Goal: Complete application form: Complete application form

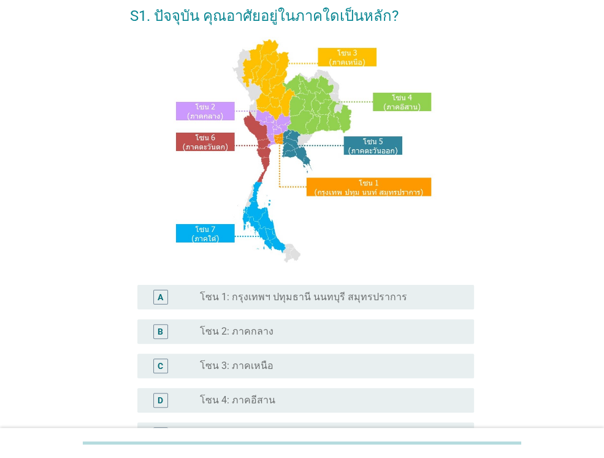
scroll to position [123, 0]
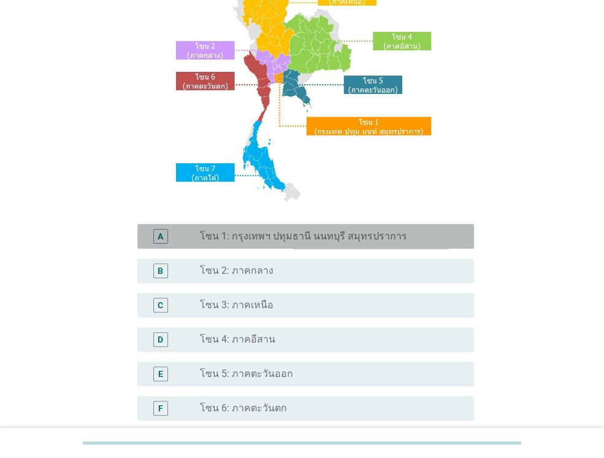
click at [317, 236] on label "โซน 1: กรุงเทพฯ ปทุมธานี นนทบุรี สมุทรปราการ" at bounding box center [303, 236] width 207 height 12
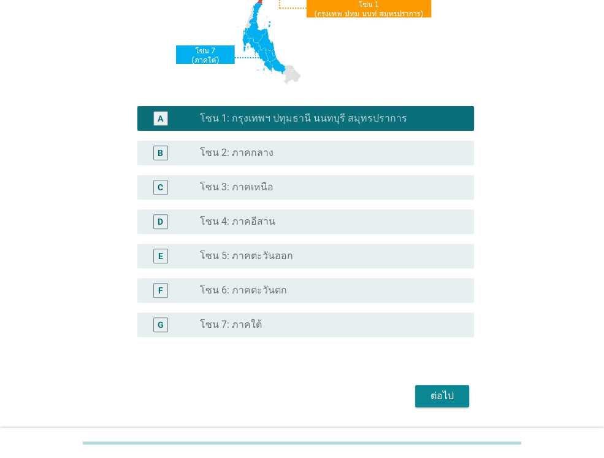
scroll to position [277, 0]
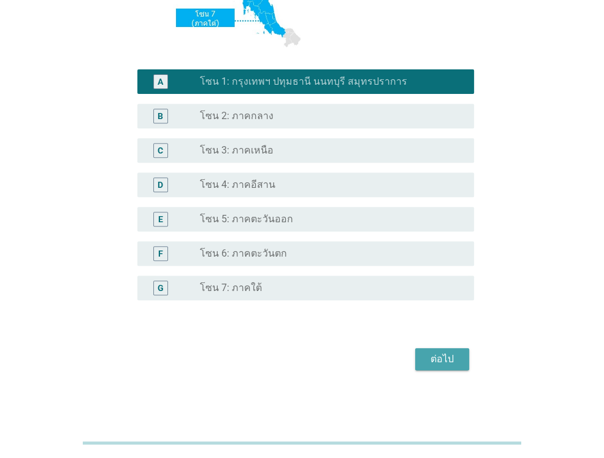
click at [443, 353] on div "ต่อไป" at bounding box center [442, 358] width 34 height 15
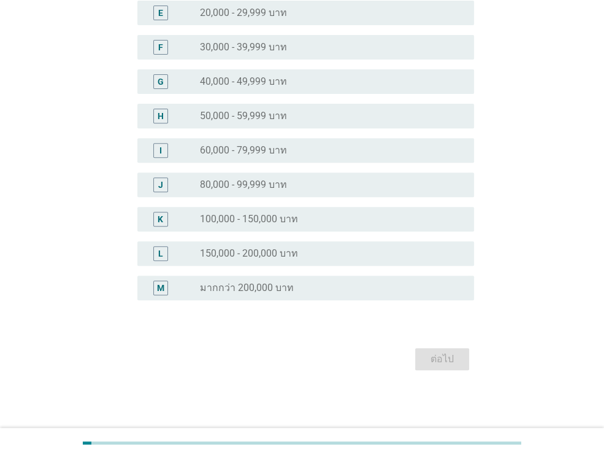
scroll to position [0, 0]
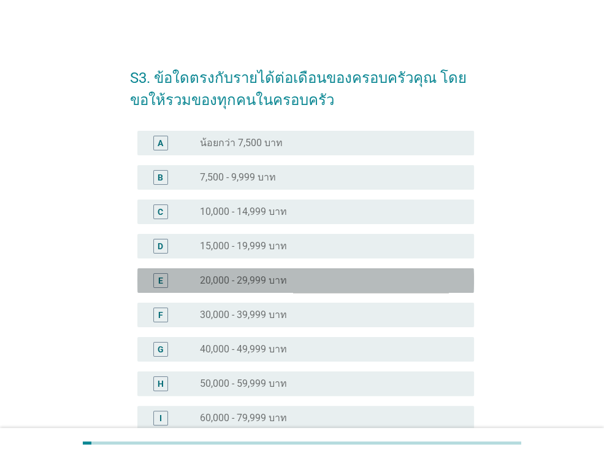
click at [358, 280] on div "radio_button_unchecked 20,000 - 29,999 บาท" at bounding box center [327, 280] width 255 height 12
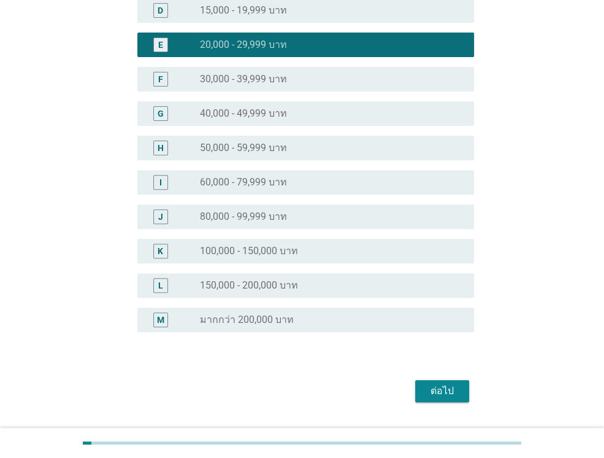
scroll to position [267, 0]
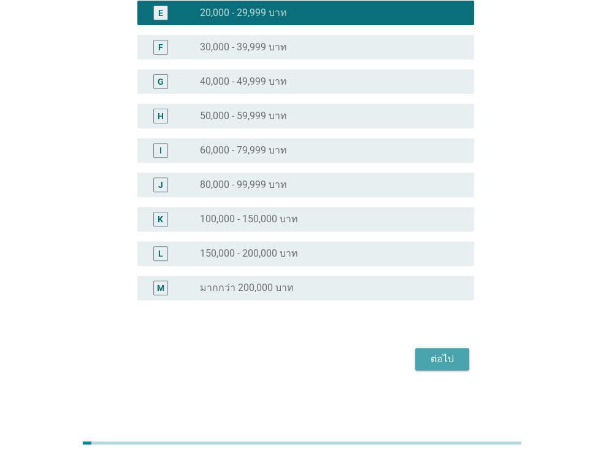
click at [458, 358] on div "ต่อไป" at bounding box center [442, 358] width 34 height 15
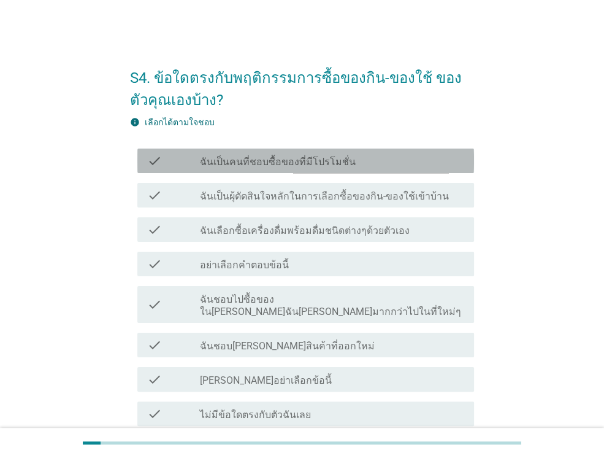
click at [357, 170] on div "check check_box_outline_blank ฉันเป็นคนที่ชอบซื้อของที่มีโปรโมชั่น" at bounding box center [305, 160] width 337 height 25
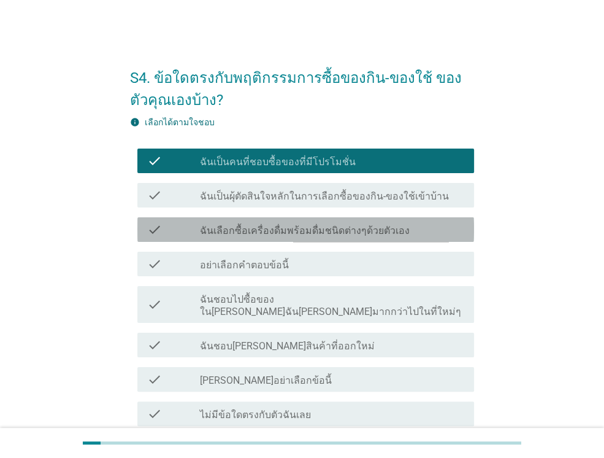
click at [328, 230] on label "ฉันเลือกซื้อเครื่องดื่มพร้อมดื่มชนิดต่างๆด้วยตัวเอง" at bounding box center [305, 230] width 210 height 12
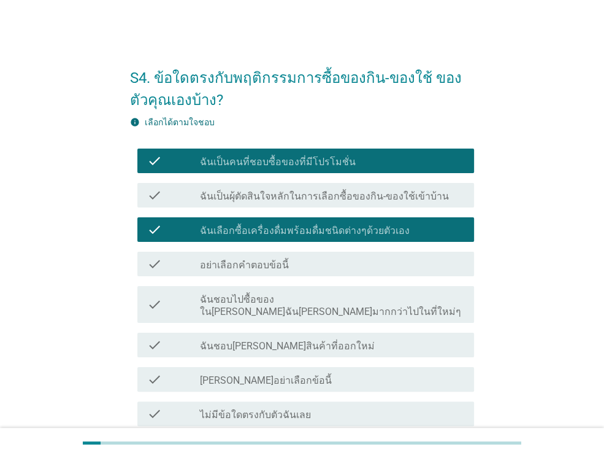
click at [343, 194] on label "ฉันเป็นผุ้ตัดสินใจหลักในการเลือกซื้อของกิน-ของใช้เข้าบ้าน" at bounding box center [324, 196] width 249 height 12
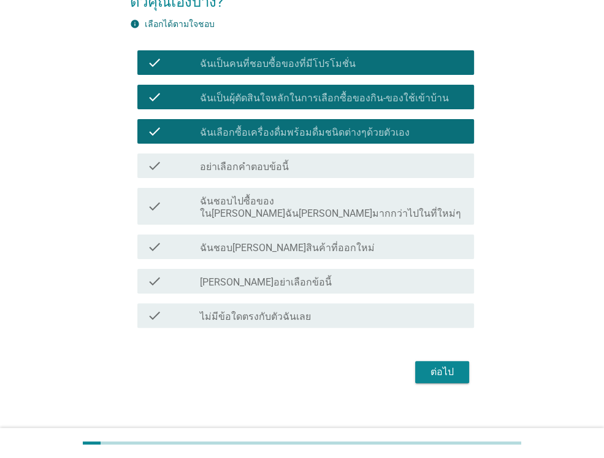
scroll to position [98, 0]
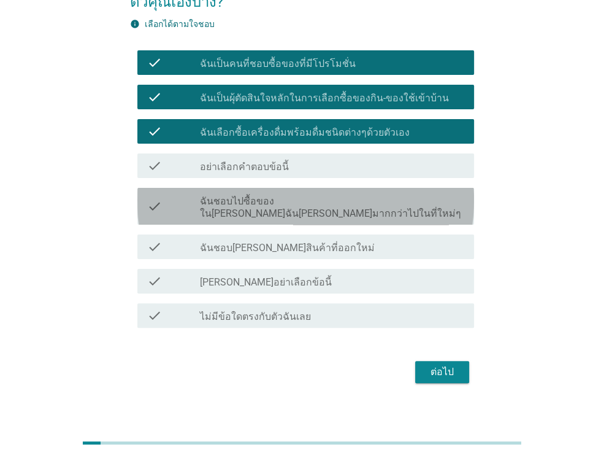
click at [294, 204] on label "ฉันชอบไปซื้อของใน[PERSON_NAME]ฉัน[PERSON_NAME]มากกว่าไปในที่ใหม่ๆ" at bounding box center [332, 207] width 264 height 25
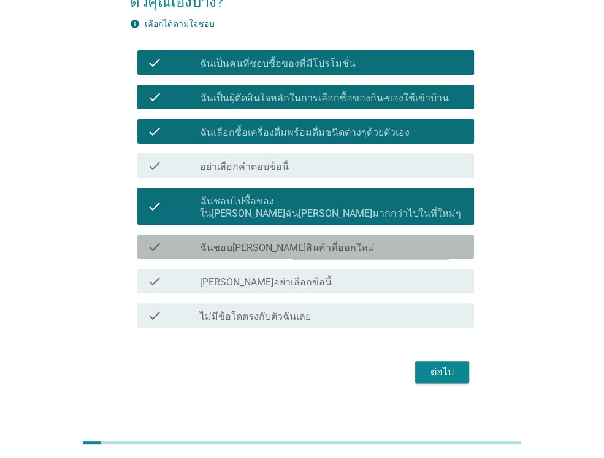
click at [267, 242] on label "ฉันชอบ[PERSON_NAME]สินค้าที่ออกใหม่" at bounding box center [287, 248] width 175 height 12
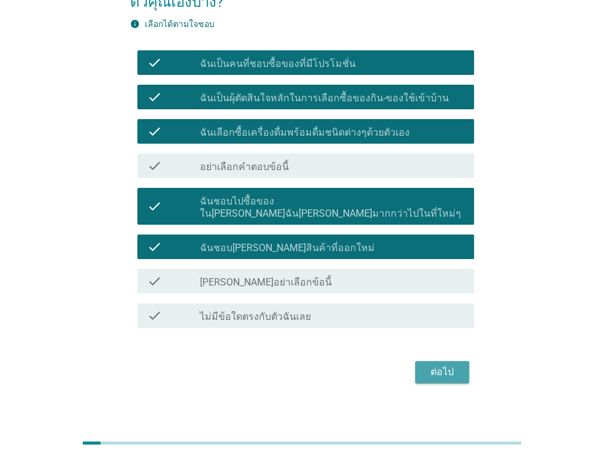
click at [439, 361] on button "ต่อไป" at bounding box center [442, 372] width 54 height 22
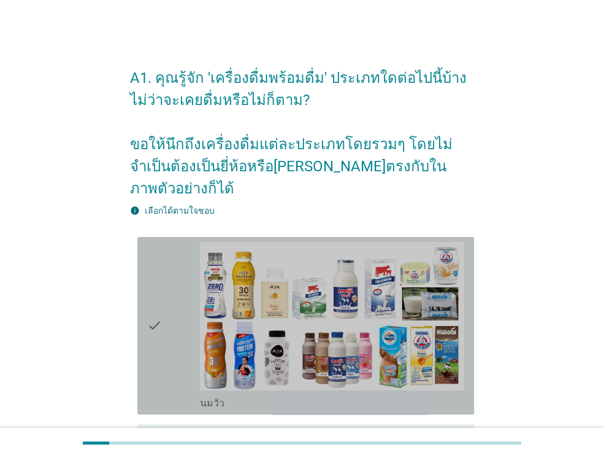
click at [173, 329] on div "check" at bounding box center [173, 325] width 53 height 167
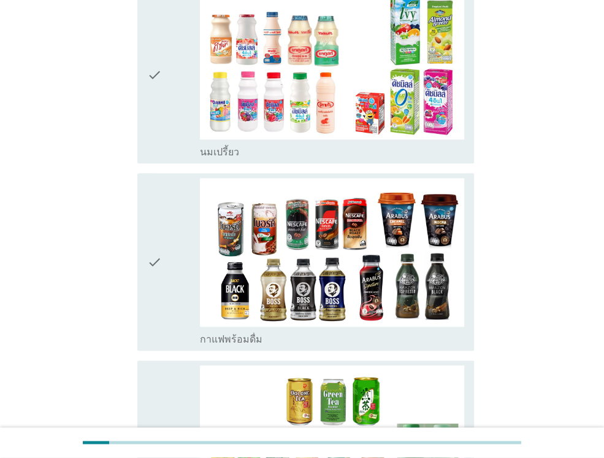
scroll to position [834, 0]
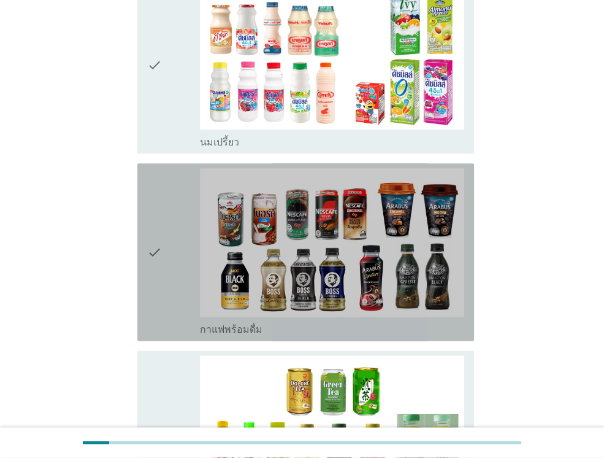
click at [174, 236] on div "check" at bounding box center [173, 251] width 53 height 167
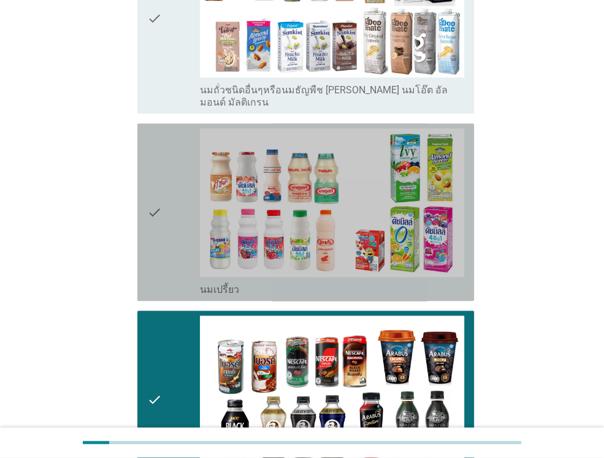
click at [174, 236] on div "check" at bounding box center [173, 211] width 53 height 167
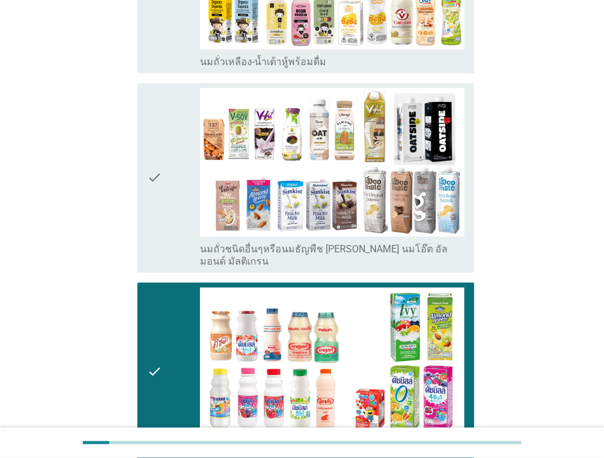
scroll to position [466, 0]
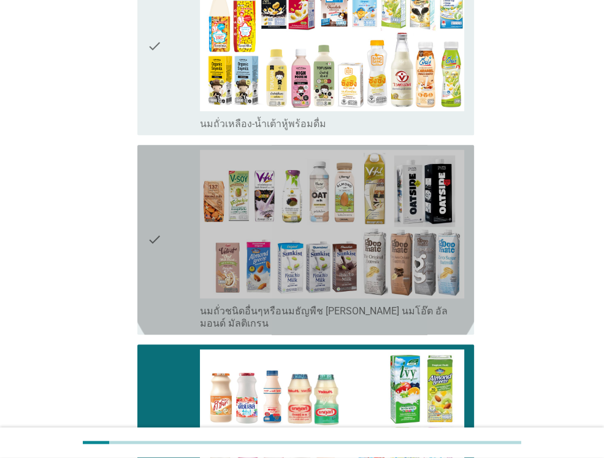
click at [174, 236] on div "check" at bounding box center [173, 240] width 53 height 180
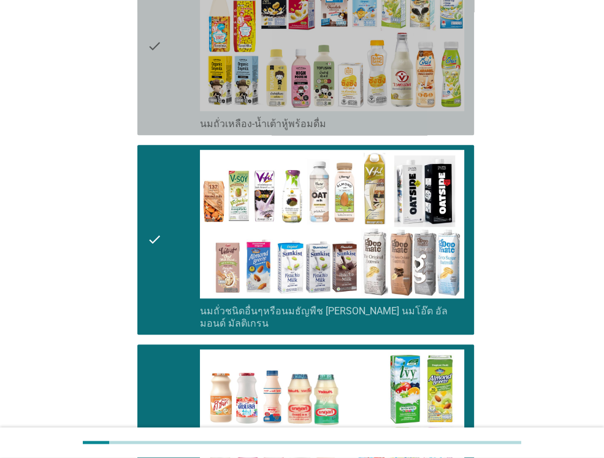
click at [171, 69] on div "check" at bounding box center [173, 46] width 53 height 167
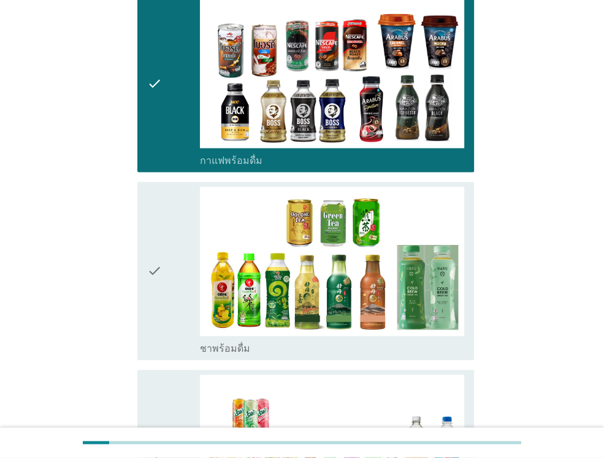
scroll to position [1006, 0]
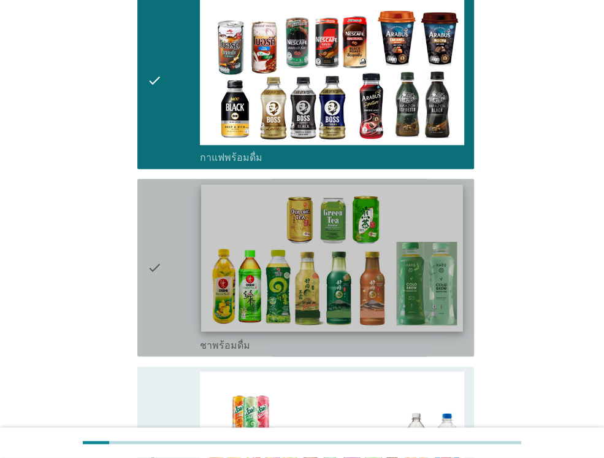
click at [204, 190] on img at bounding box center [331, 258] width 261 height 147
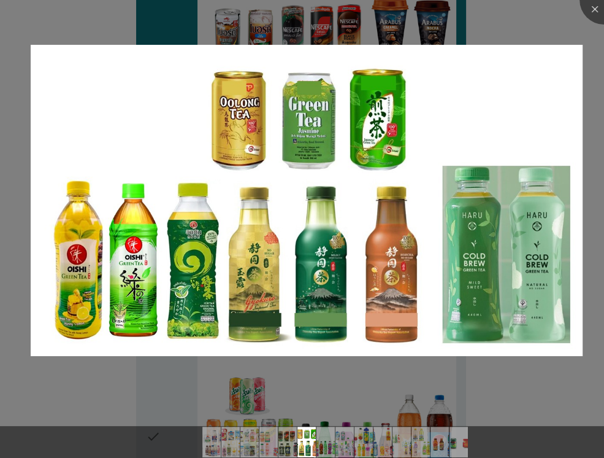
click at [107, 372] on div at bounding box center [302, 229] width 604 height 458
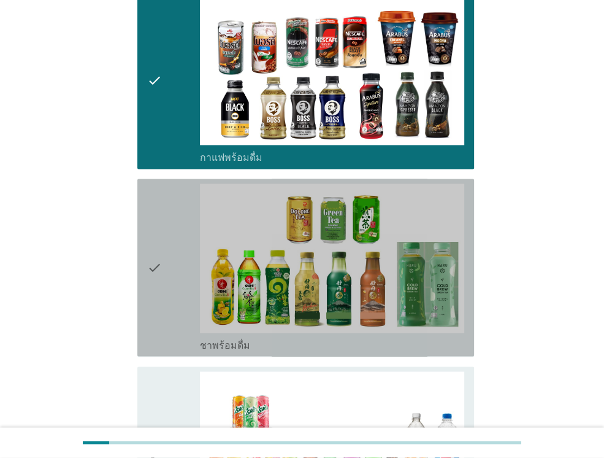
click at [165, 255] on div "check" at bounding box center [173, 266] width 53 height 167
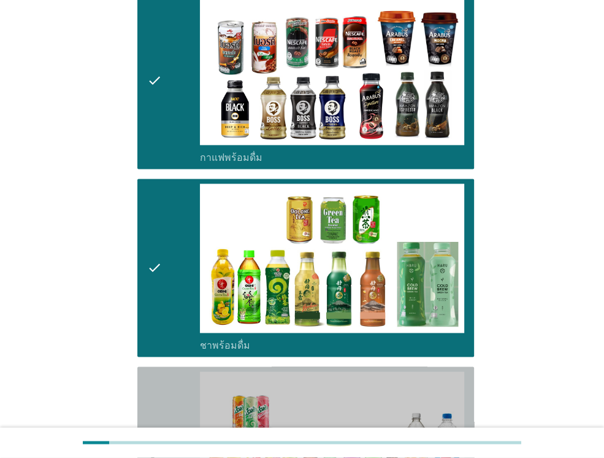
click at [166, 371] on div "check" at bounding box center [173, 454] width 53 height 167
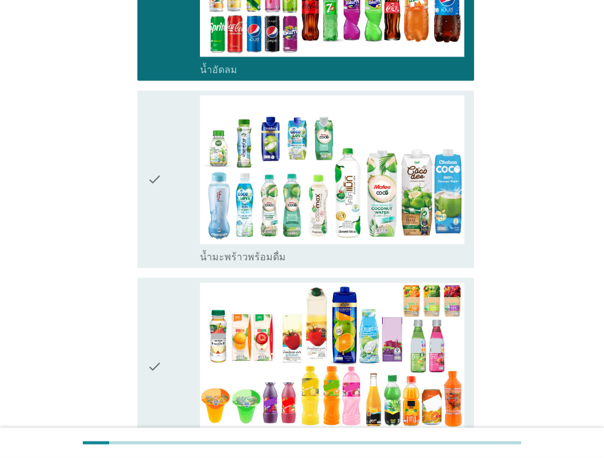
scroll to position [1472, 0]
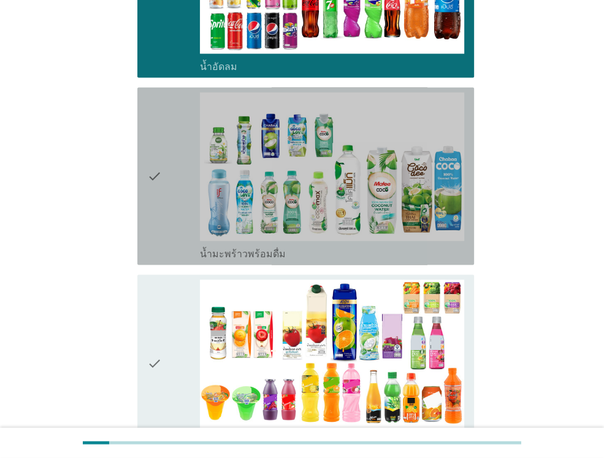
click at [155, 215] on icon "check" at bounding box center [154, 175] width 15 height 167
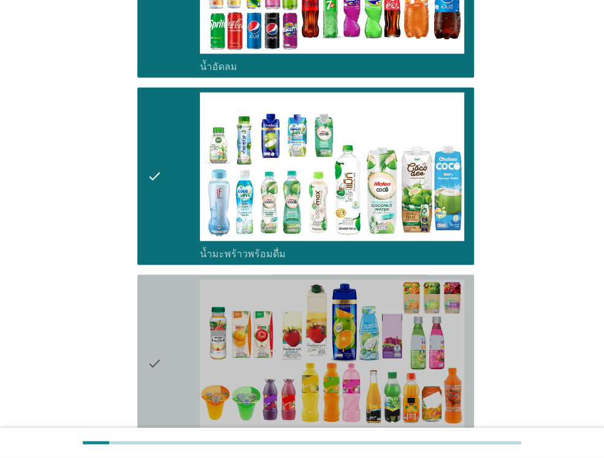
click at [177, 279] on div "check" at bounding box center [173, 362] width 53 height 167
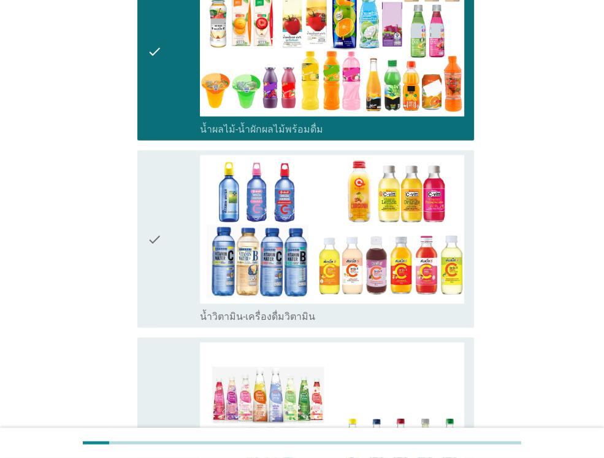
scroll to position [1840, 0]
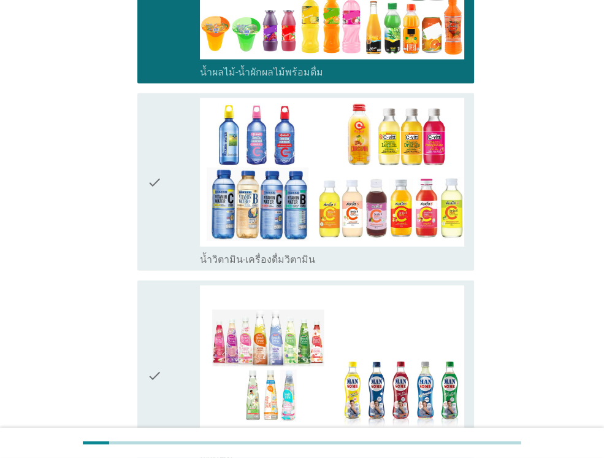
click at [174, 285] on div "check" at bounding box center [173, 375] width 53 height 180
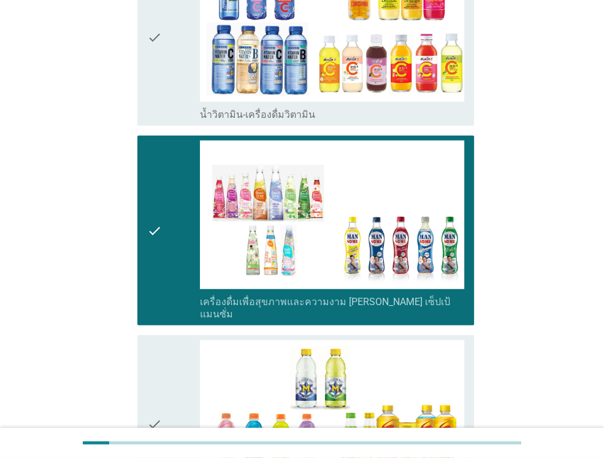
scroll to position [2012, 0]
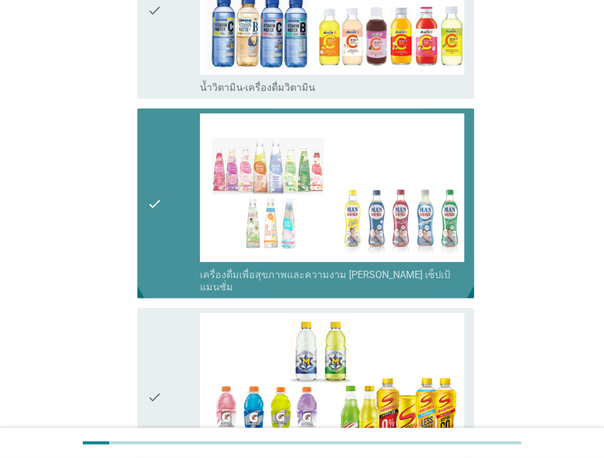
click at [148, 140] on icon "check" at bounding box center [154, 203] width 15 height 180
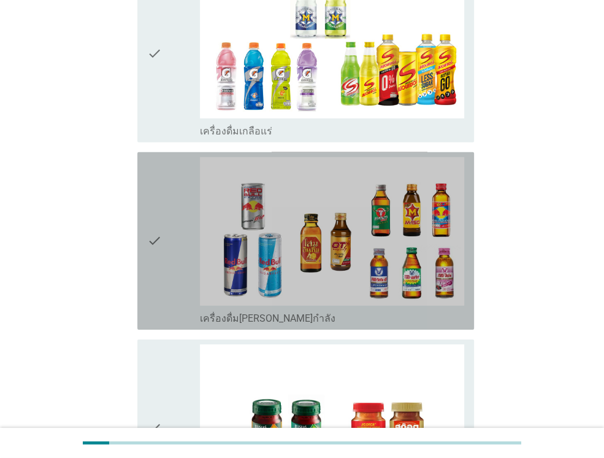
click at [148, 157] on icon "check" at bounding box center [154, 240] width 15 height 167
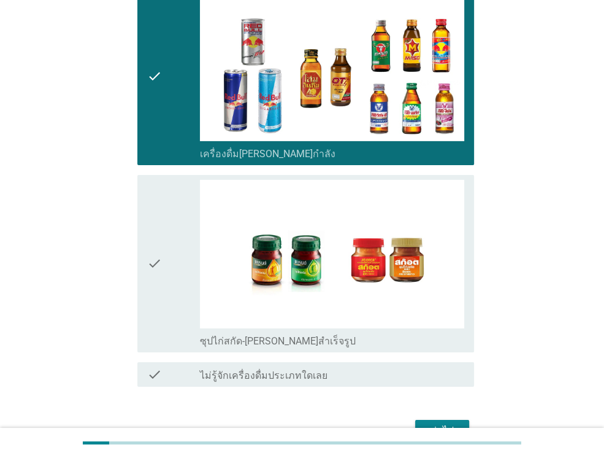
scroll to position [2539, 0]
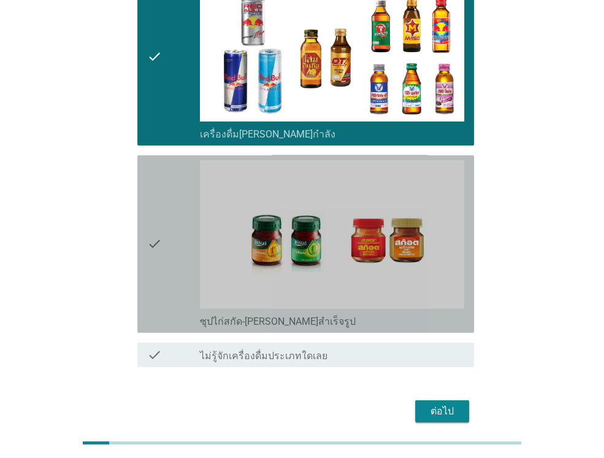
click at [162, 160] on div "check" at bounding box center [173, 243] width 53 height 167
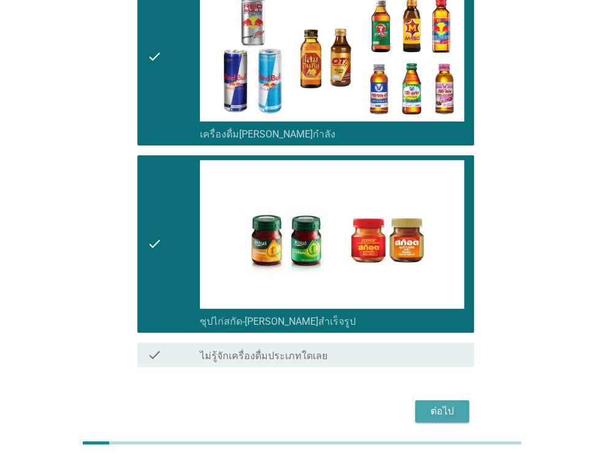
click at [435, 404] on div "ต่อไป" at bounding box center [442, 411] width 34 height 15
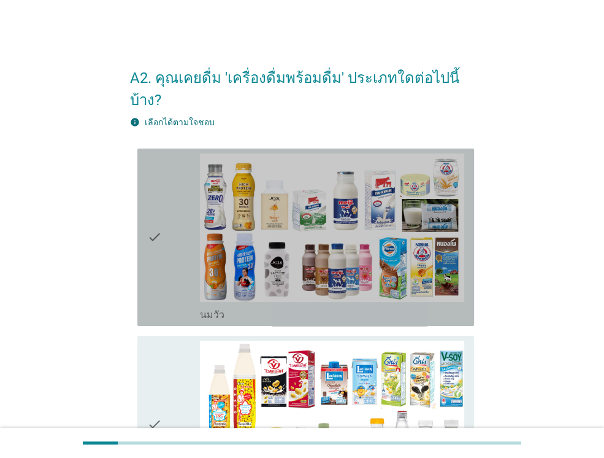
click at [167, 259] on div "check" at bounding box center [173, 236] width 53 height 167
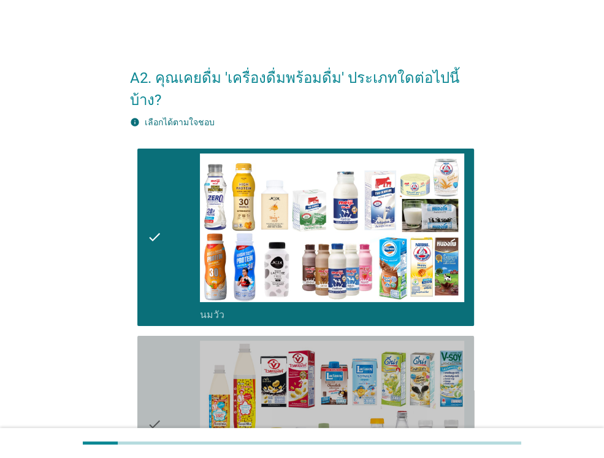
click at [163, 340] on div "check" at bounding box center [173, 423] width 53 height 167
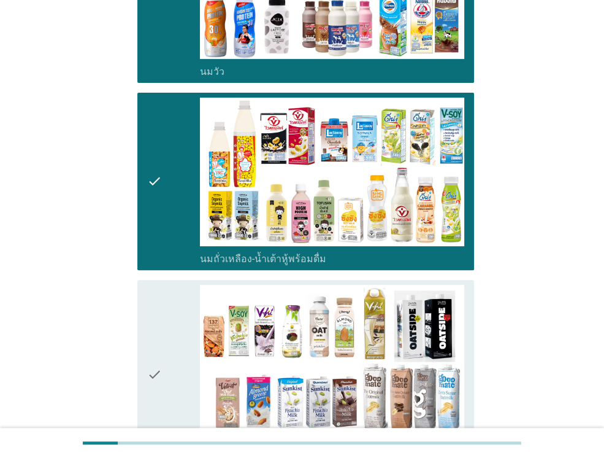
scroll to position [245, 0]
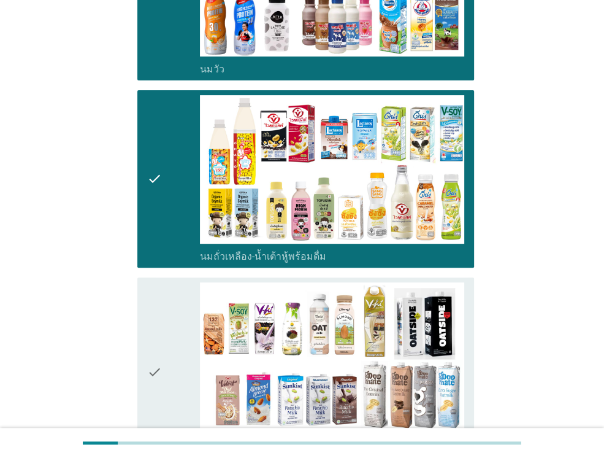
click at [163, 324] on div "check" at bounding box center [173, 372] width 53 height 180
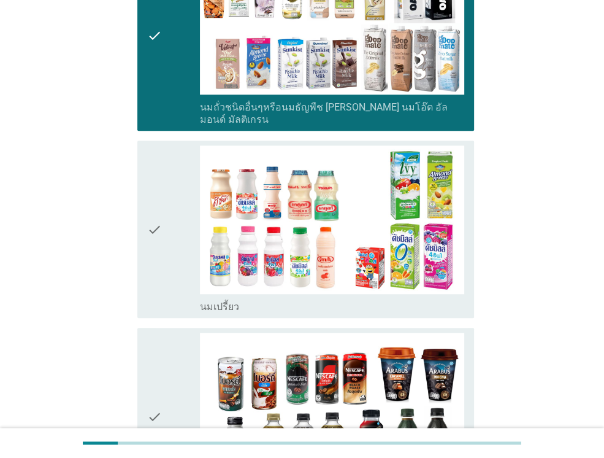
scroll to position [613, 0]
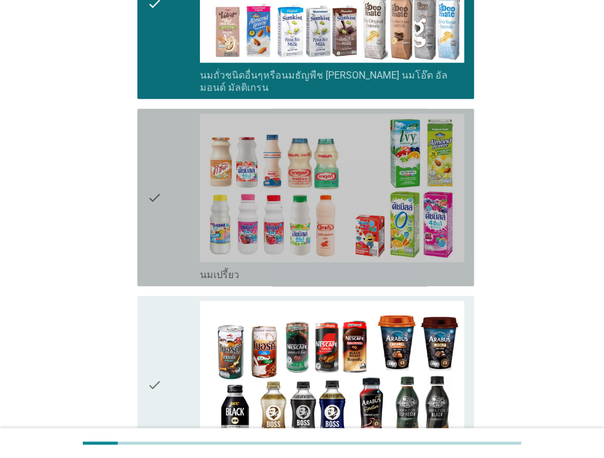
click at [172, 194] on div "check" at bounding box center [173, 196] width 53 height 167
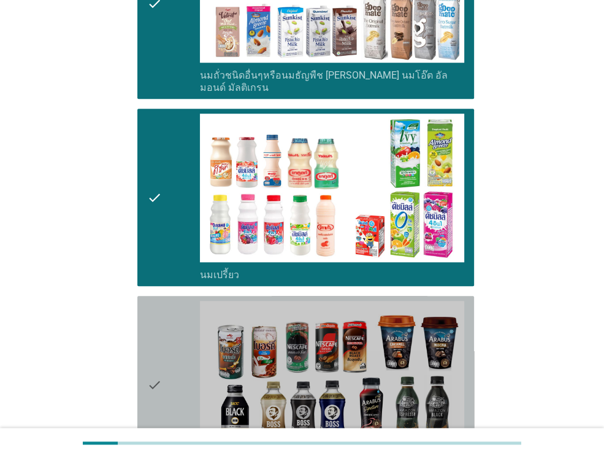
click at [169, 314] on div "check" at bounding box center [173, 384] width 53 height 167
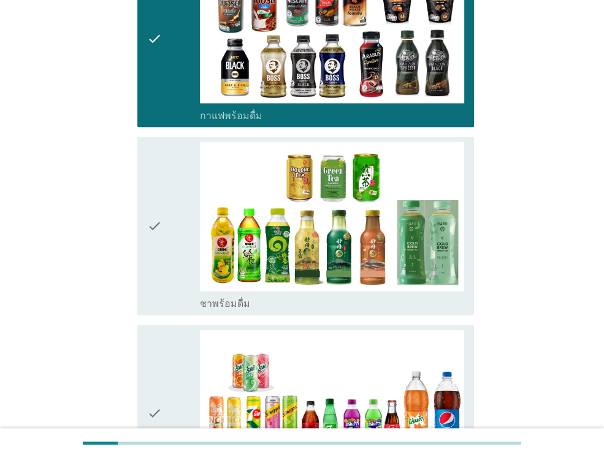
scroll to position [981, 0]
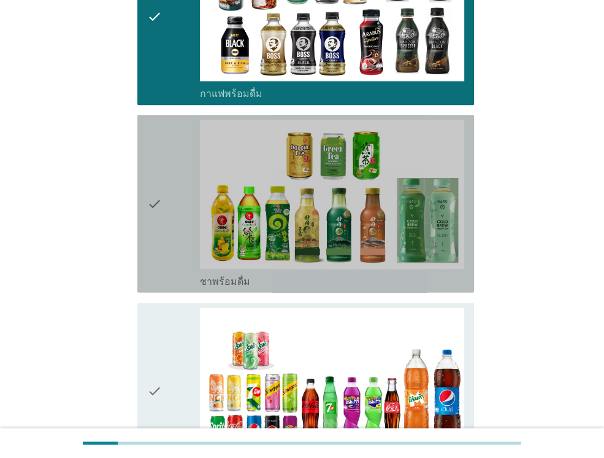
click at [180, 215] on div "check" at bounding box center [173, 203] width 53 height 167
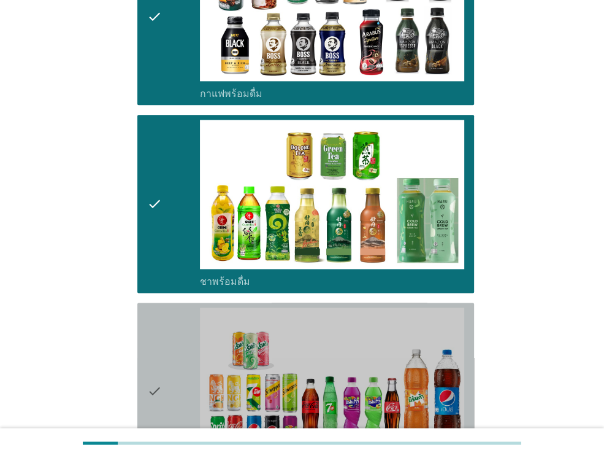
click at [169, 310] on div "check" at bounding box center [173, 390] width 53 height 167
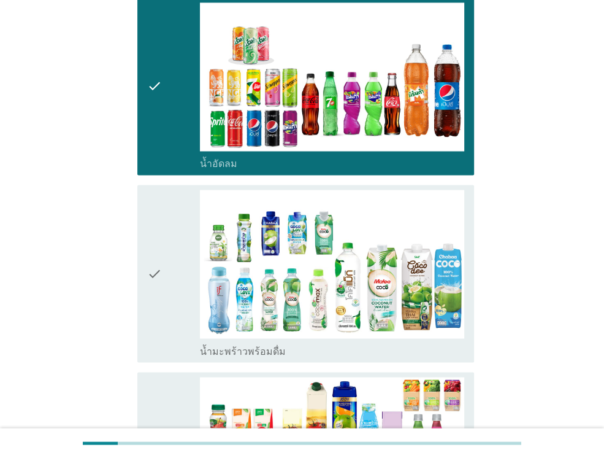
scroll to position [1300, 0]
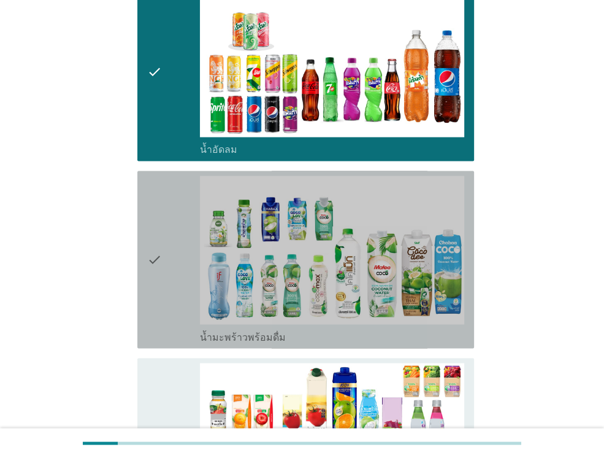
click at [162, 232] on div "check" at bounding box center [173, 258] width 53 height 167
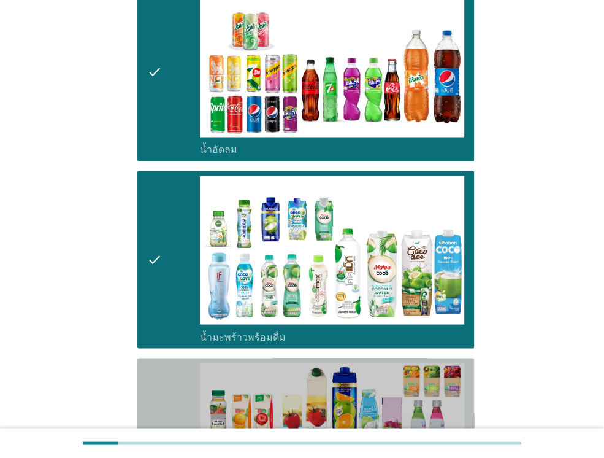
click at [156, 363] on icon "check" at bounding box center [154, 446] width 15 height 167
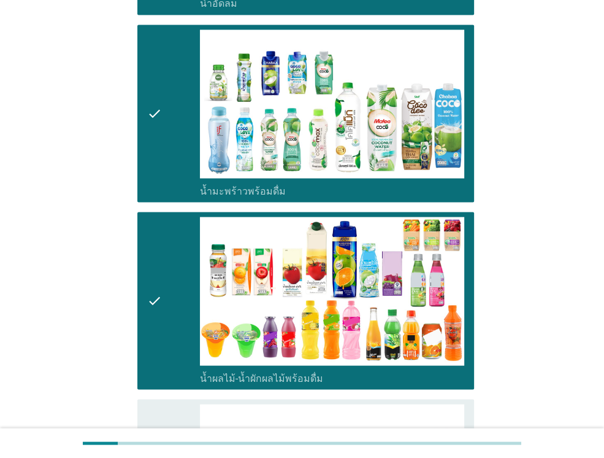
scroll to position [1546, 0]
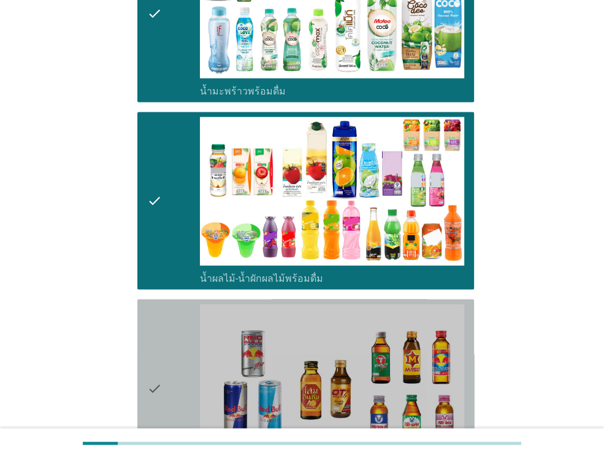
click at [156, 344] on icon "check" at bounding box center [154, 387] width 15 height 167
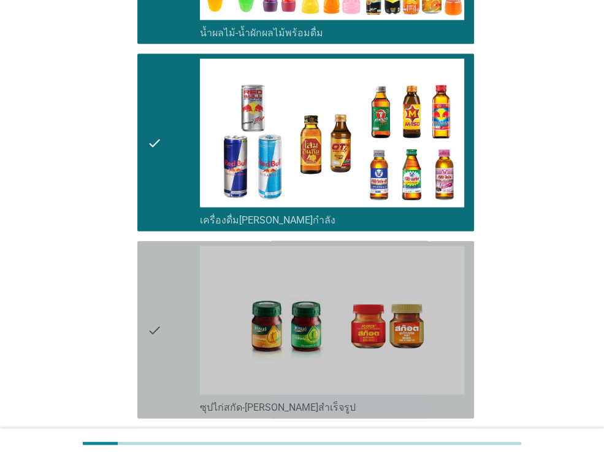
click at [156, 344] on icon "check" at bounding box center [154, 329] width 15 height 167
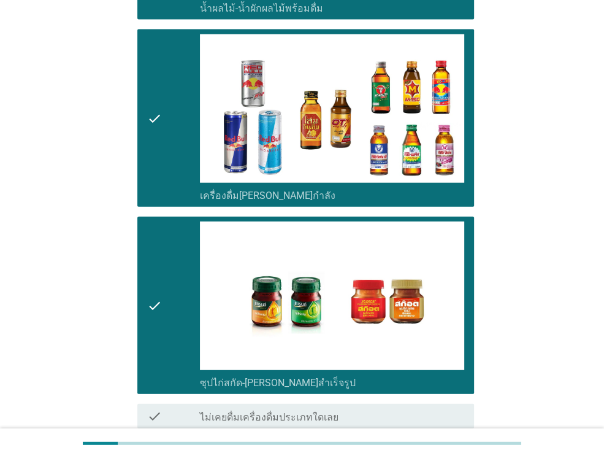
scroll to position [1889, 0]
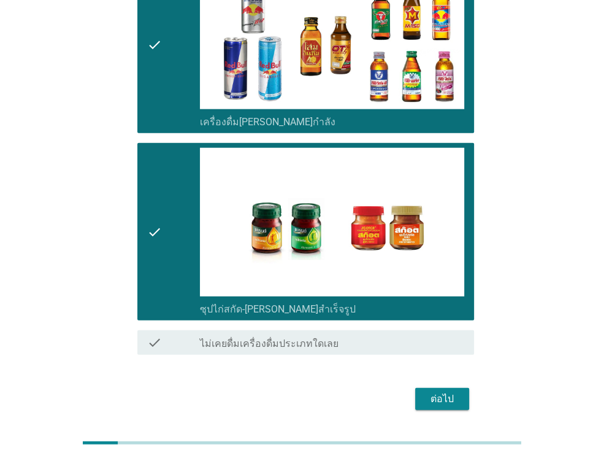
click at [444, 388] on button "ต่อไป" at bounding box center [442, 399] width 54 height 22
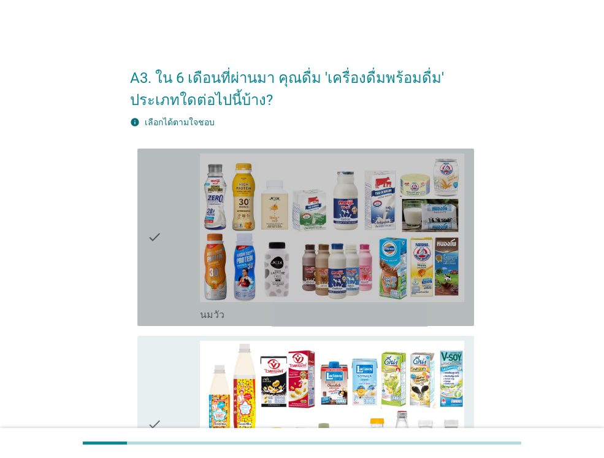
click at [156, 266] on icon "check" at bounding box center [154, 236] width 15 height 167
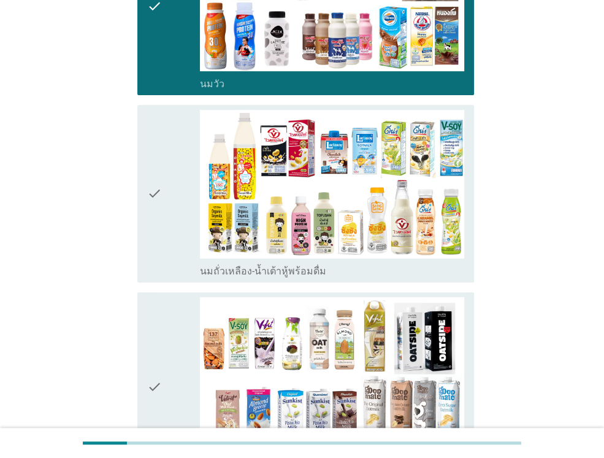
scroll to position [245, 0]
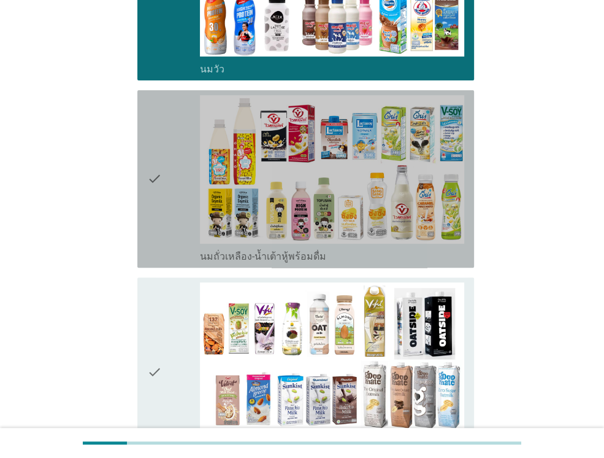
click at [161, 214] on icon "check" at bounding box center [154, 178] width 15 height 167
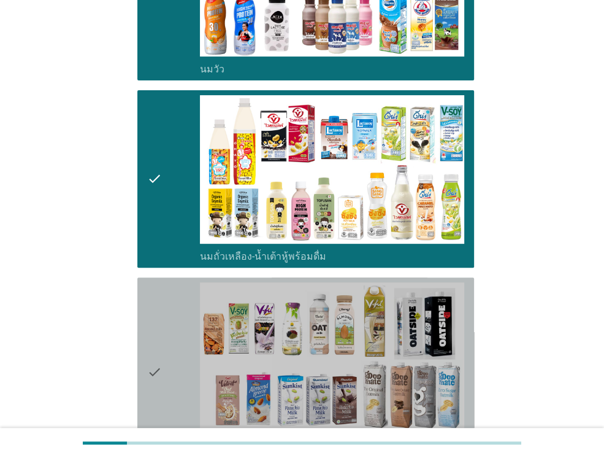
click at [164, 331] on div "check" at bounding box center [173, 372] width 53 height 180
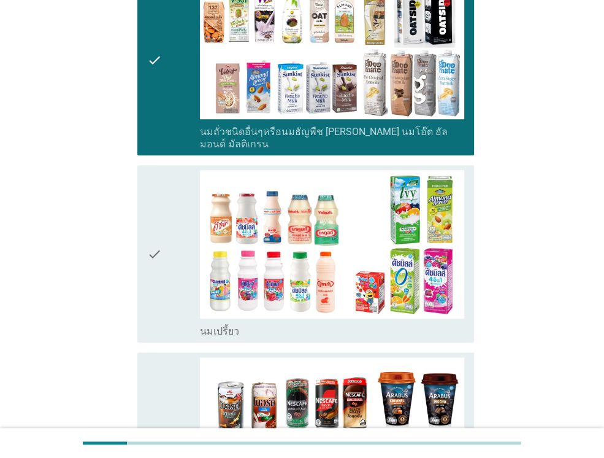
scroll to position [564, 0]
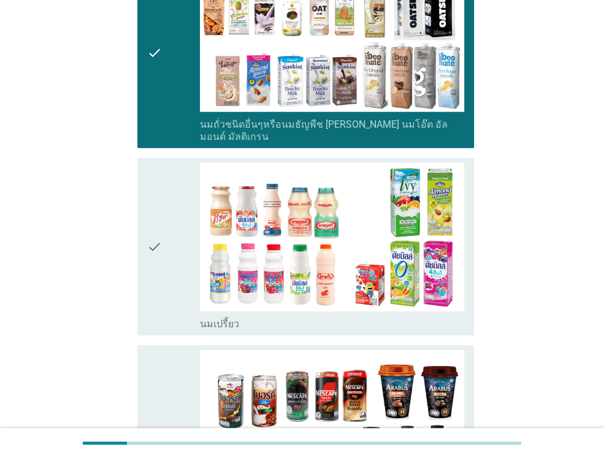
click at [155, 298] on icon "check" at bounding box center [154, 246] width 15 height 167
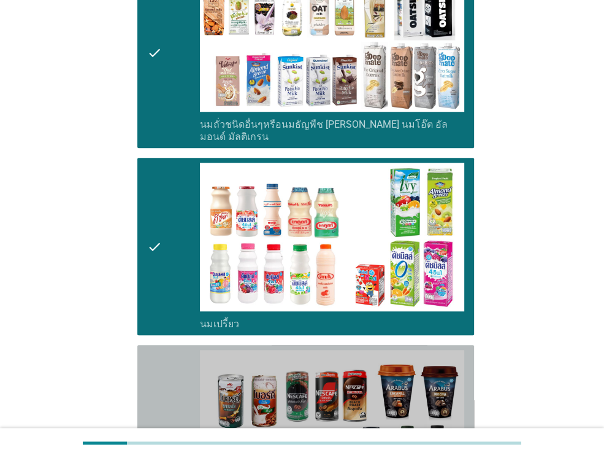
click at [148, 380] on icon "check" at bounding box center [154, 433] width 15 height 167
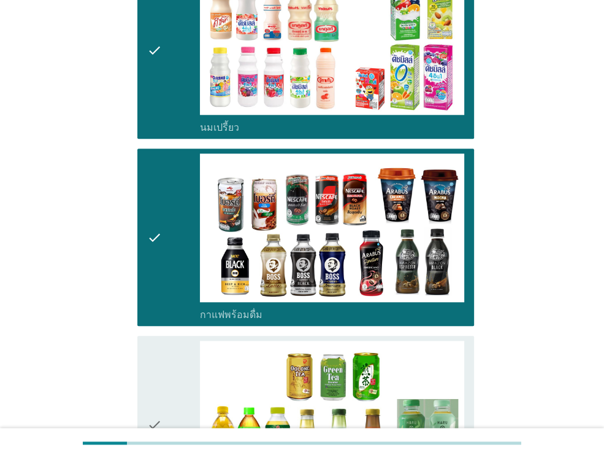
click at [148, 380] on icon "check" at bounding box center [154, 423] width 15 height 167
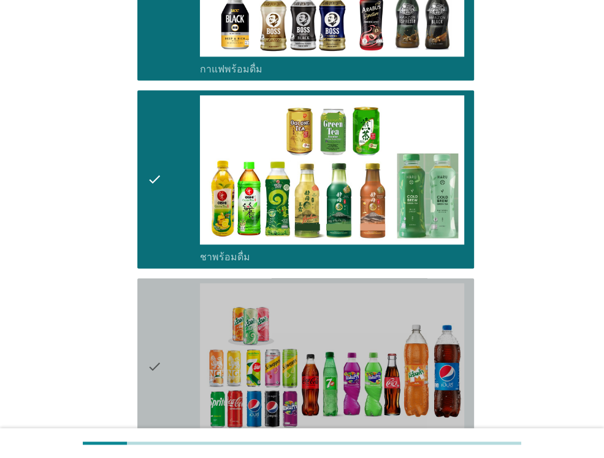
click at [148, 380] on icon "check" at bounding box center [154, 366] width 15 height 167
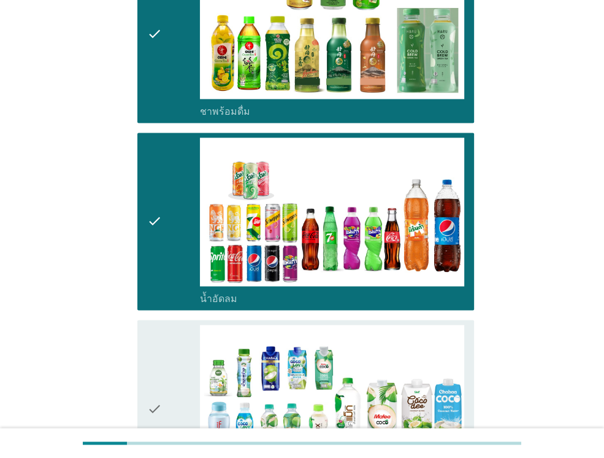
scroll to position [1251, 0]
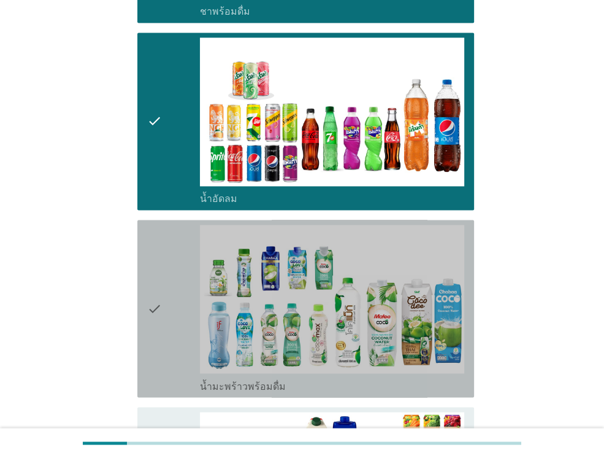
click at [169, 311] on div "check" at bounding box center [173, 307] width 53 height 167
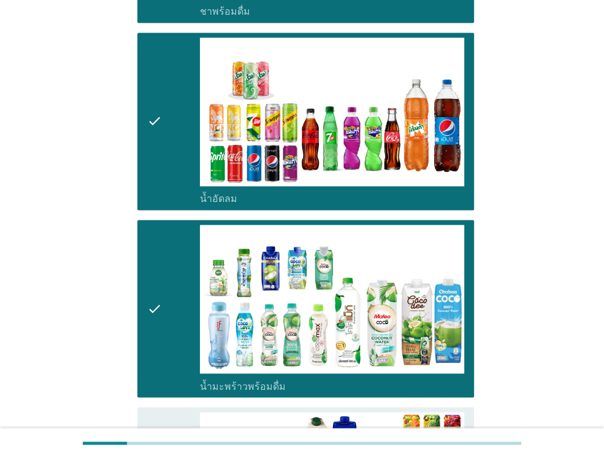
click at [158, 385] on div "check check_box_outline_blank น้ำมะพร้าวพร้อมดื่ม" at bounding box center [302, 308] width 344 height 187
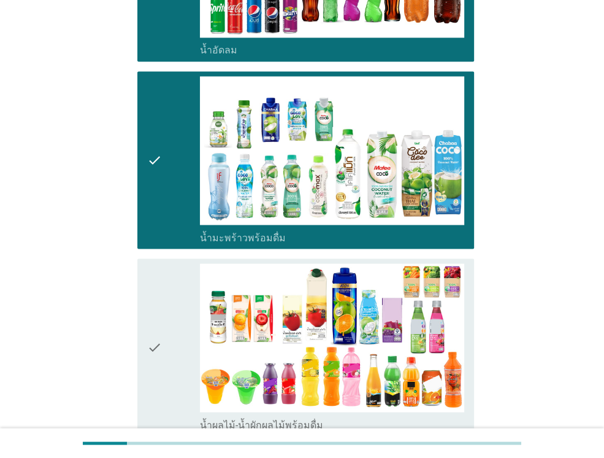
scroll to position [1497, 0]
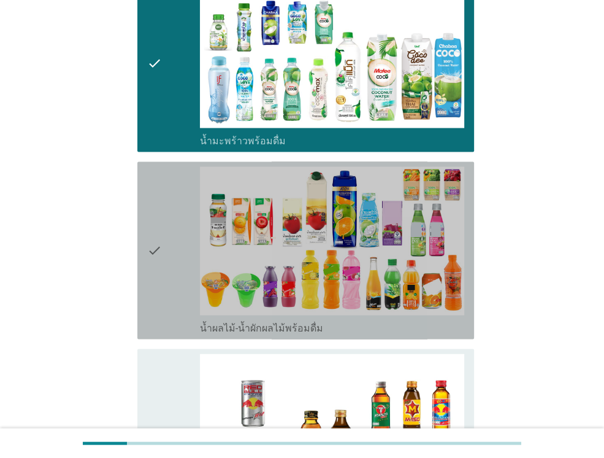
click at [155, 304] on icon "check" at bounding box center [154, 249] width 15 height 167
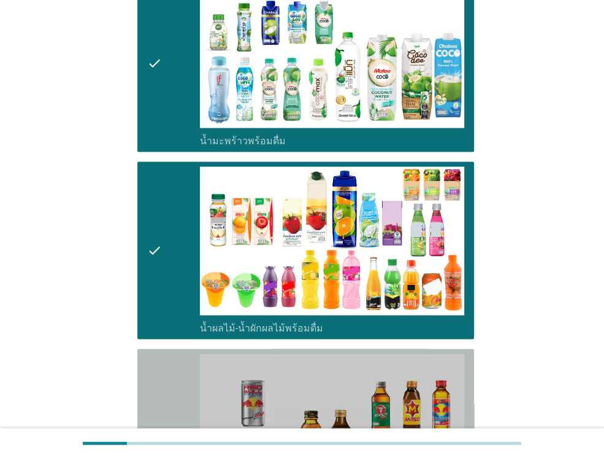
click at [150, 355] on icon "check" at bounding box center [154, 436] width 15 height 167
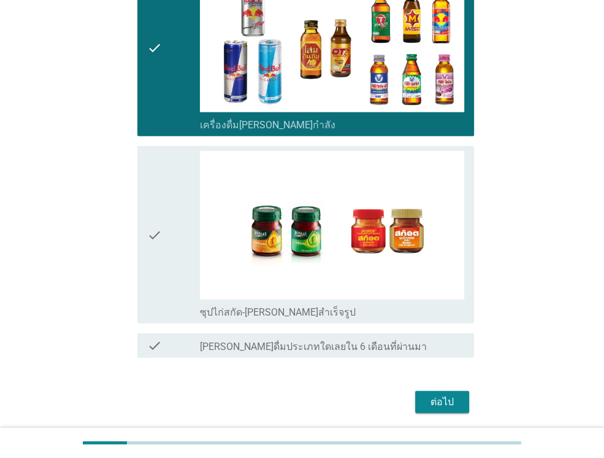
scroll to position [1913, 0]
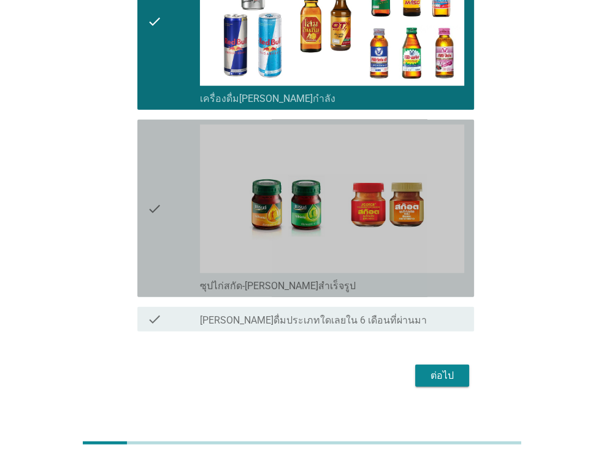
click at [172, 239] on div "check" at bounding box center [173, 208] width 53 height 167
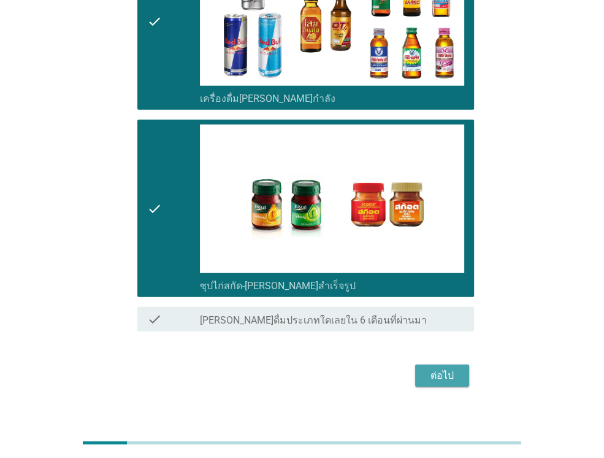
click at [440, 368] on div "ต่อไป" at bounding box center [442, 375] width 34 height 15
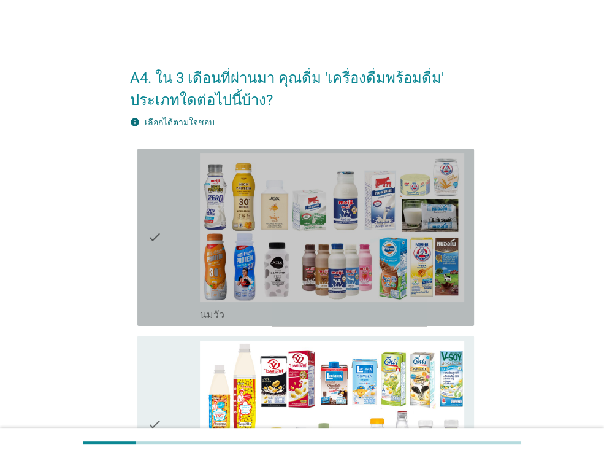
click at [161, 288] on icon "check" at bounding box center [154, 236] width 15 height 167
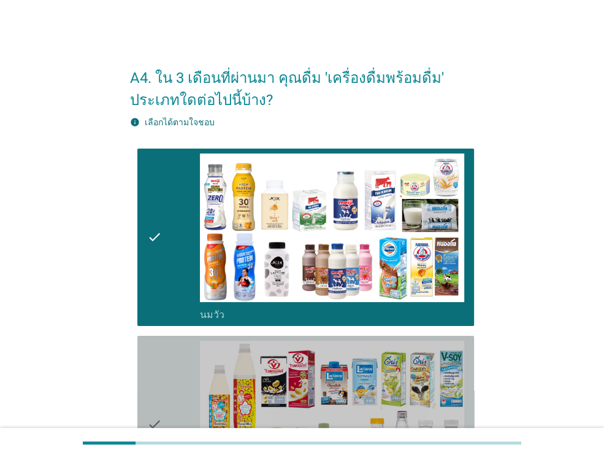
click at [174, 361] on div "check" at bounding box center [173, 423] width 53 height 167
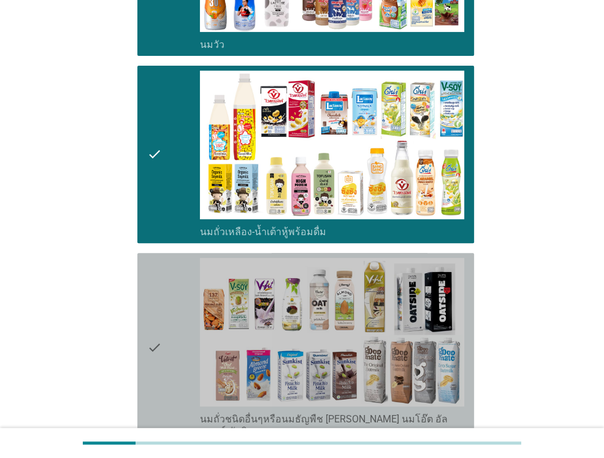
click at [174, 361] on div "check" at bounding box center [173, 348] width 53 height 180
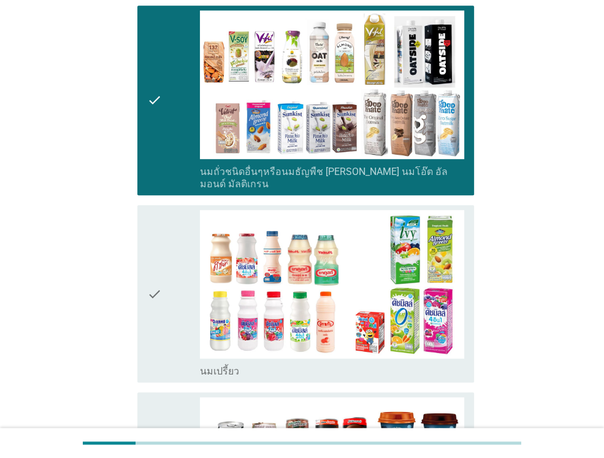
scroll to position [540, 0]
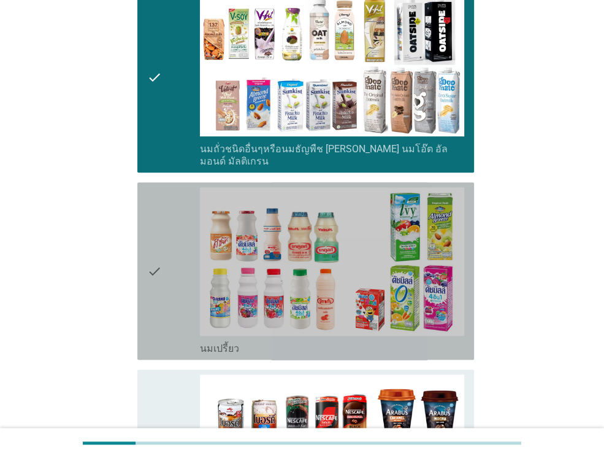
click at [177, 283] on div "check" at bounding box center [173, 270] width 53 height 167
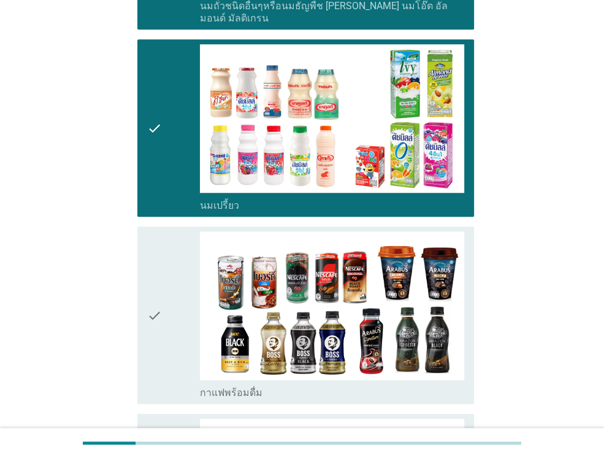
scroll to position [736, 0]
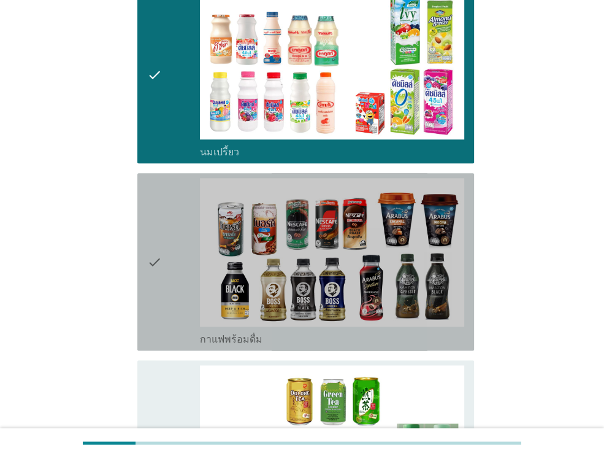
click at [177, 283] on div "check" at bounding box center [173, 261] width 53 height 167
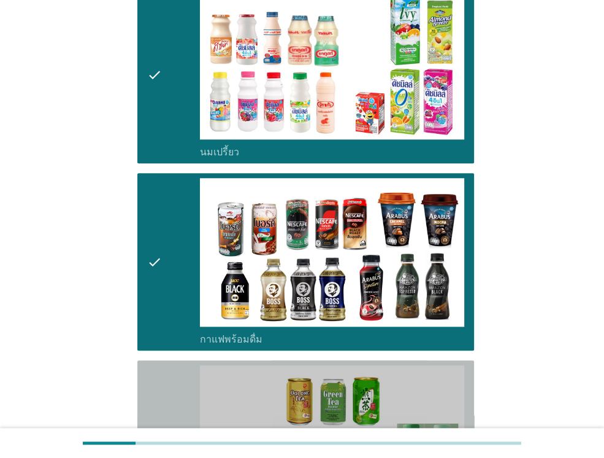
click at [170, 365] on div "check" at bounding box center [173, 448] width 53 height 167
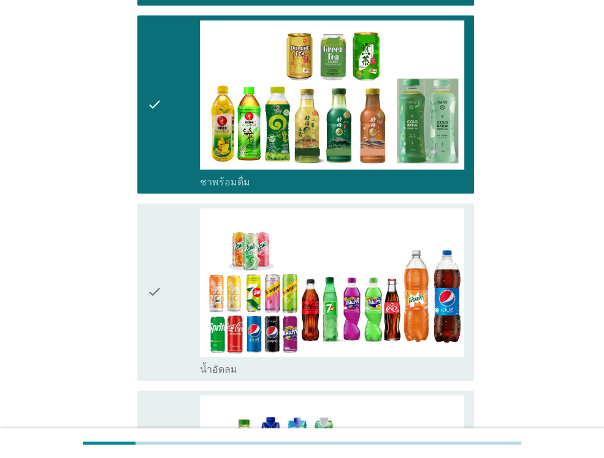
scroll to position [1104, 0]
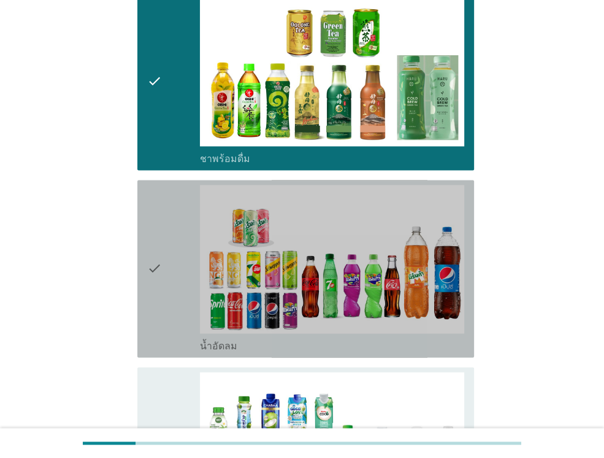
click at [169, 288] on div "check" at bounding box center [173, 268] width 53 height 167
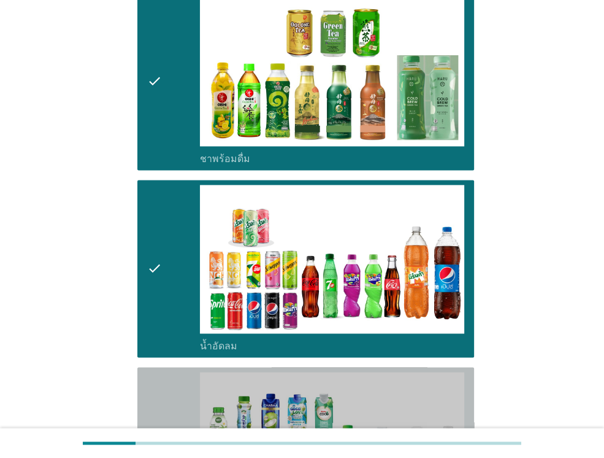
click at [168, 395] on div "check" at bounding box center [173, 455] width 53 height 167
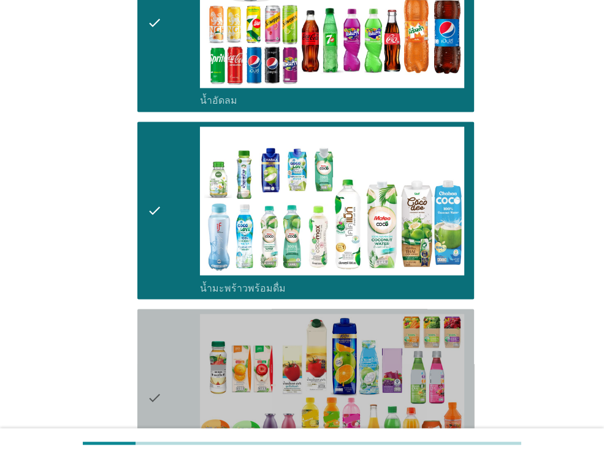
click at [168, 395] on div "check" at bounding box center [173, 396] width 53 height 167
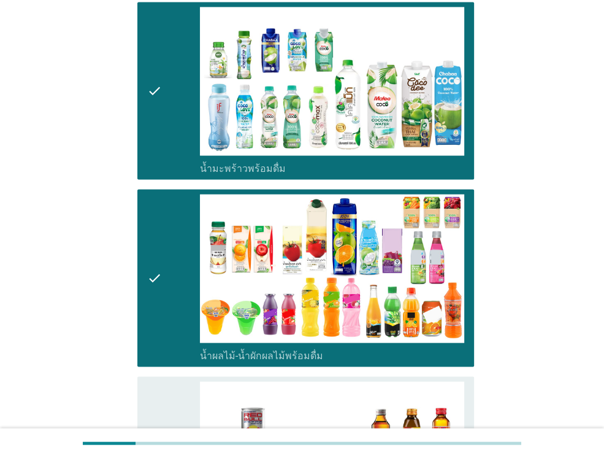
scroll to position [1521, 0]
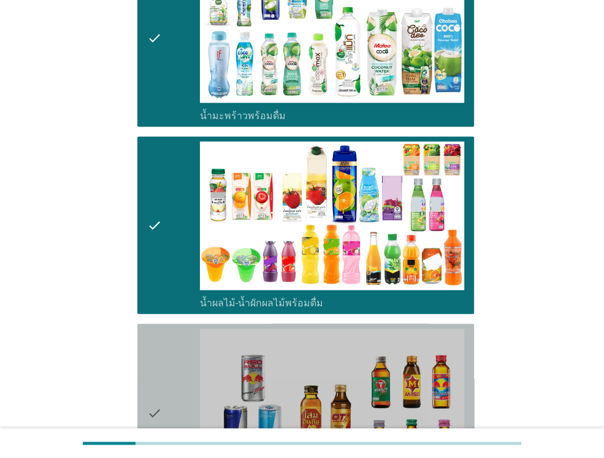
click at [168, 396] on div "check" at bounding box center [173, 412] width 53 height 167
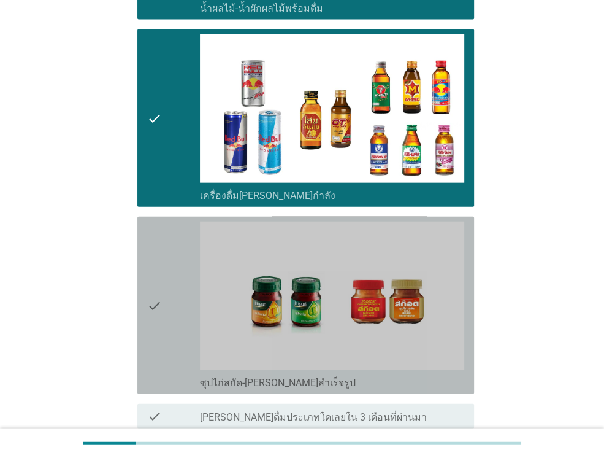
click at [176, 305] on div "check" at bounding box center [173, 304] width 53 height 167
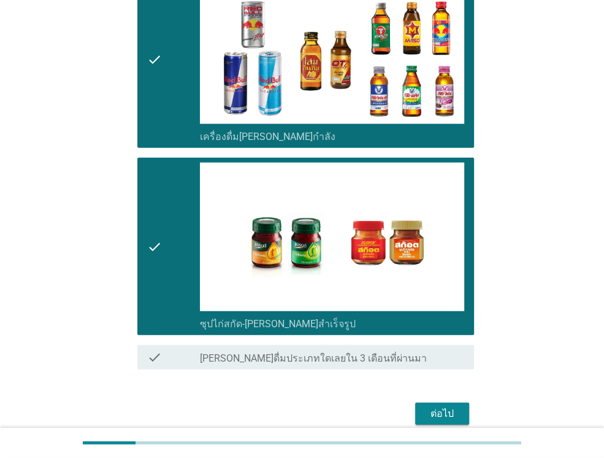
scroll to position [1913, 0]
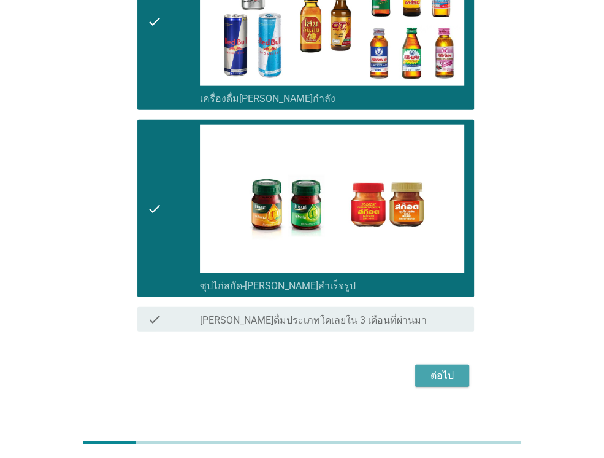
click at [433, 368] on div "ต่อไป" at bounding box center [442, 375] width 34 height 15
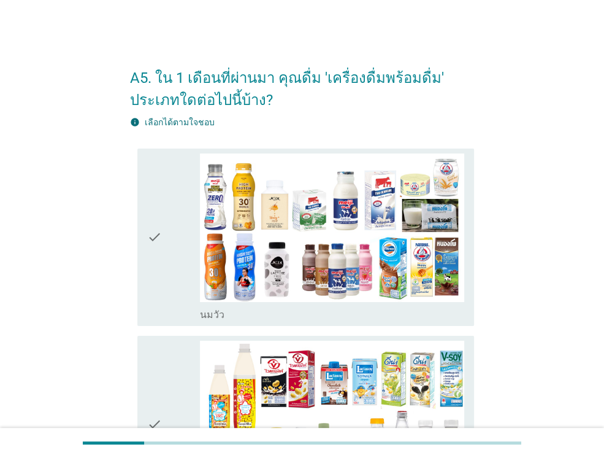
scroll to position [25, 0]
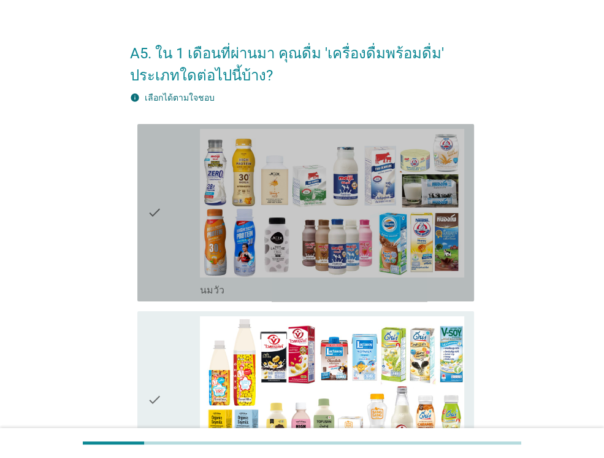
click at [174, 215] on div "check" at bounding box center [173, 212] width 53 height 167
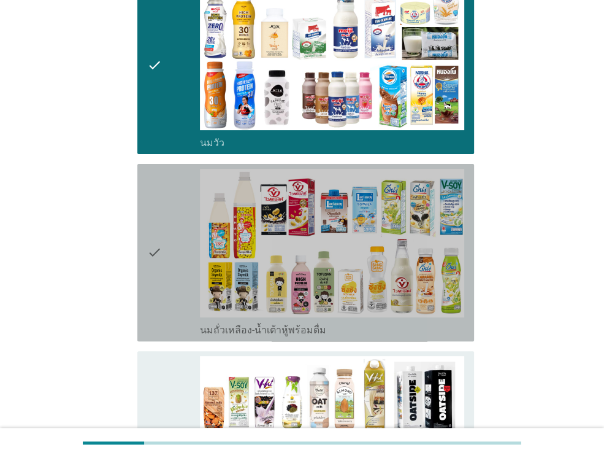
click at [174, 215] on div "check" at bounding box center [173, 252] width 53 height 167
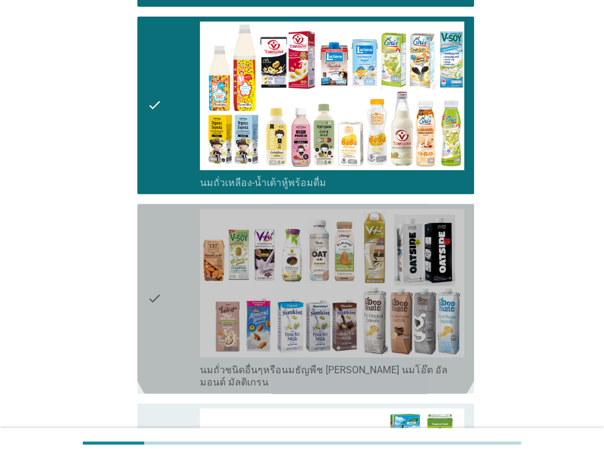
click at [174, 215] on div "check" at bounding box center [173, 299] width 53 height 180
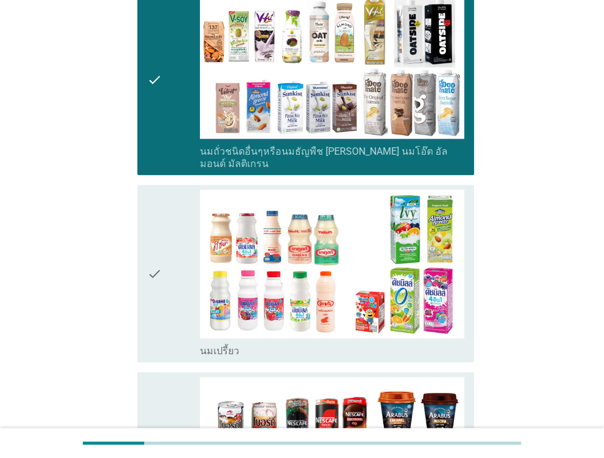
scroll to position [540, 0]
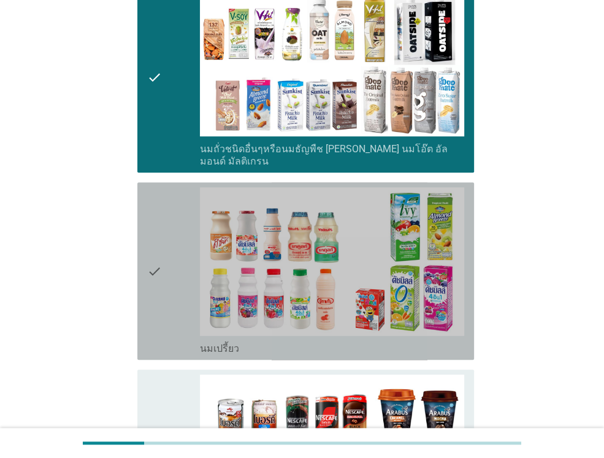
click at [174, 215] on div "check" at bounding box center [173, 270] width 53 height 167
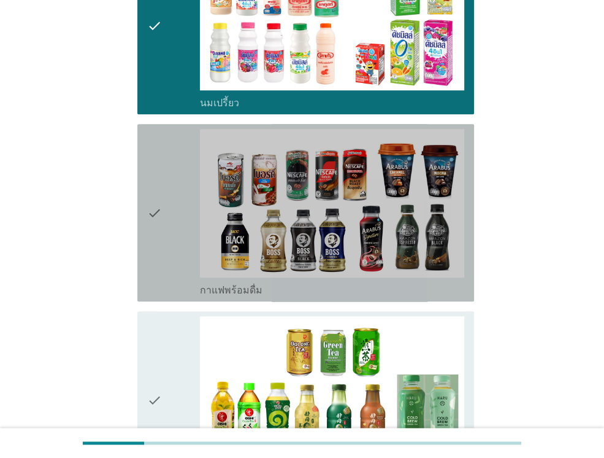
click at [174, 215] on div "check" at bounding box center [173, 212] width 53 height 167
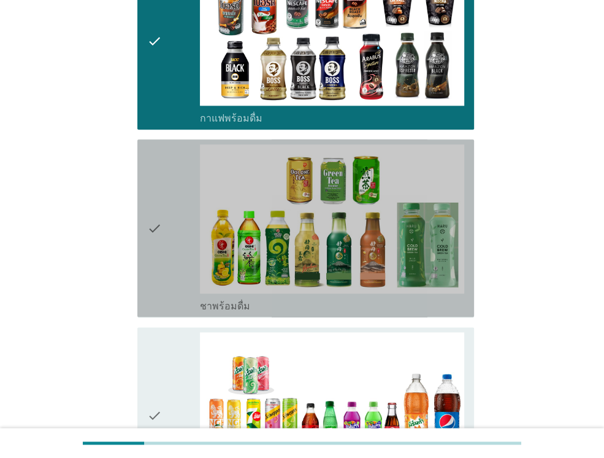
click at [174, 215] on div "check" at bounding box center [173, 227] width 53 height 167
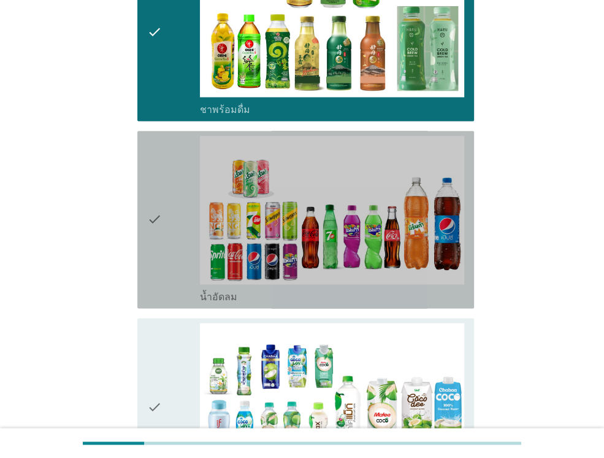
click at [174, 215] on div "check" at bounding box center [173, 219] width 53 height 167
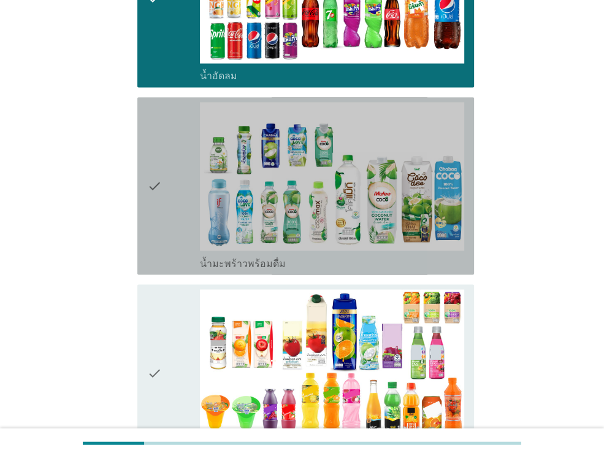
click at [174, 215] on div "check" at bounding box center [173, 185] width 53 height 167
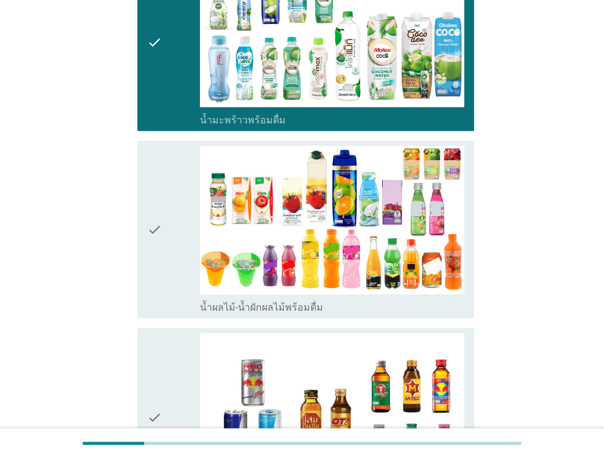
scroll to position [1546, 0]
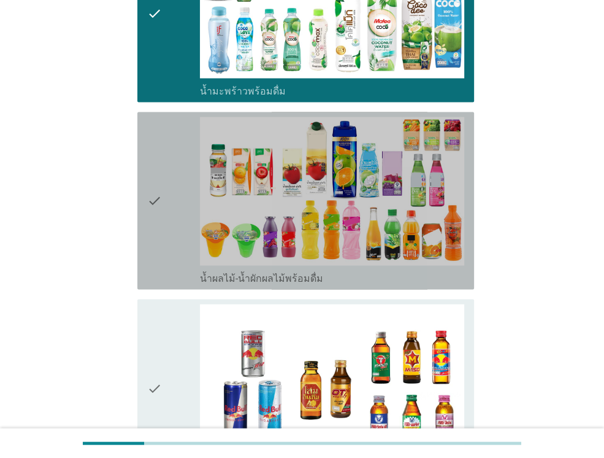
click at [174, 215] on div "check" at bounding box center [173, 200] width 53 height 167
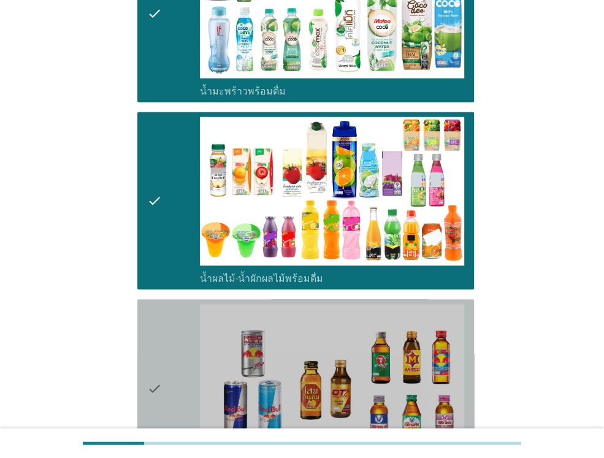
click at [177, 351] on div "check" at bounding box center [173, 387] width 53 height 167
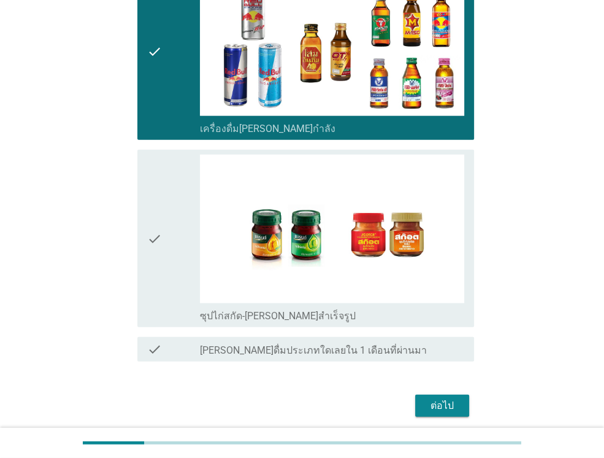
scroll to position [1889, 0]
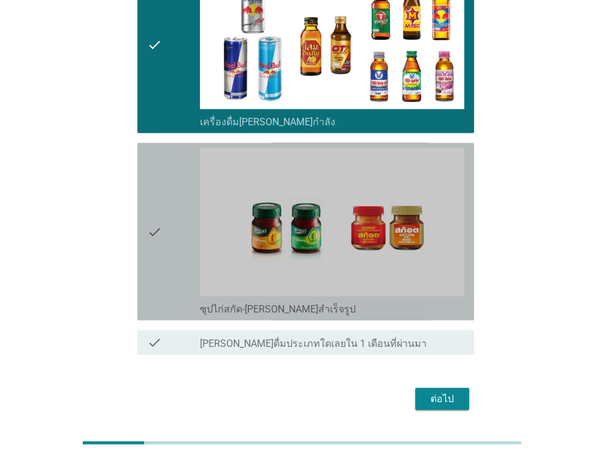
click at [180, 239] on div "check" at bounding box center [173, 231] width 53 height 167
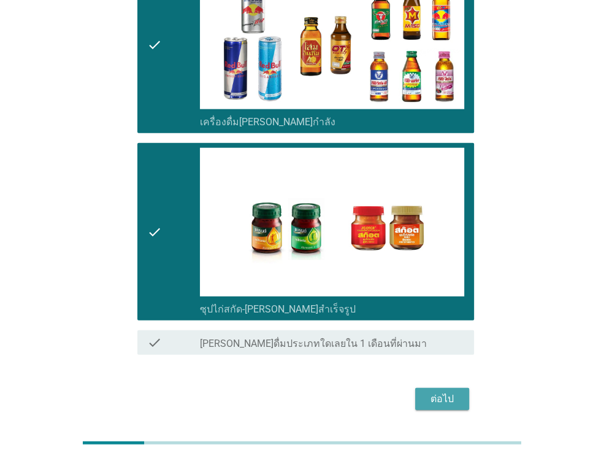
click at [464, 388] on button "ต่อไป" at bounding box center [442, 399] width 54 height 22
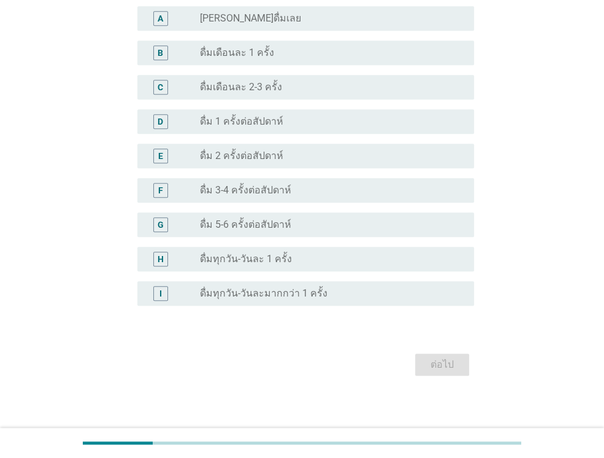
scroll to position [399, 0]
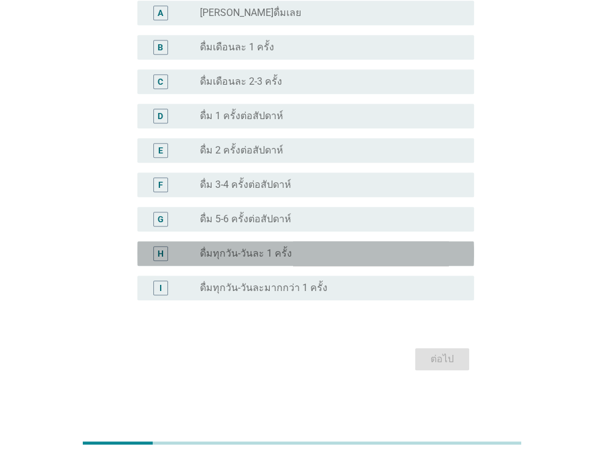
click at [275, 262] on div "H radio_button_unchecked ดื่มทุกวัน-วันละ 1 ครั้ง" at bounding box center [305, 253] width 337 height 25
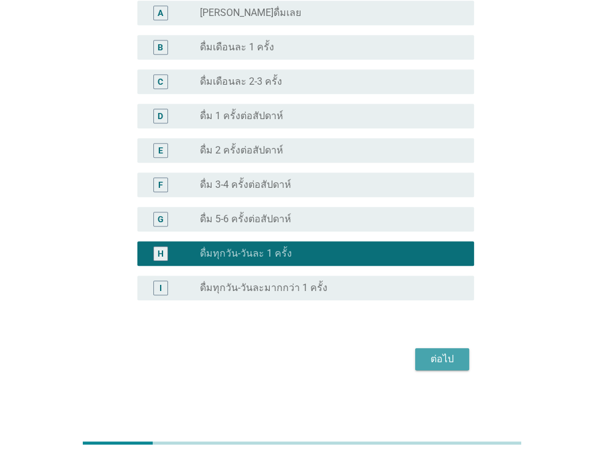
click at [444, 361] on div "ต่อไป" at bounding box center [442, 358] width 34 height 15
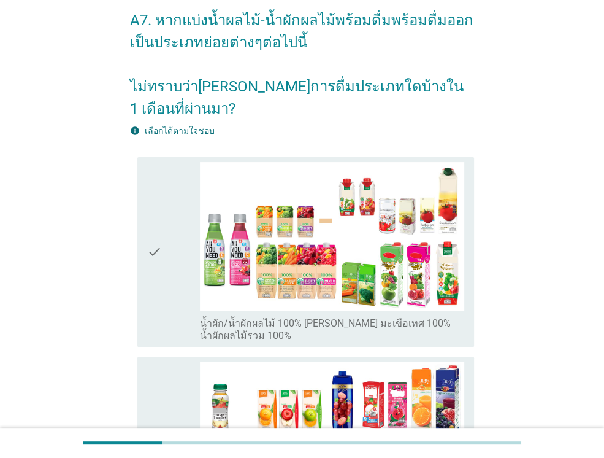
scroll to position [74, 0]
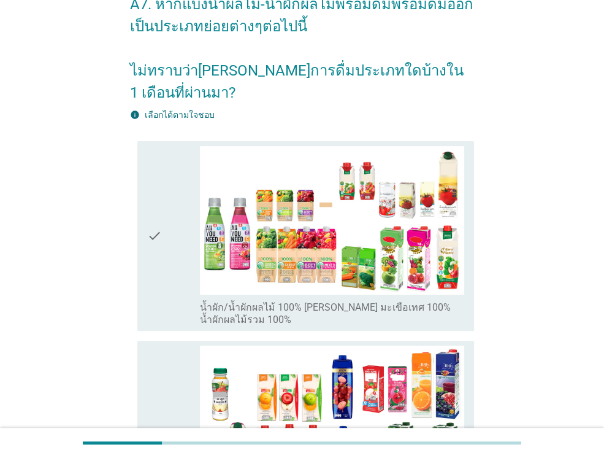
click at [174, 348] on div "check" at bounding box center [173, 435] width 53 height 180
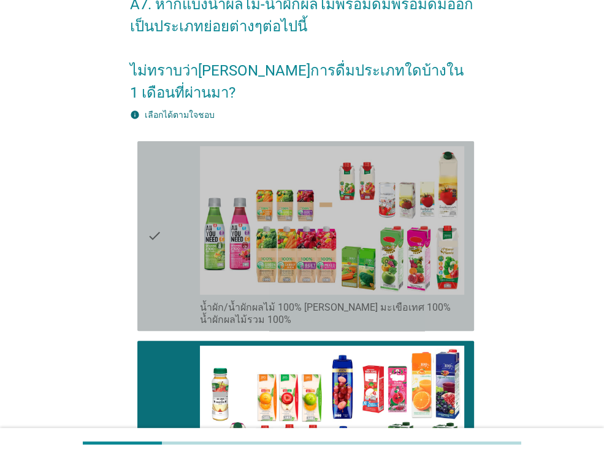
click at [167, 255] on div "check" at bounding box center [173, 236] width 53 height 180
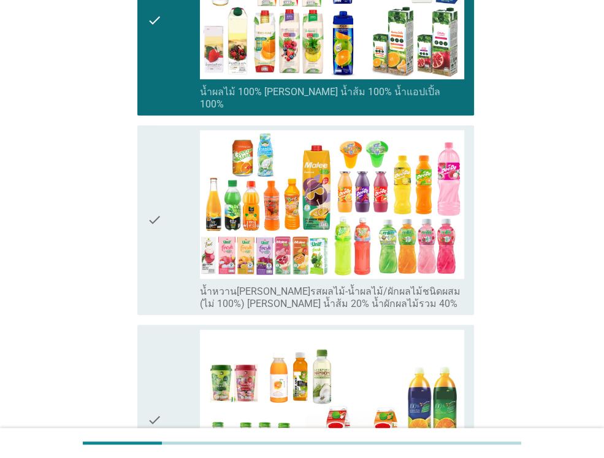
scroll to position [491, 0]
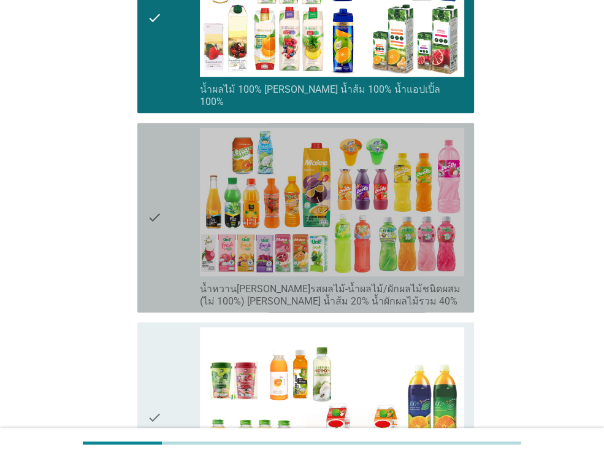
click at [167, 255] on div "check" at bounding box center [173, 218] width 53 height 180
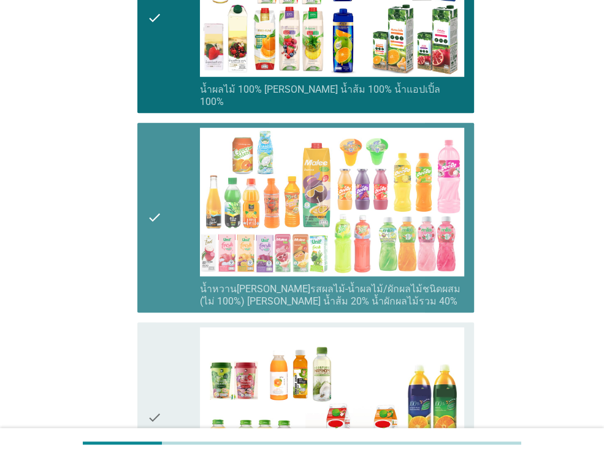
click at [167, 255] on div "check" at bounding box center [173, 218] width 53 height 180
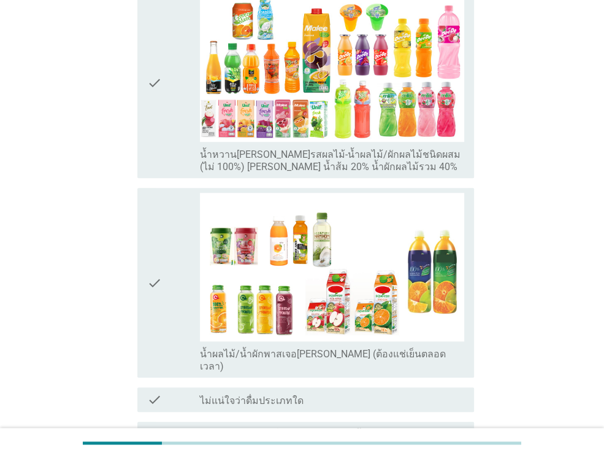
scroll to position [638, 0]
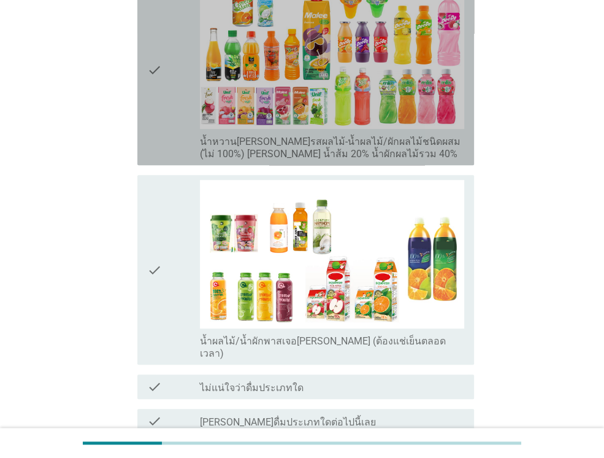
click at [165, 77] on div "check" at bounding box center [173, 70] width 53 height 180
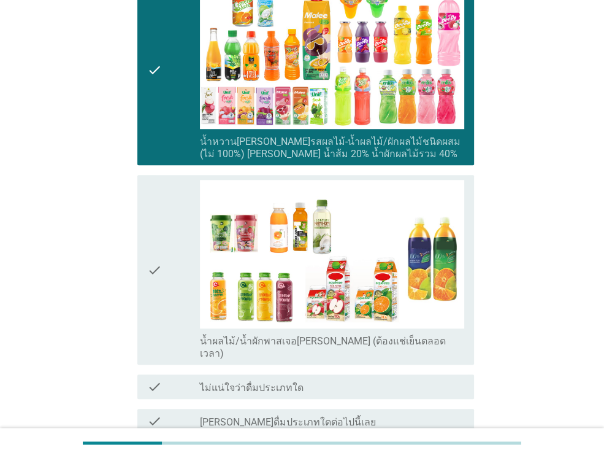
click at [147, 214] on icon "check" at bounding box center [154, 270] width 15 height 180
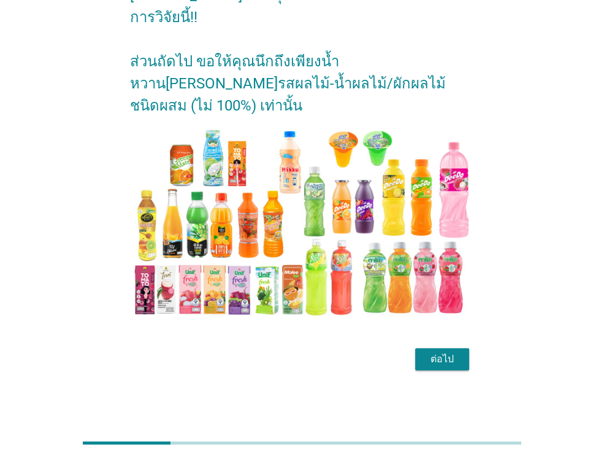
scroll to position [0, 0]
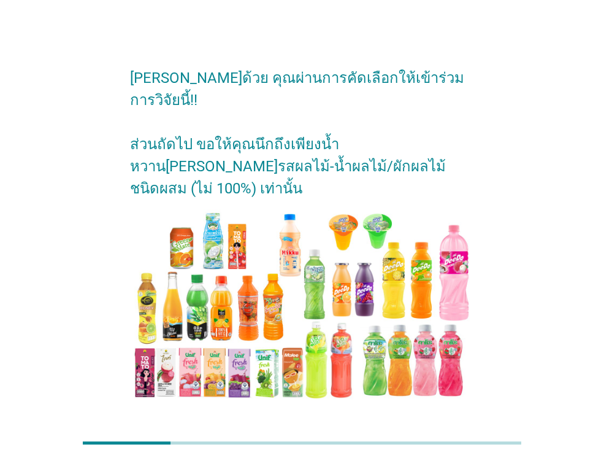
click at [437, 434] on div "ต่อไป" at bounding box center [442, 441] width 34 height 15
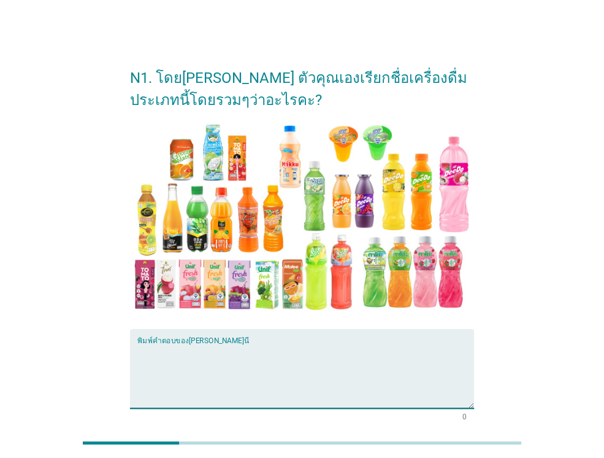
click at [351, 358] on textarea "พิมพ์คำตอบของคุณ ที่นี่" at bounding box center [305, 375] width 337 height 64
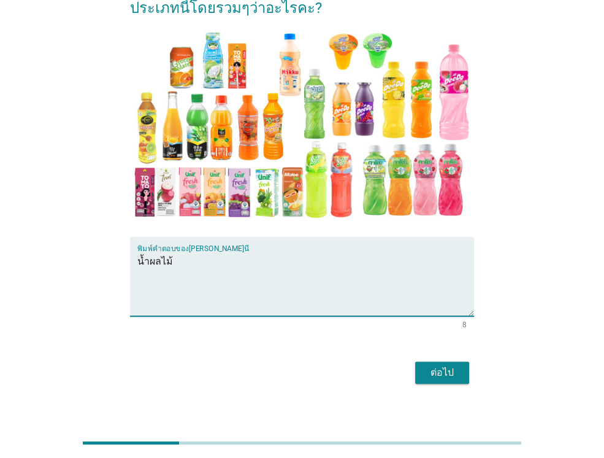
scroll to position [101, 0]
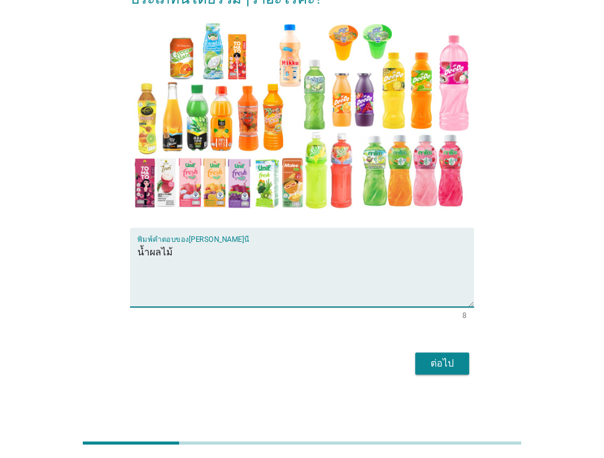
type textarea "น้ำผลไม้"
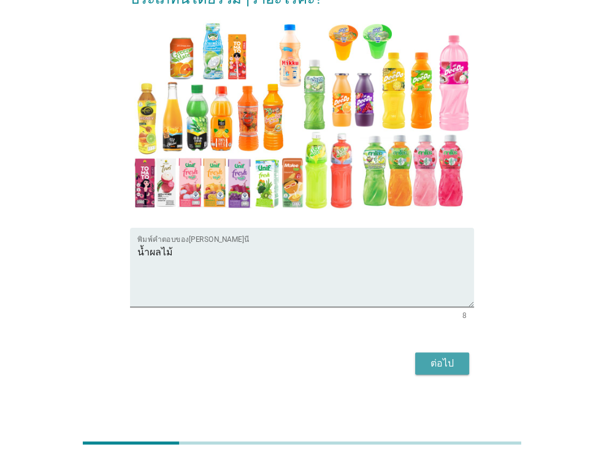
click at [437, 356] on div "ต่อไป" at bounding box center [442, 363] width 34 height 15
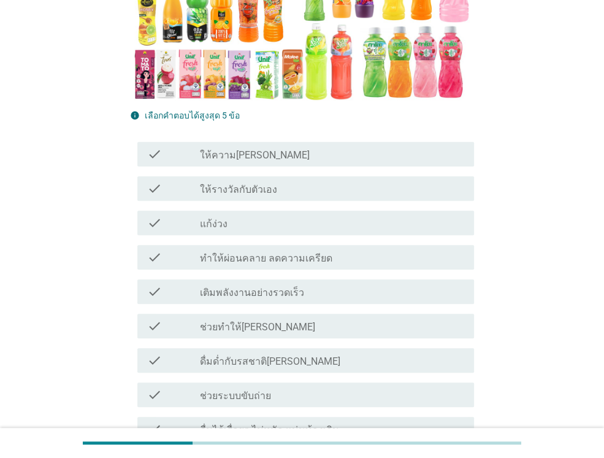
scroll to position [343, 0]
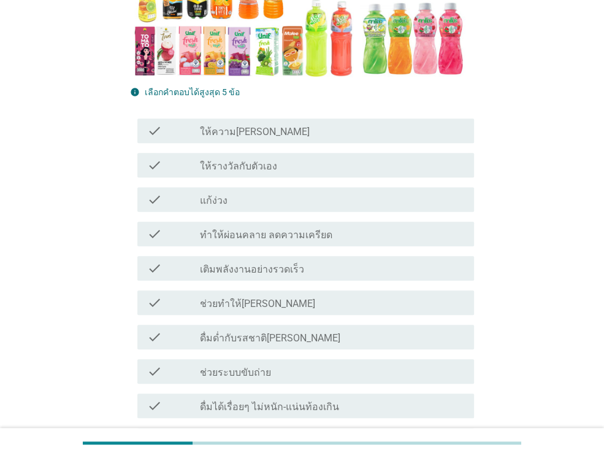
click at [270, 173] on div "check check_box_outline_blank ให้รางวัลกับตัวเอง" at bounding box center [305, 165] width 337 height 25
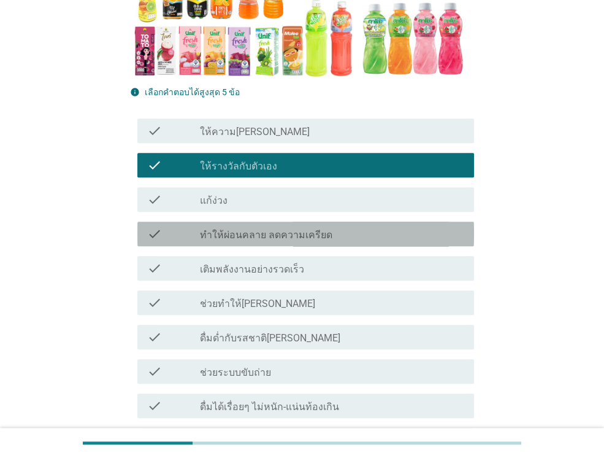
click at [274, 234] on label "ทำให้ผ่อนคลาย ลดความเครียด" at bounding box center [266, 235] width 132 height 12
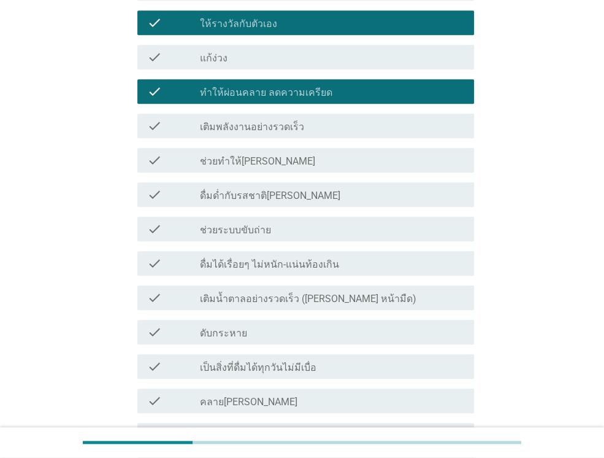
scroll to position [515, 0]
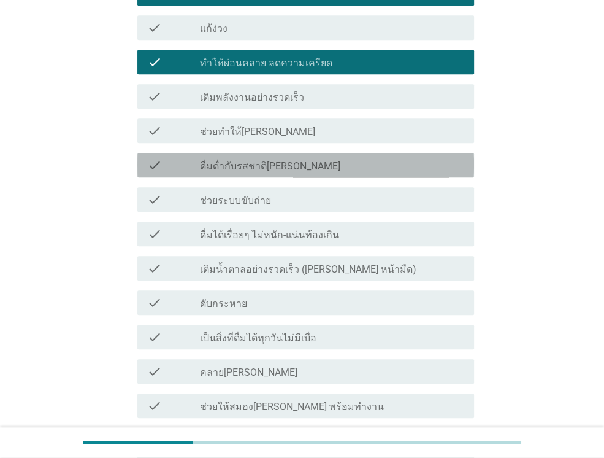
click at [271, 171] on label "ดื่มด่ำกับรสชาติ[PERSON_NAME]" at bounding box center [270, 166] width 140 height 12
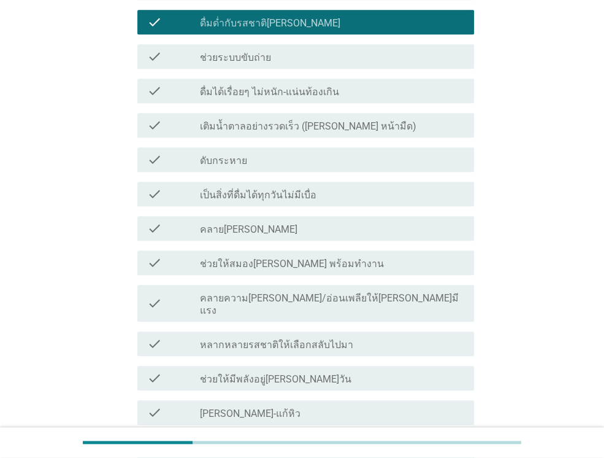
scroll to position [687, 0]
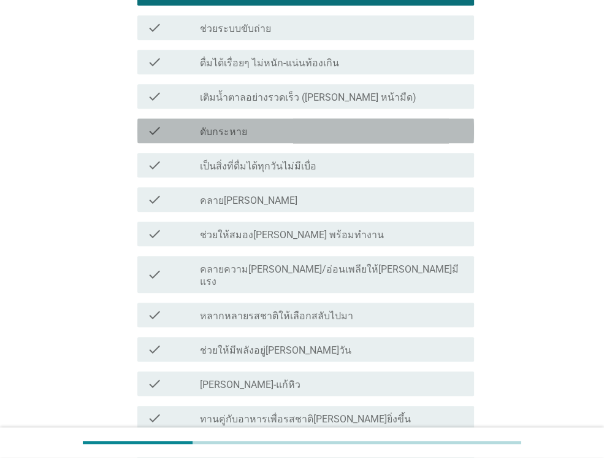
click at [258, 131] on div "check_box_outline_blank ดับกระหาย" at bounding box center [332, 130] width 264 height 15
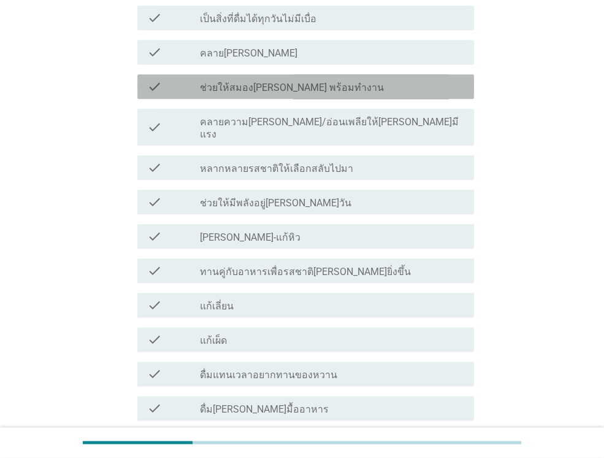
click at [266, 98] on div "check check_box_outline_blank ช่วยให้สมอง[PERSON_NAME] พร้อมทำงาน" at bounding box center [305, 86] width 337 height 25
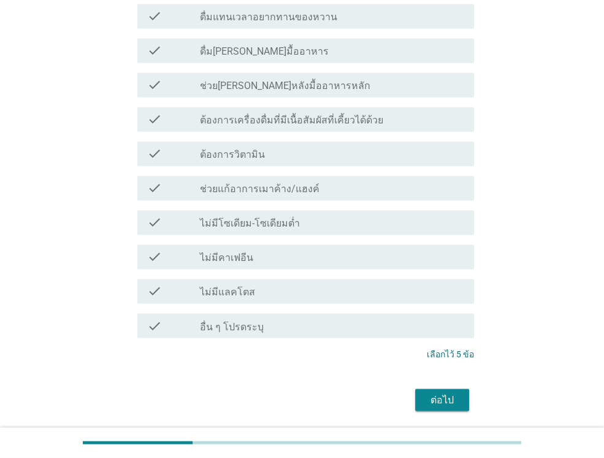
scroll to position [1219, 0]
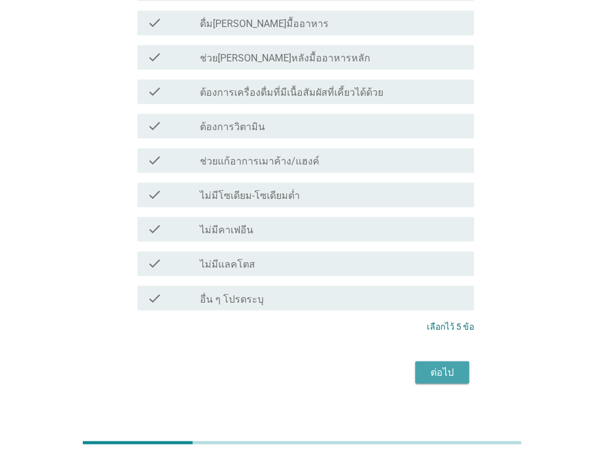
click at [450, 364] on div "ต่อไป" at bounding box center [442, 371] width 34 height 15
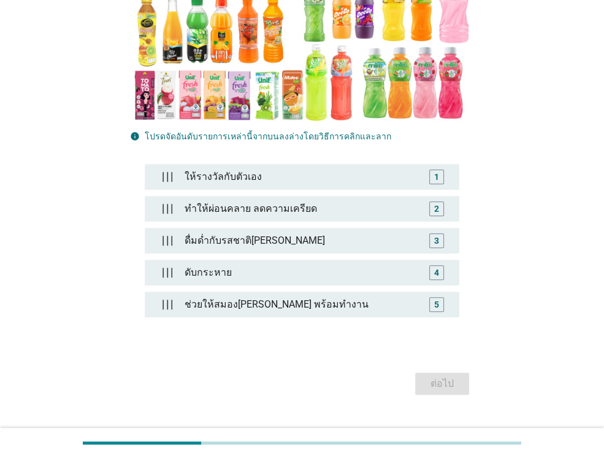
scroll to position [256, 0]
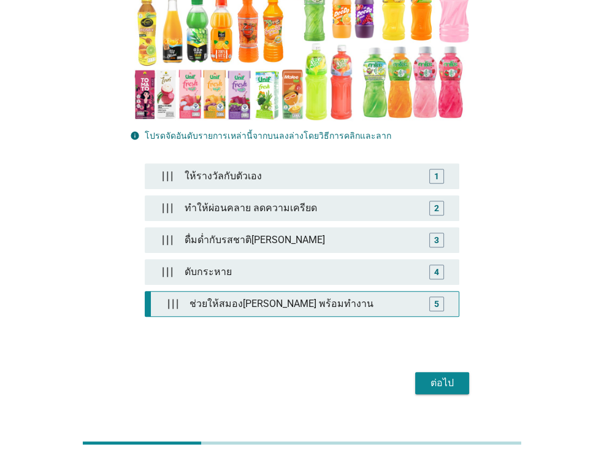
click at [228, 291] on div "ช่วยให้สมอง[PERSON_NAME] พร้อมทำงาน" at bounding box center [305, 303] width 240 height 25
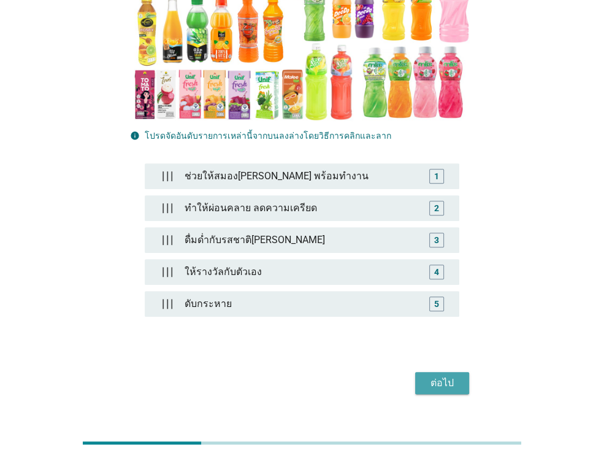
click at [447, 375] on div "ต่อไป" at bounding box center [442, 382] width 34 height 15
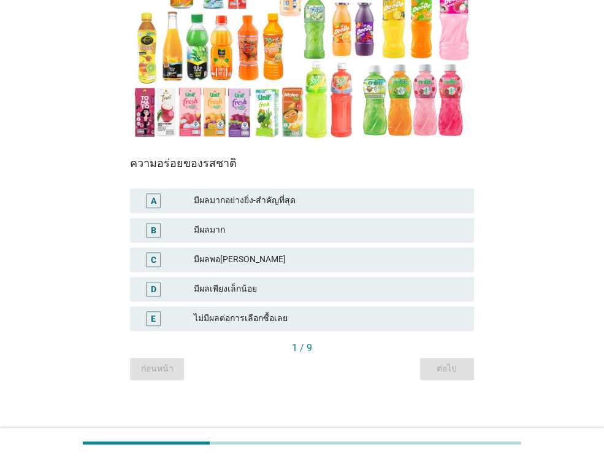
scroll to position [199, 0]
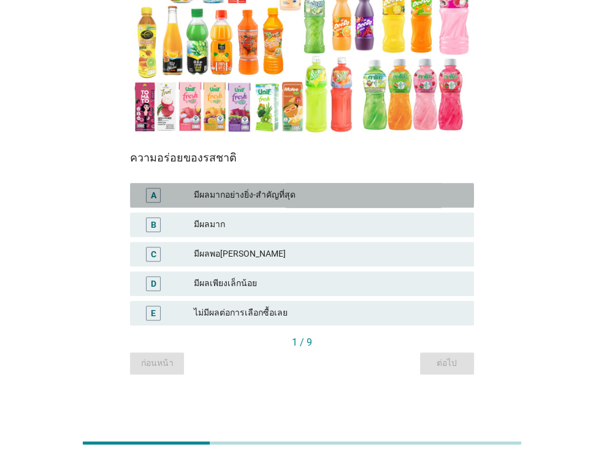
click at [311, 205] on div "A มีผลมากอย่างยิ่ง-สำคัญที่สุด" at bounding box center [302, 195] width 344 height 25
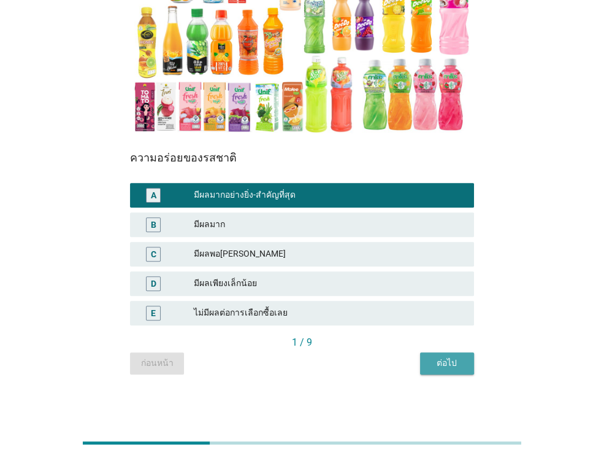
click at [447, 353] on button "ต่อไป" at bounding box center [447, 363] width 54 height 22
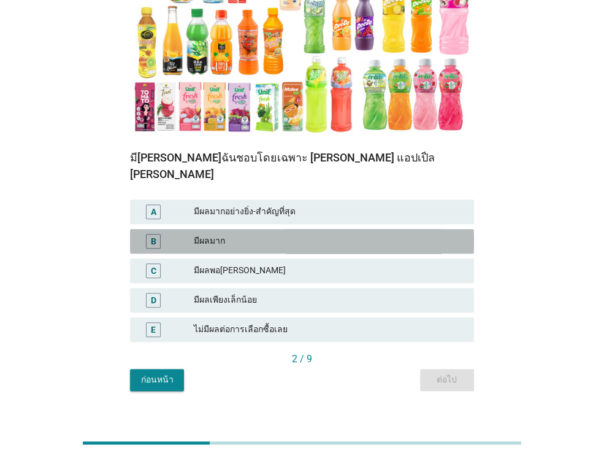
click at [316, 234] on div "มีผลมาก" at bounding box center [329, 241] width 270 height 15
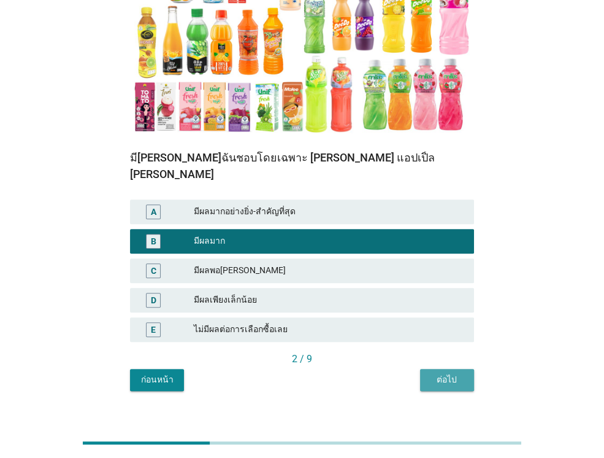
click at [443, 373] on button "ต่อไป" at bounding box center [447, 380] width 54 height 22
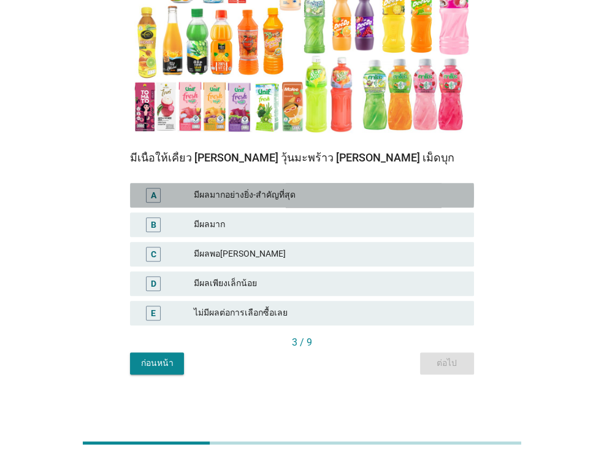
click at [351, 203] on div "A มีผลมากอย่างยิ่ง-สำคัญที่สุด" at bounding box center [302, 195] width 344 height 25
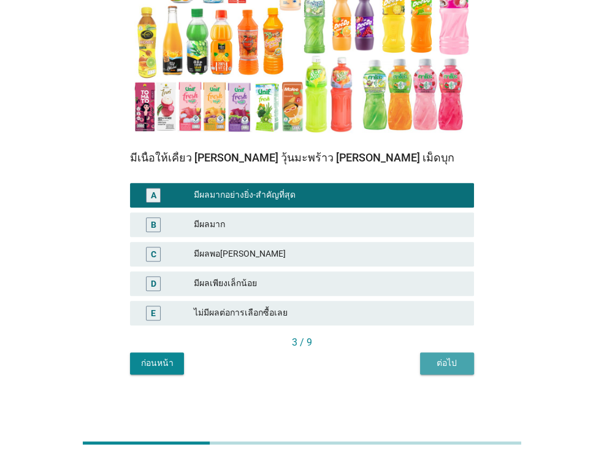
click at [454, 359] on div "ต่อไป" at bounding box center [447, 362] width 34 height 13
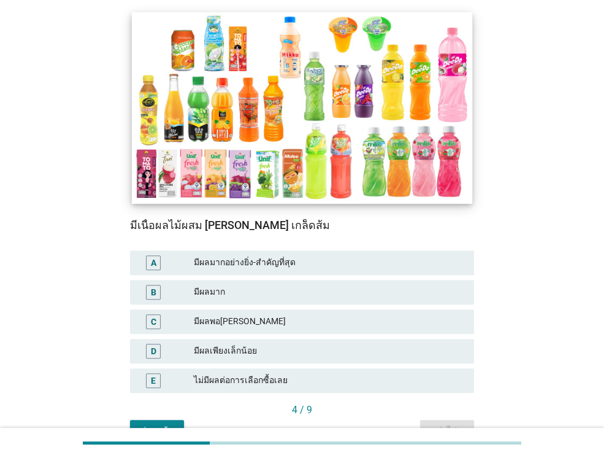
scroll to position [172, 0]
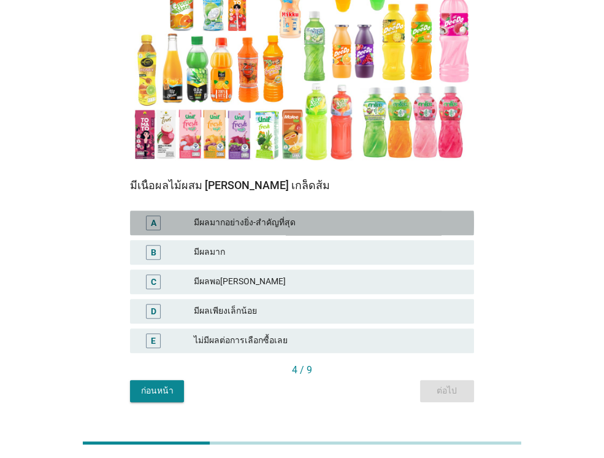
click at [297, 214] on div "A มีผลมากอย่างยิ่ง-สำคัญที่สุด" at bounding box center [302, 222] width 344 height 25
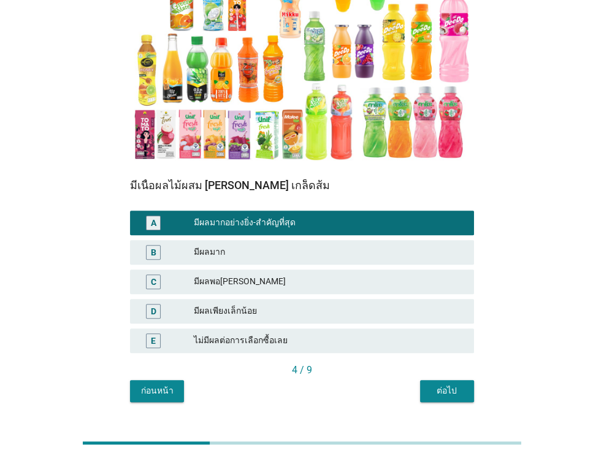
click at [443, 402] on div "N4. แต่ละปัจจัยมีผลต่อคุณในการเลือกยี่ห้อ 'น้ำหวาน[PERSON_NAME]รสผลไม้-น้ำผลไม้…" at bounding box center [302, 142] width 364 height 539
click at [439, 386] on div "ต่อไป" at bounding box center [447, 390] width 34 height 13
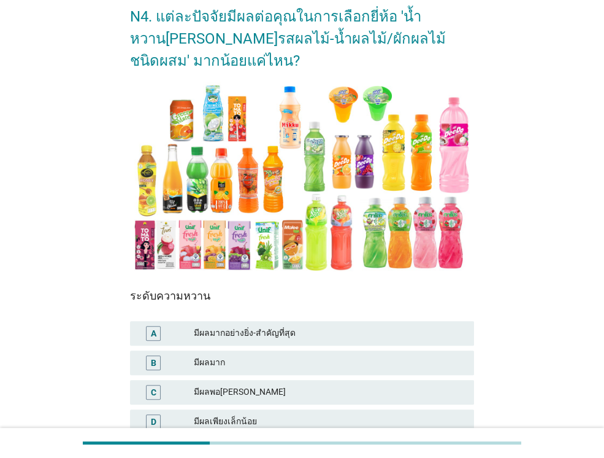
scroll to position [196, 0]
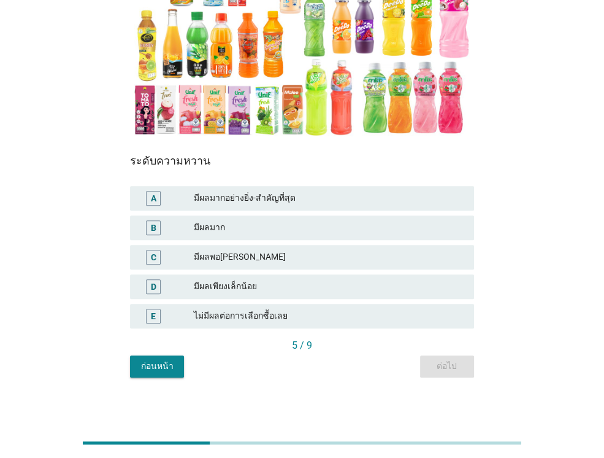
click at [304, 251] on div "มีผลพอ[PERSON_NAME]" at bounding box center [329, 257] width 270 height 15
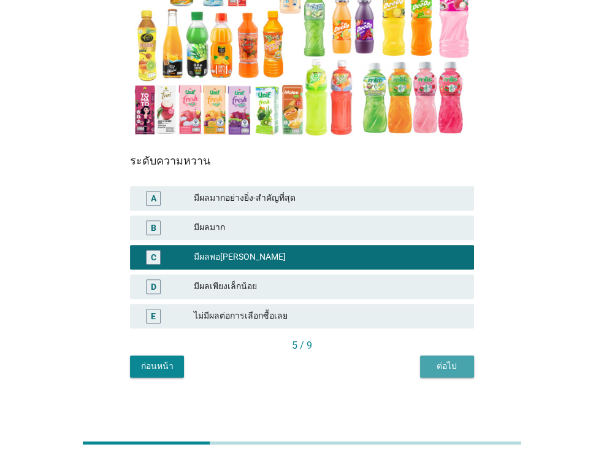
click at [432, 357] on button "ต่อไป" at bounding box center [447, 366] width 54 height 22
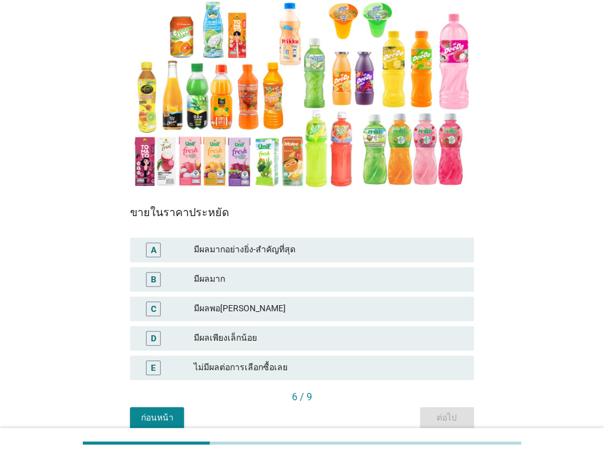
scroll to position [199, 0]
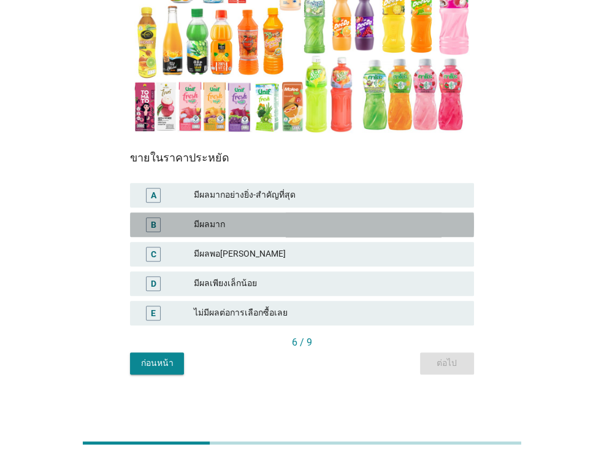
click at [307, 219] on div "มีผลมาก" at bounding box center [329, 224] width 270 height 15
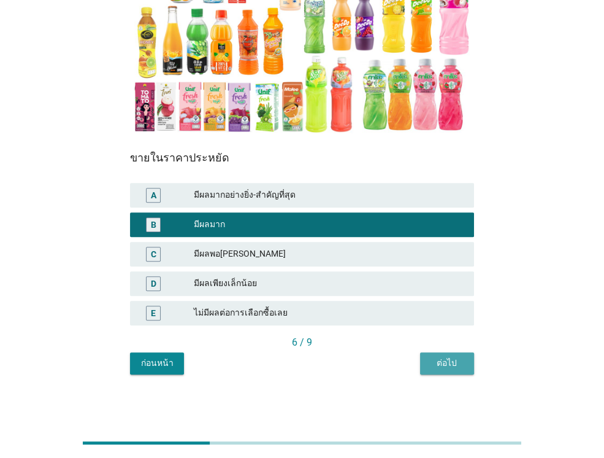
click at [440, 355] on button "ต่อไป" at bounding box center [447, 363] width 54 height 22
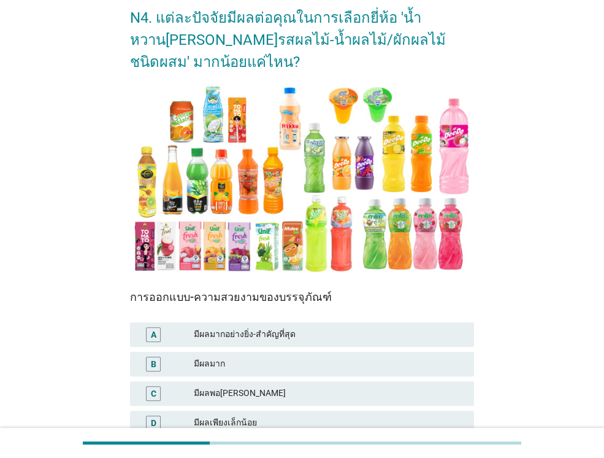
scroll to position [147, 0]
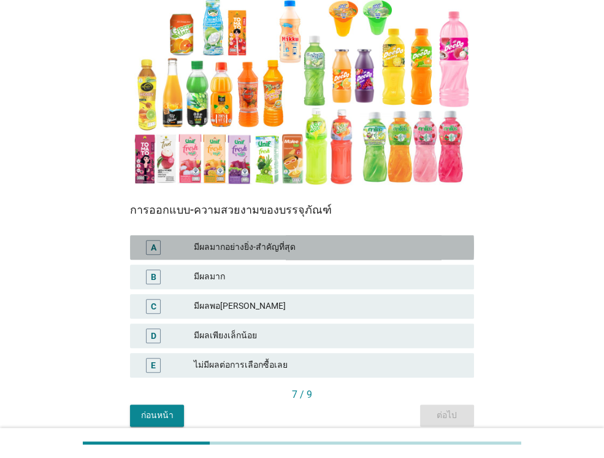
click at [369, 241] on div "มีผลมากอย่างยิ่ง-สำคัญที่สุด" at bounding box center [329, 247] width 270 height 15
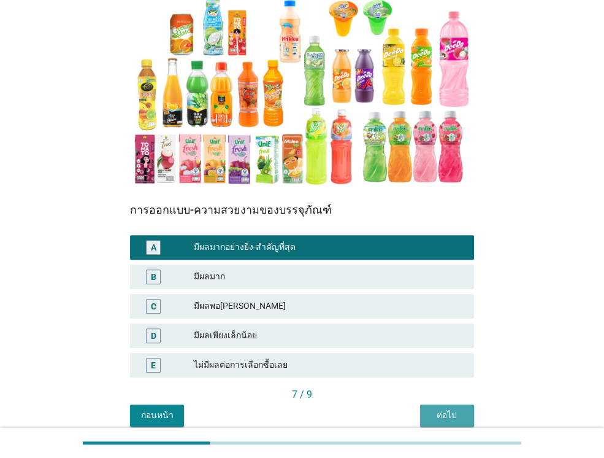
click at [452, 413] on div "ต่อไป" at bounding box center [447, 415] width 34 height 13
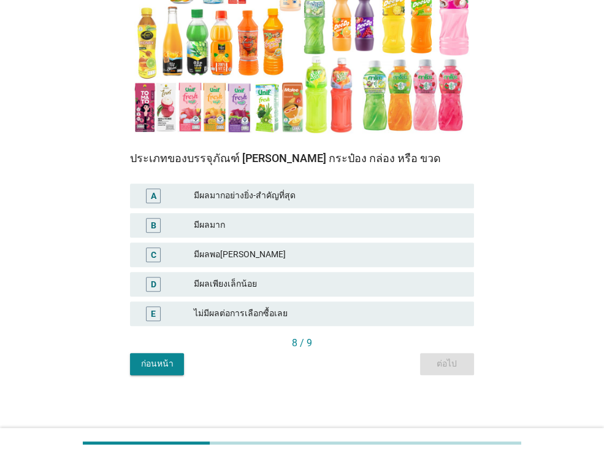
scroll to position [199, 0]
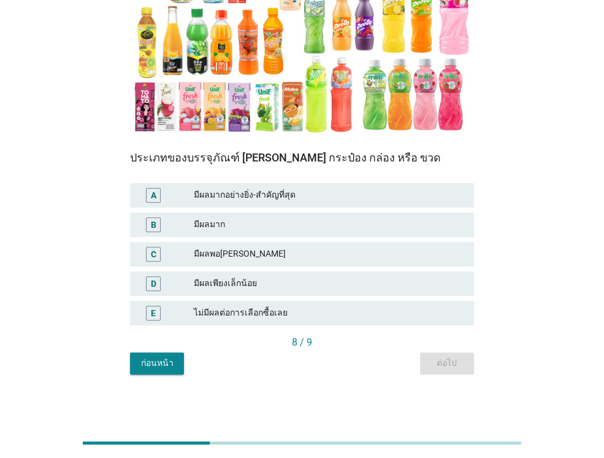
click at [370, 221] on div "มีผลมาก" at bounding box center [329, 224] width 270 height 15
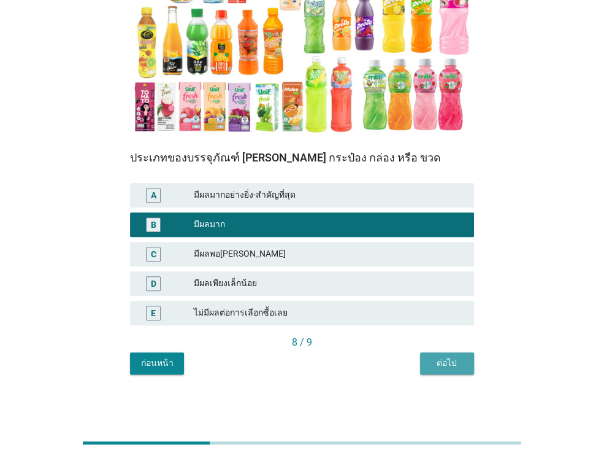
click at [447, 359] on div "ต่อไป" at bounding box center [447, 362] width 34 height 13
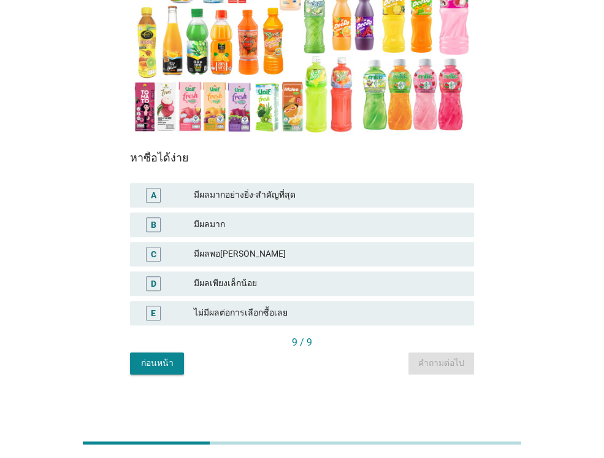
scroll to position [0, 0]
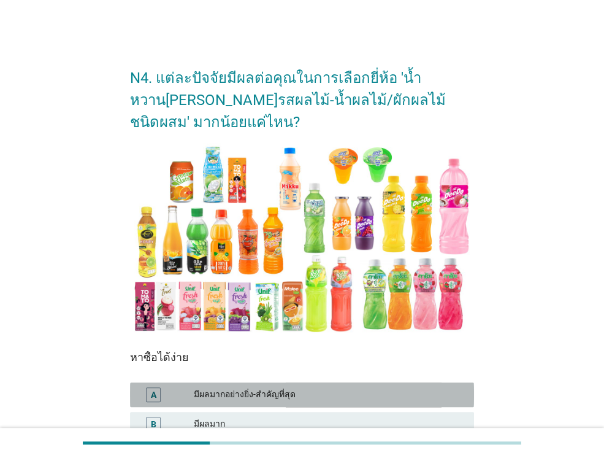
click at [321, 397] on div "มีผลมากอย่างยิ่ง-สำคัญที่สุด" at bounding box center [329, 394] width 270 height 15
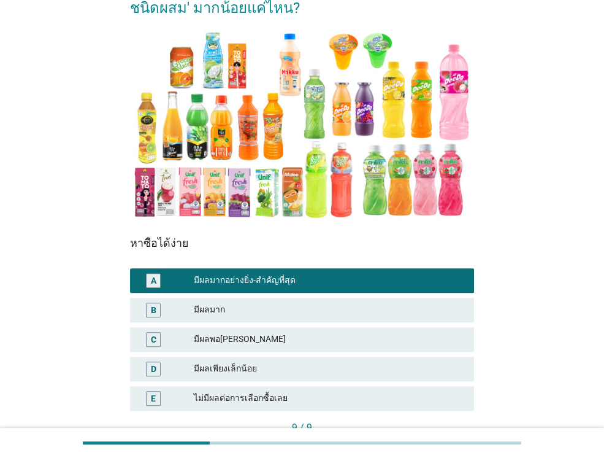
scroll to position [199, 0]
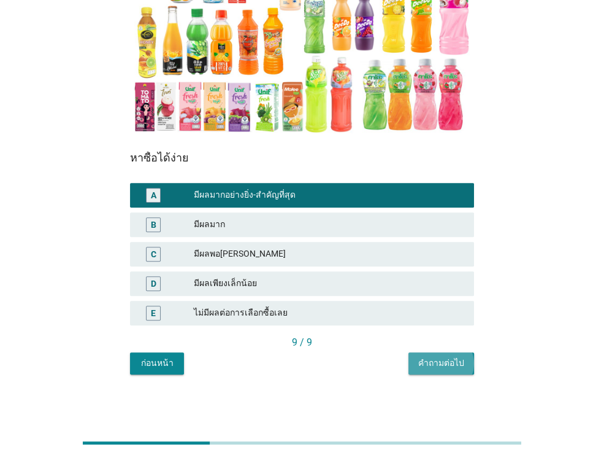
click at [442, 361] on div "คำถามต่อไป" at bounding box center [441, 362] width 46 height 13
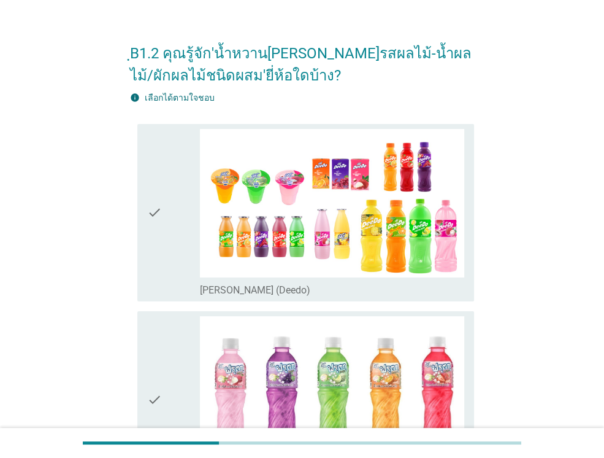
scroll to position [98, 0]
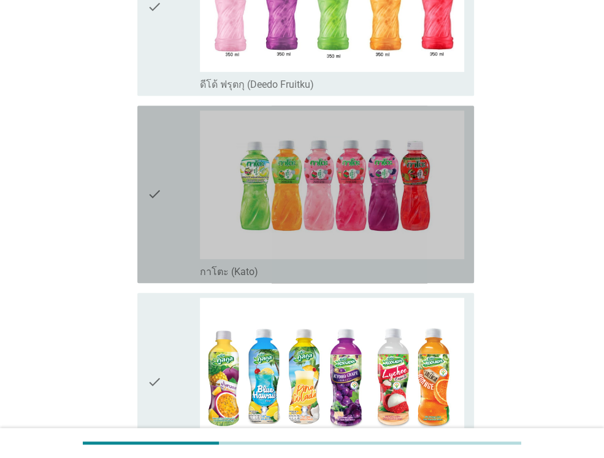
click at [174, 153] on div "check" at bounding box center [173, 193] width 53 height 167
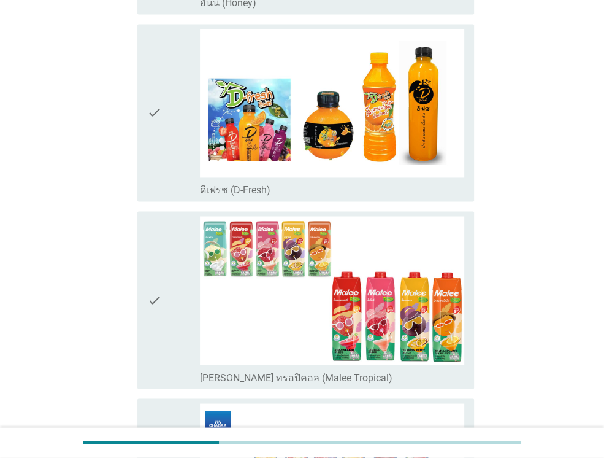
scroll to position [1251, 0]
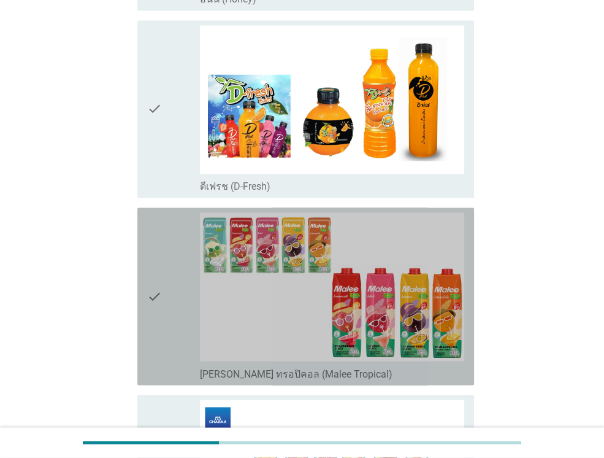
click at [174, 223] on div "check" at bounding box center [173, 295] width 53 height 167
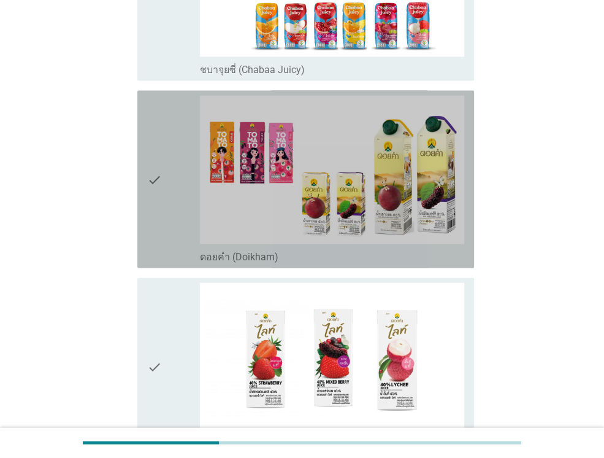
click at [174, 223] on div "check" at bounding box center [173, 179] width 53 height 167
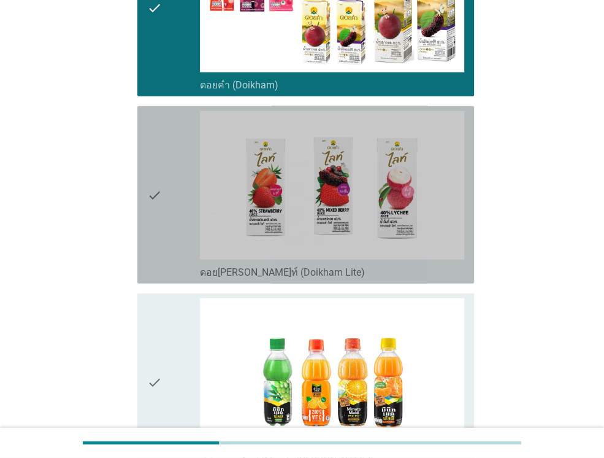
click at [174, 223] on div "check" at bounding box center [173, 194] width 53 height 167
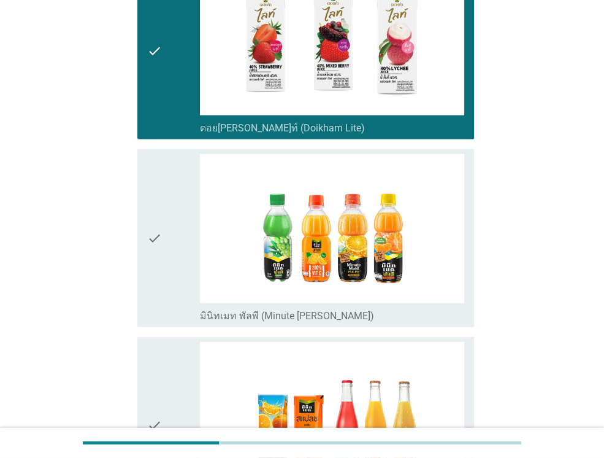
scroll to position [2085, 0]
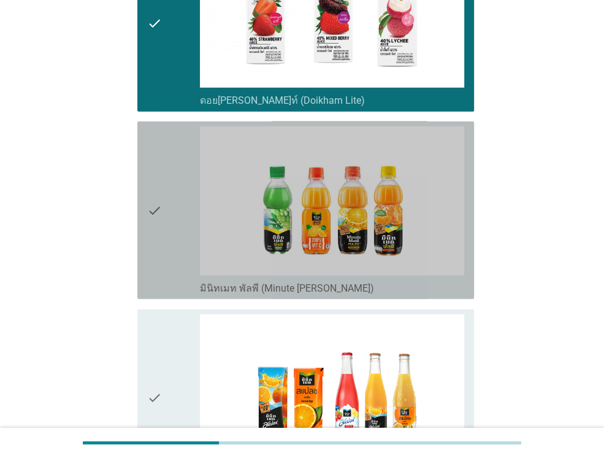
click at [174, 223] on div "check" at bounding box center [173, 209] width 53 height 167
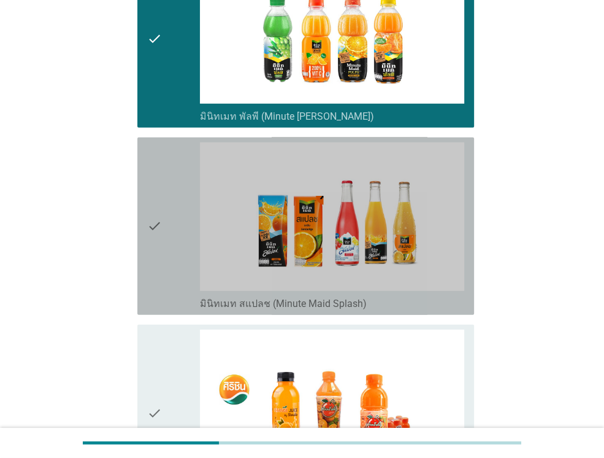
click at [174, 223] on div "check" at bounding box center [173, 225] width 53 height 167
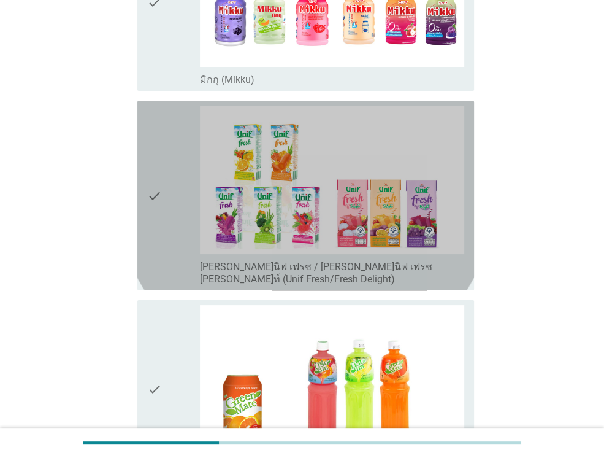
click at [174, 223] on div "check" at bounding box center [173, 196] width 53 height 180
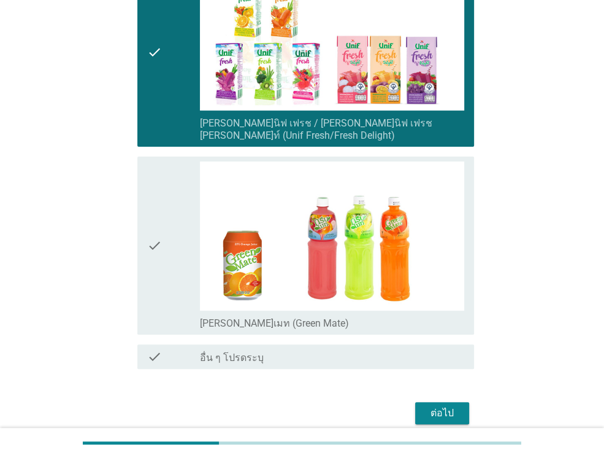
scroll to position [3220, 0]
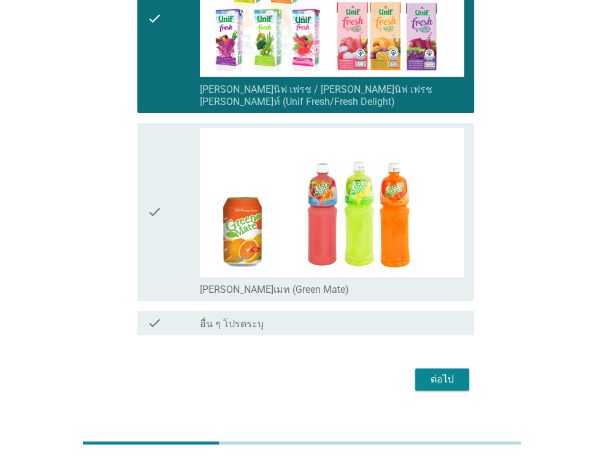
click at [446, 372] on div "ต่อไป" at bounding box center [442, 379] width 34 height 15
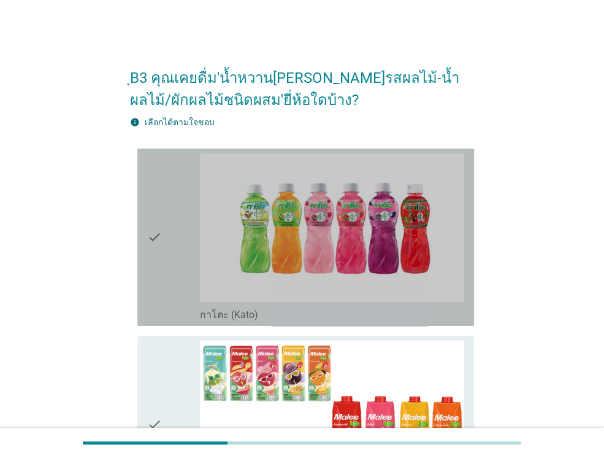
click at [169, 270] on div "check" at bounding box center [173, 236] width 53 height 167
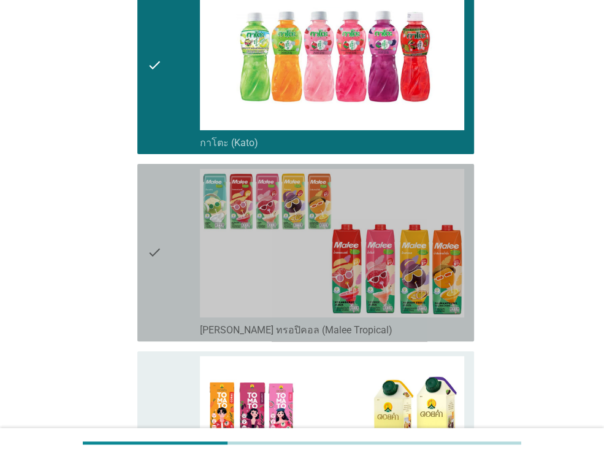
click at [169, 270] on div "check" at bounding box center [173, 252] width 53 height 167
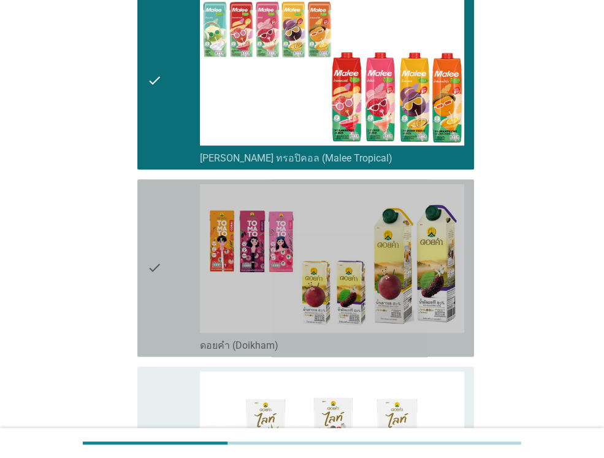
click at [169, 270] on div "check" at bounding box center [173, 267] width 53 height 167
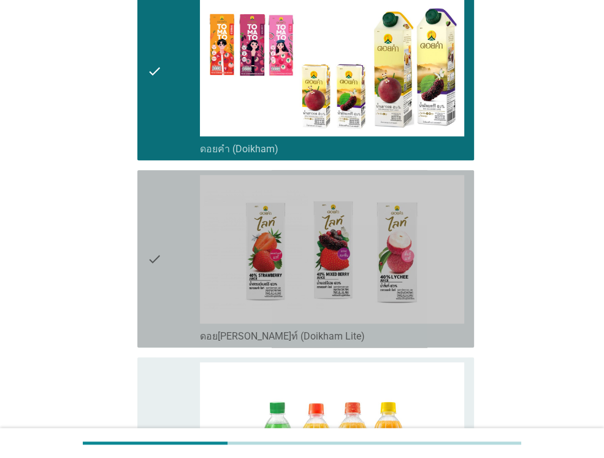
click at [169, 270] on div "check" at bounding box center [173, 258] width 53 height 167
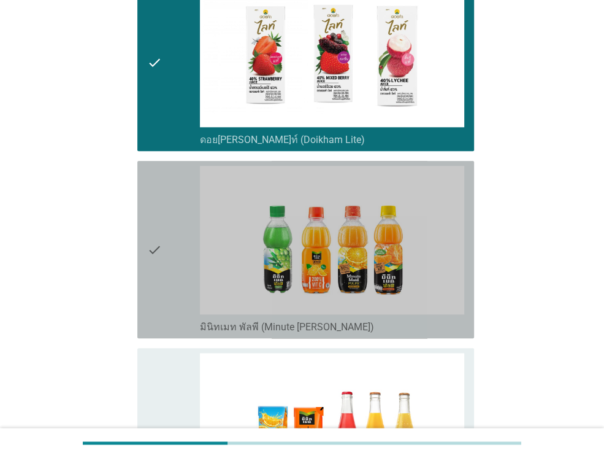
click at [169, 270] on div "check" at bounding box center [173, 249] width 53 height 167
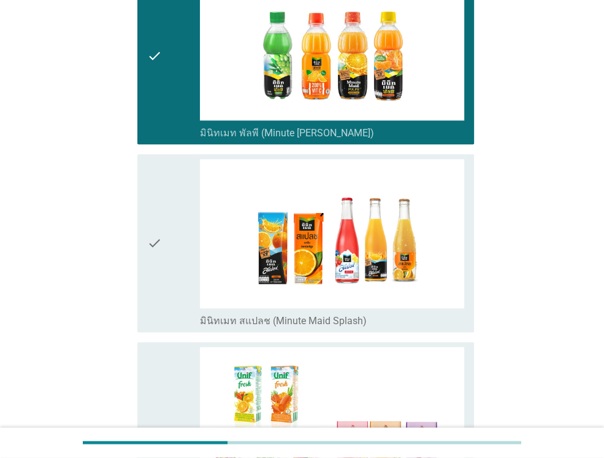
scroll to position [932, 0]
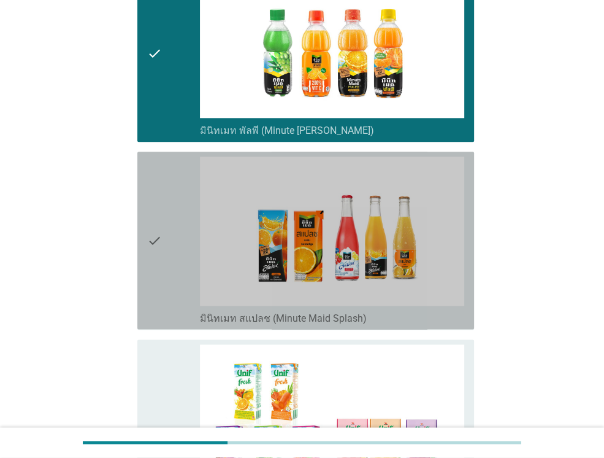
click at [169, 270] on div "check" at bounding box center [173, 239] width 53 height 167
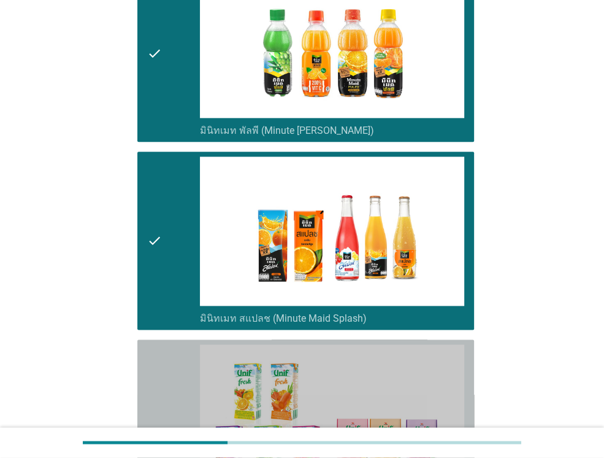
click at [178, 372] on div "check" at bounding box center [173, 434] width 53 height 180
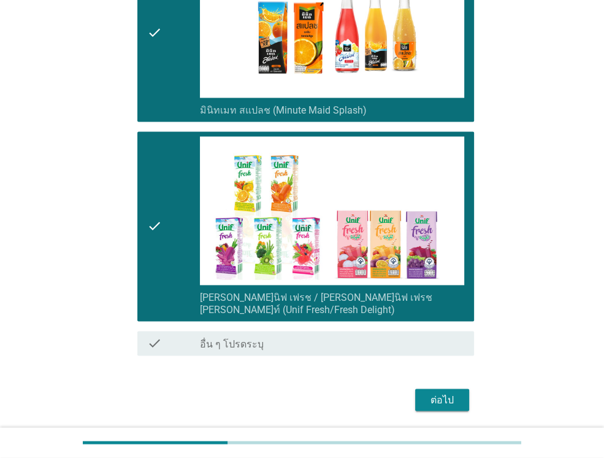
scroll to position [1165, 0]
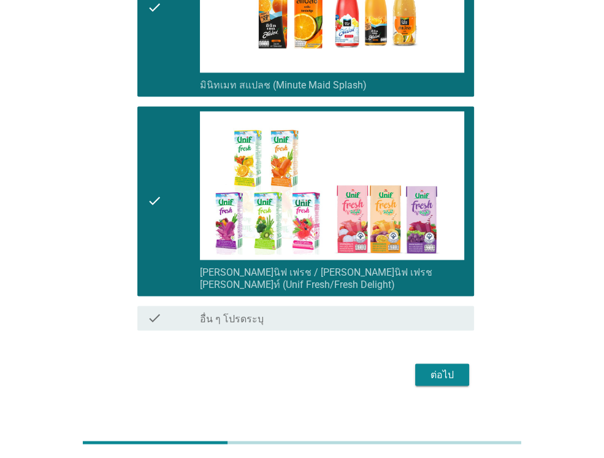
click at [448, 367] on div "ต่อไป" at bounding box center [442, 374] width 34 height 15
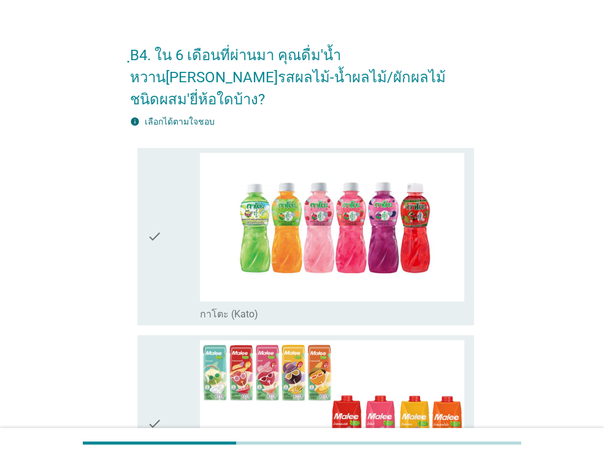
scroll to position [25, 0]
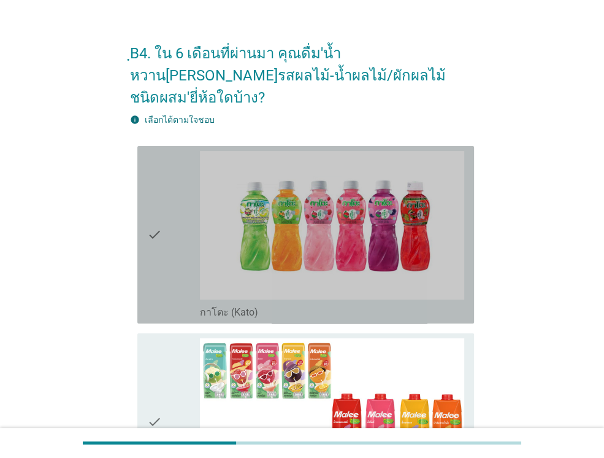
click at [191, 263] on div "check" at bounding box center [173, 234] width 53 height 167
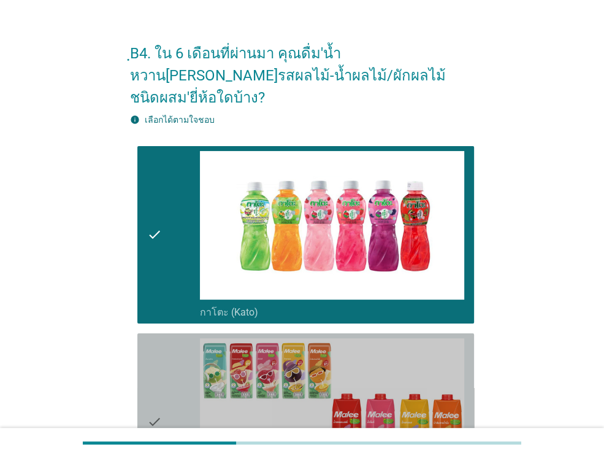
click at [172, 356] on div "check" at bounding box center [173, 421] width 53 height 167
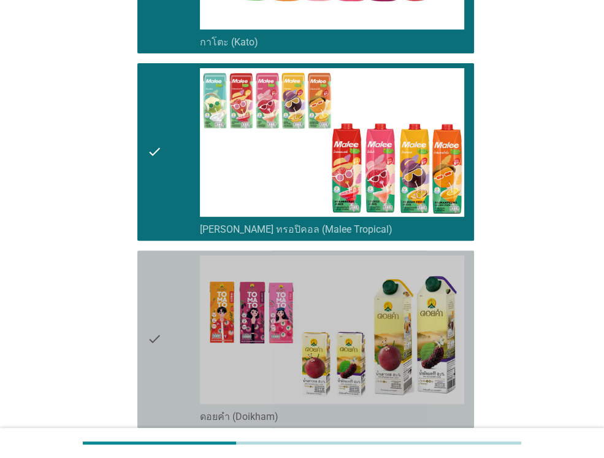
click at [172, 356] on div "check" at bounding box center [173, 338] width 53 height 167
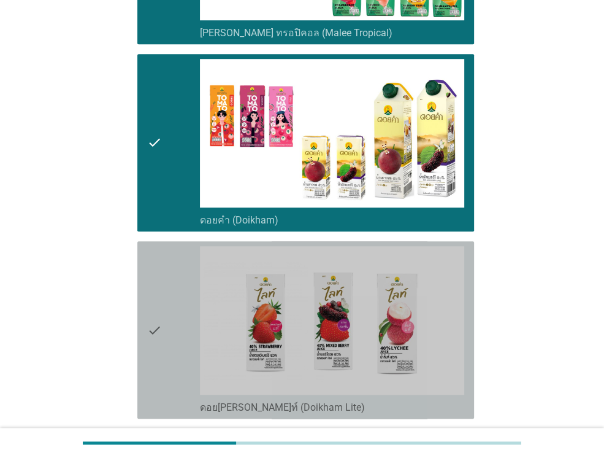
click at [172, 356] on div "check" at bounding box center [173, 329] width 53 height 167
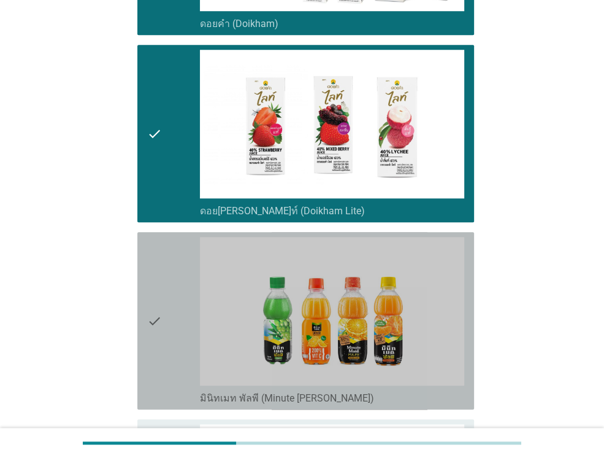
click at [172, 356] on div "check" at bounding box center [173, 320] width 53 height 167
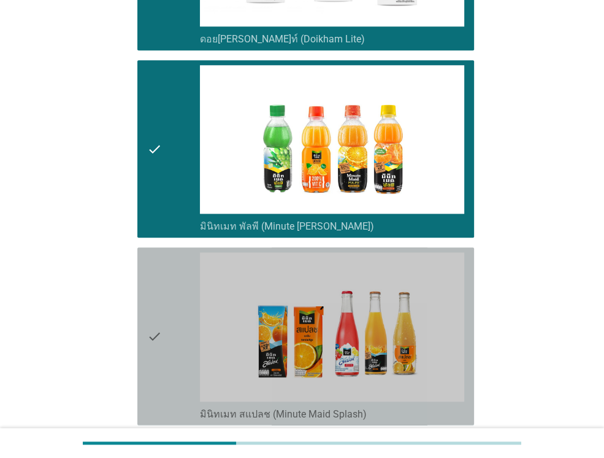
click at [172, 356] on div "check" at bounding box center [173, 335] width 53 height 167
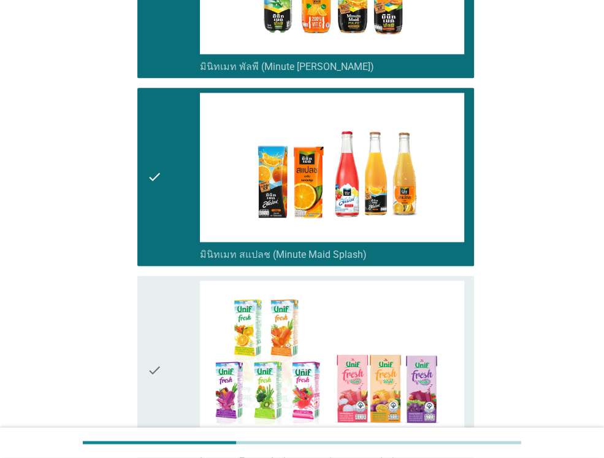
scroll to position [1104, 0]
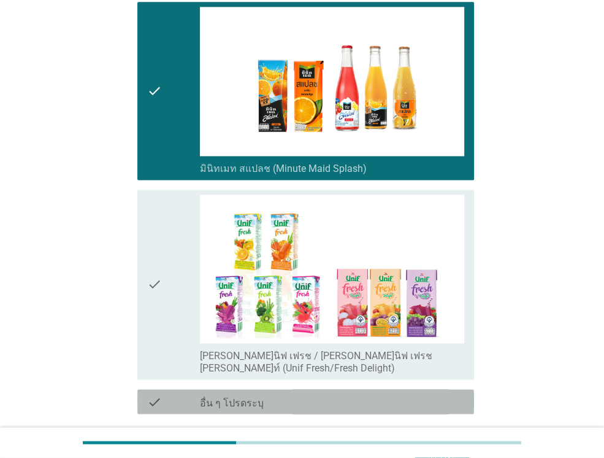
click at [172, 394] on div "check" at bounding box center [173, 401] width 53 height 15
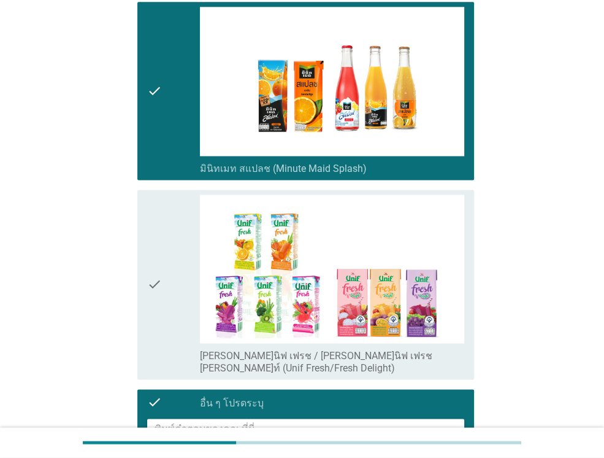
click at [166, 293] on div "check" at bounding box center [173, 284] width 53 height 180
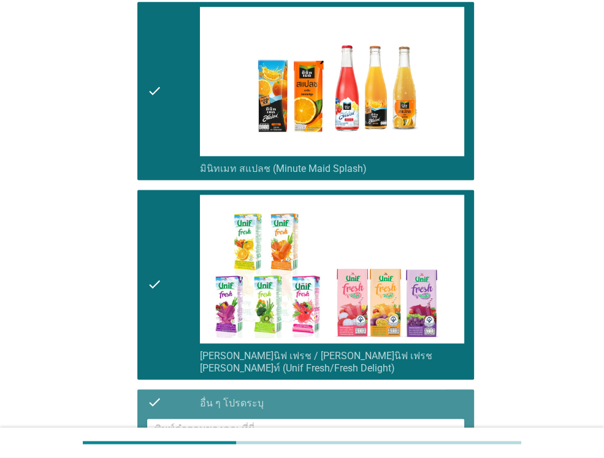
click at [182, 394] on div "check" at bounding box center [173, 401] width 53 height 15
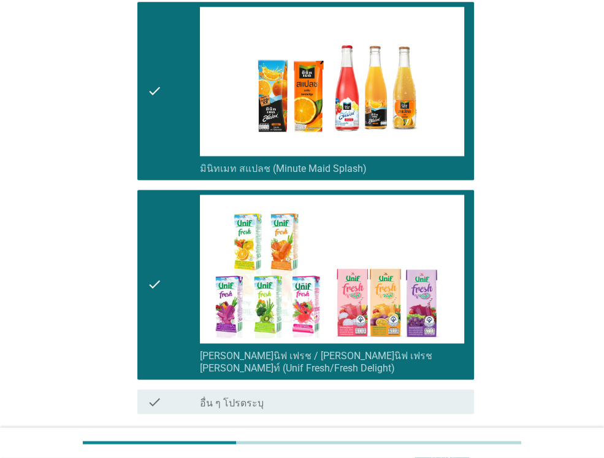
click at [456, 447] on button "ต่อไป" at bounding box center [442, 458] width 54 height 22
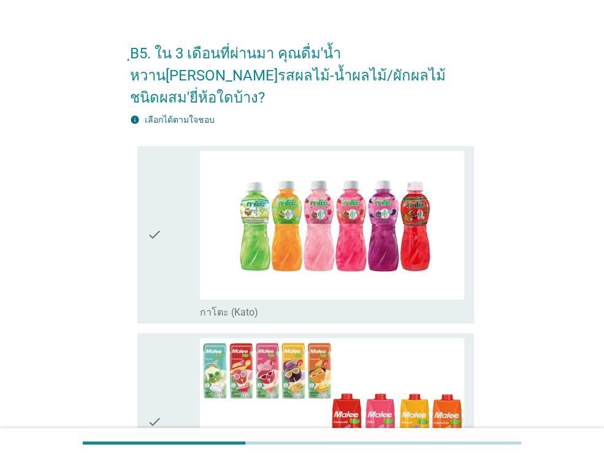
scroll to position [49, 0]
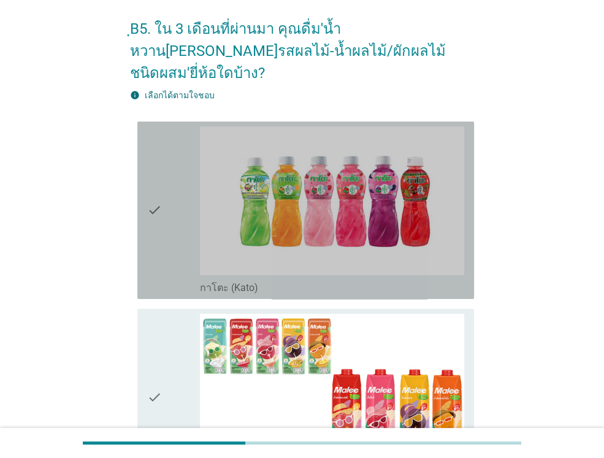
click at [196, 239] on div "check" at bounding box center [173, 209] width 53 height 167
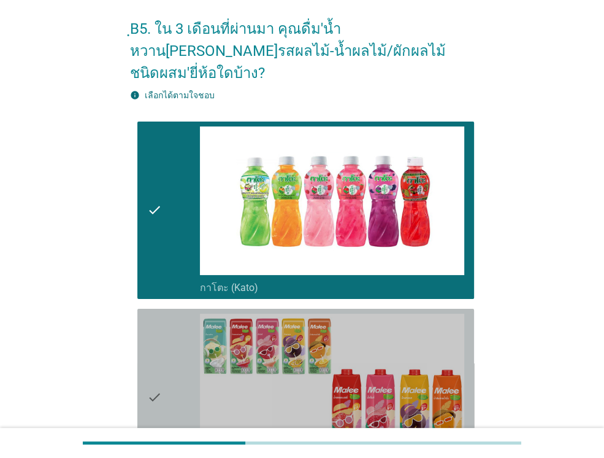
click at [167, 334] on div "check" at bounding box center [173, 396] width 53 height 167
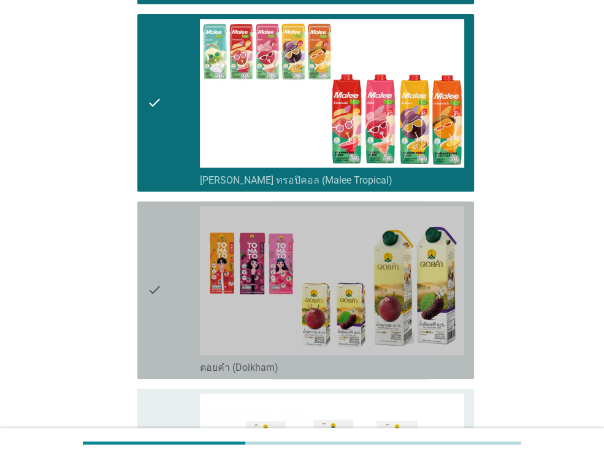
click at [167, 334] on div "check" at bounding box center [173, 289] width 53 height 167
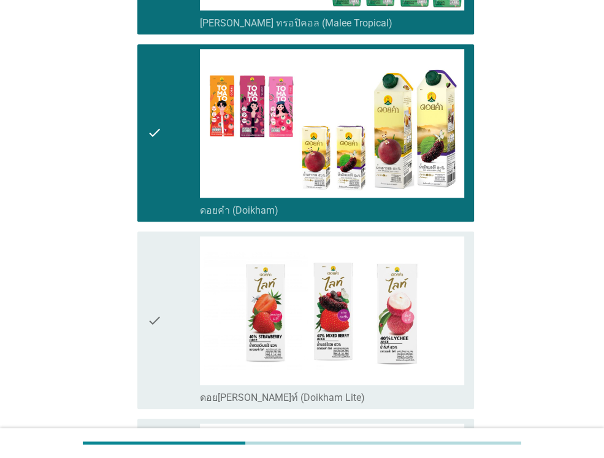
scroll to position [613, 0]
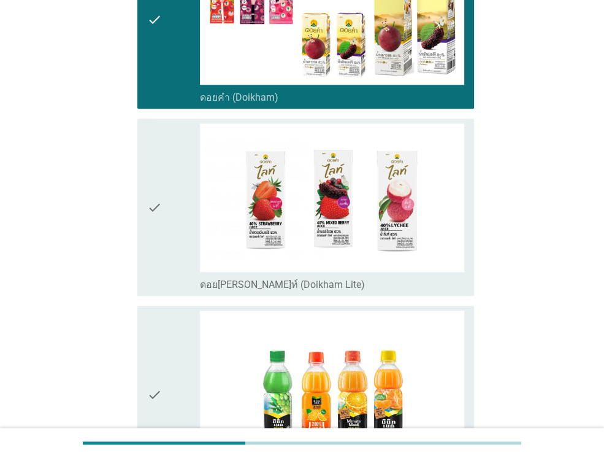
click at [176, 310] on div "check" at bounding box center [173, 393] width 53 height 167
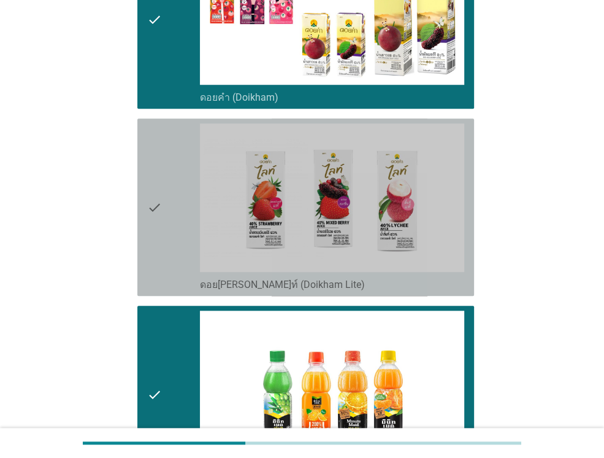
click at [163, 232] on div "check" at bounding box center [173, 206] width 53 height 167
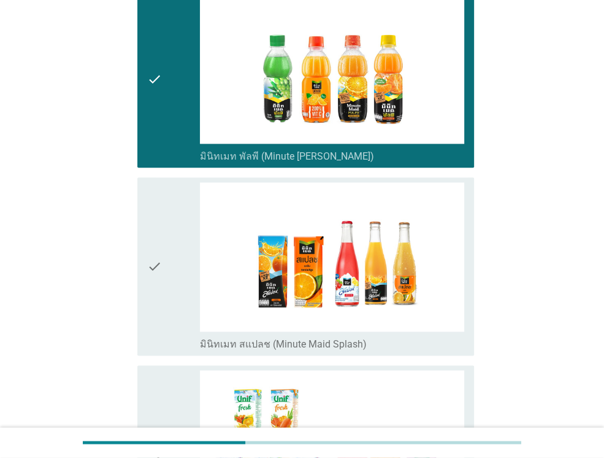
scroll to position [981, 0]
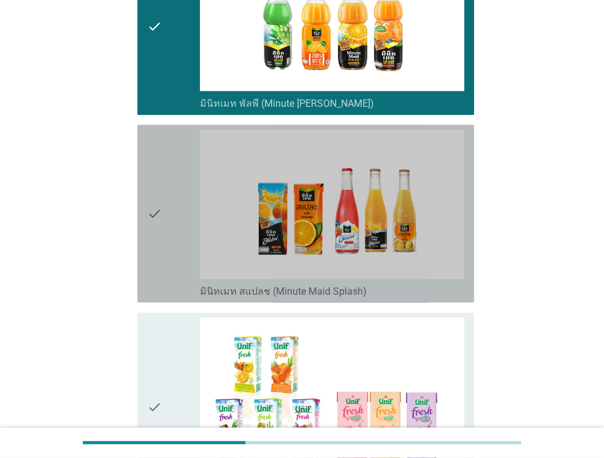
click at [163, 232] on div "check" at bounding box center [173, 212] width 53 height 167
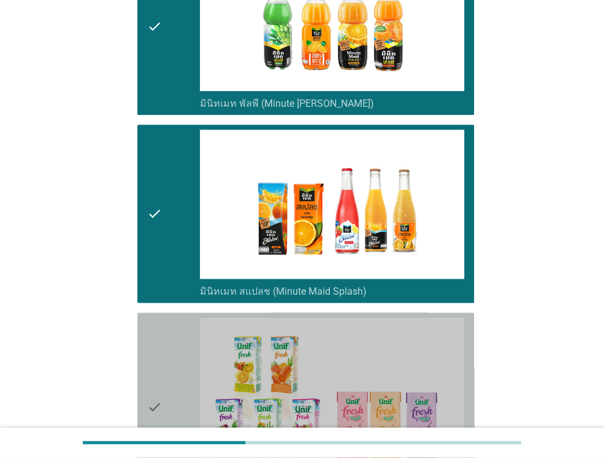
click at [161, 317] on icon "check" at bounding box center [154, 407] width 15 height 180
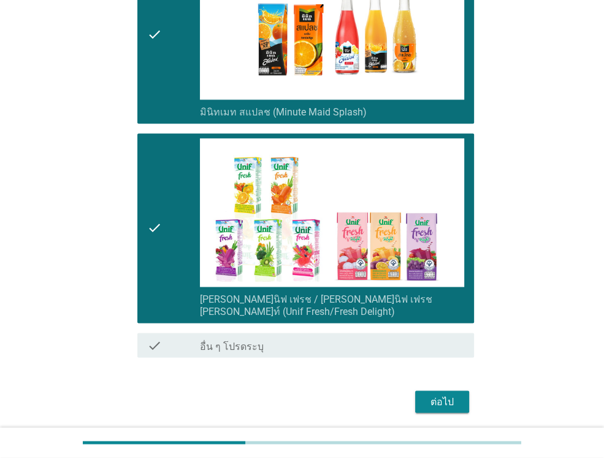
scroll to position [1165, 0]
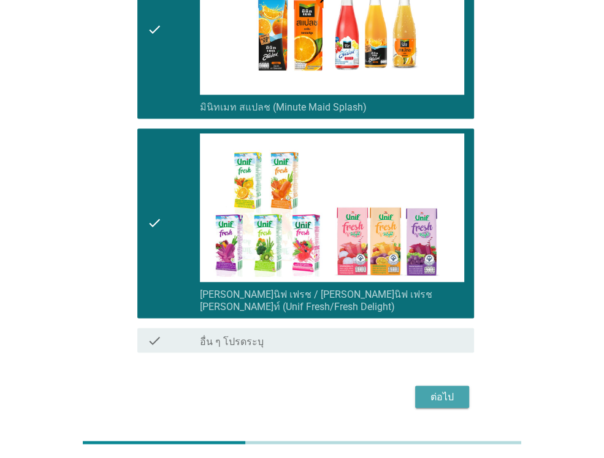
click at [459, 385] on button "ต่อไป" at bounding box center [442, 396] width 54 height 22
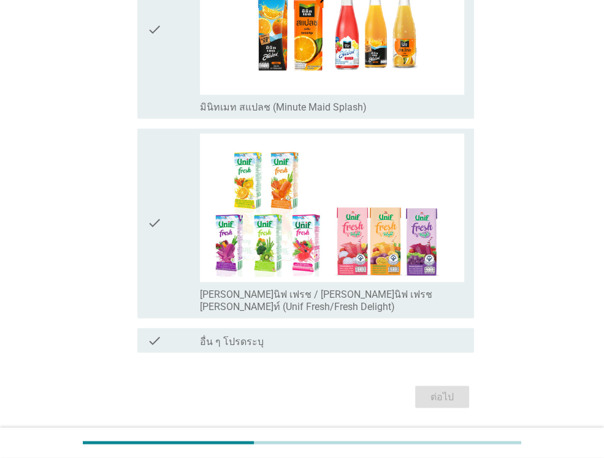
scroll to position [0, 0]
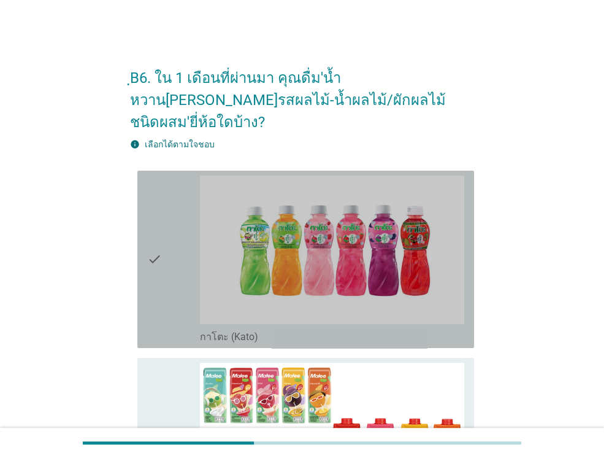
click at [190, 274] on div "check" at bounding box center [173, 258] width 53 height 167
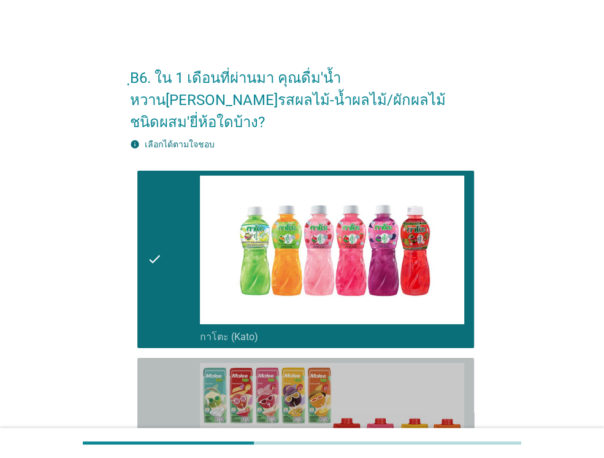
click at [162, 388] on div "check" at bounding box center [173, 446] width 53 height 167
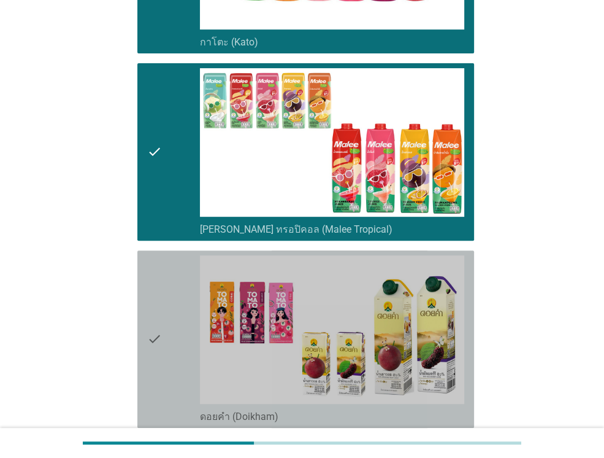
click at [169, 304] on div "check" at bounding box center [173, 338] width 53 height 167
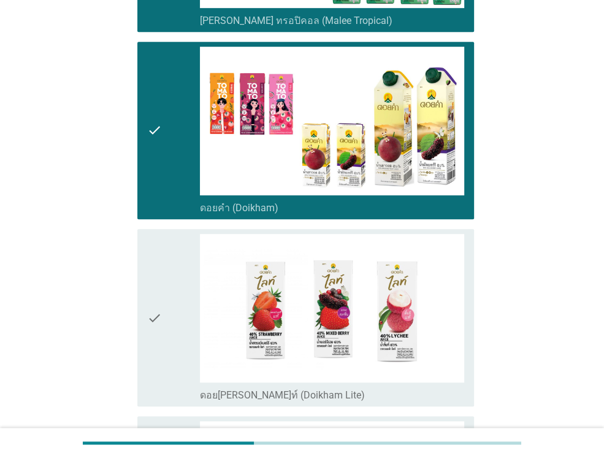
scroll to position [540, 0]
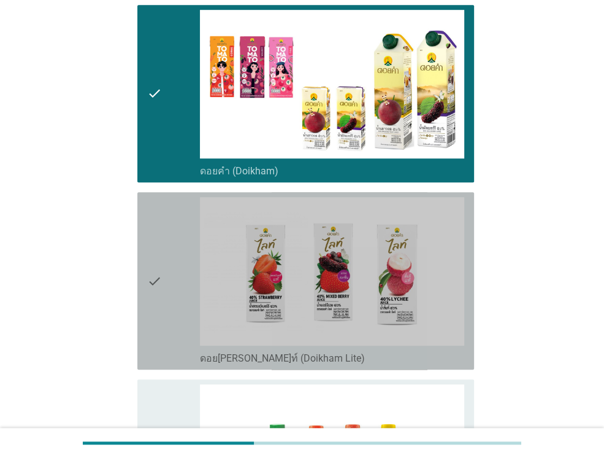
click at [169, 304] on div "check" at bounding box center [173, 280] width 53 height 167
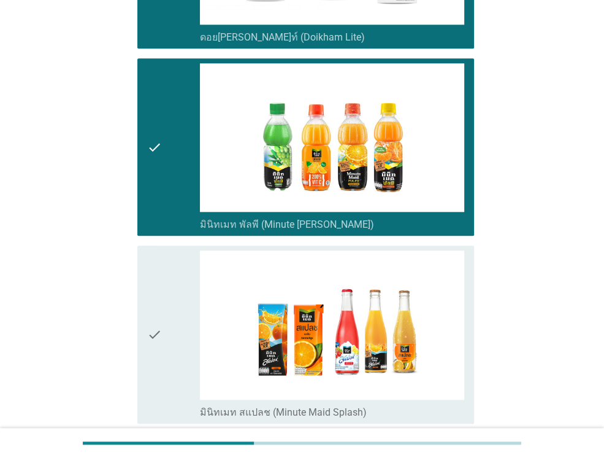
scroll to position [883, 0]
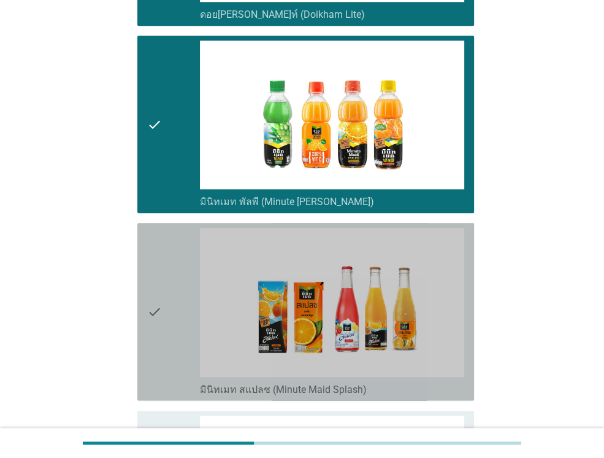
click at [160, 323] on icon "check" at bounding box center [154, 311] width 15 height 167
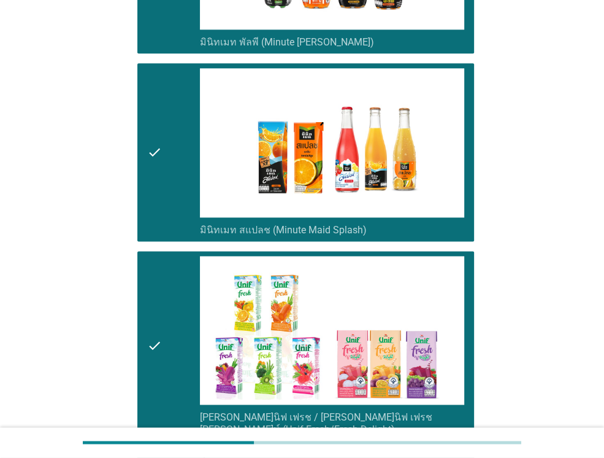
scroll to position [1165, 0]
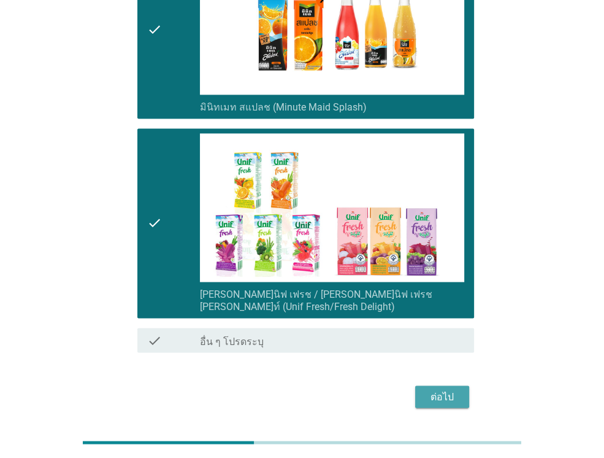
click at [447, 389] on div "ต่อไป" at bounding box center [442, 396] width 34 height 15
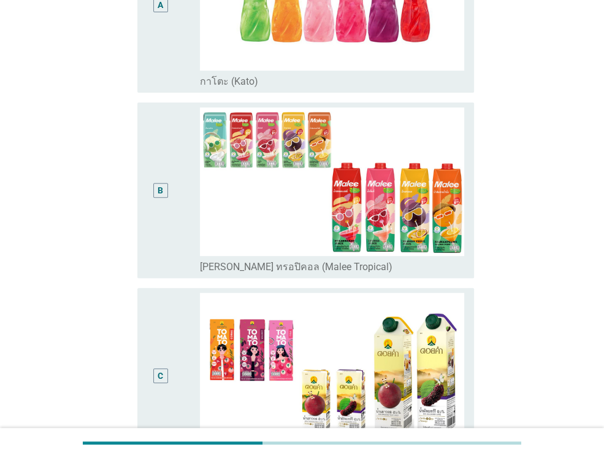
scroll to position [270, 0]
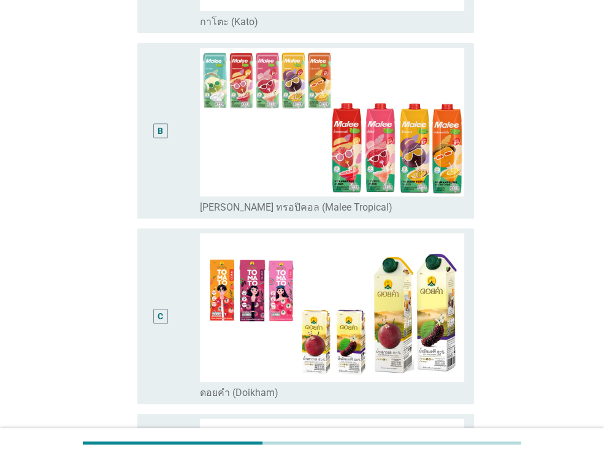
scroll to position [269, 0]
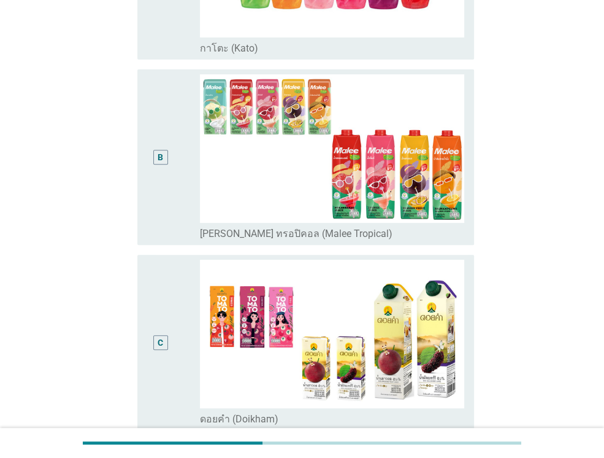
click at [150, 172] on div "B" at bounding box center [160, 157] width 26 height 166
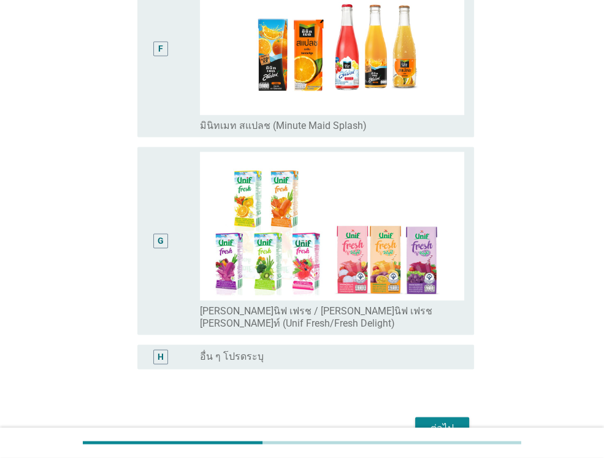
scroll to position [1152, 0]
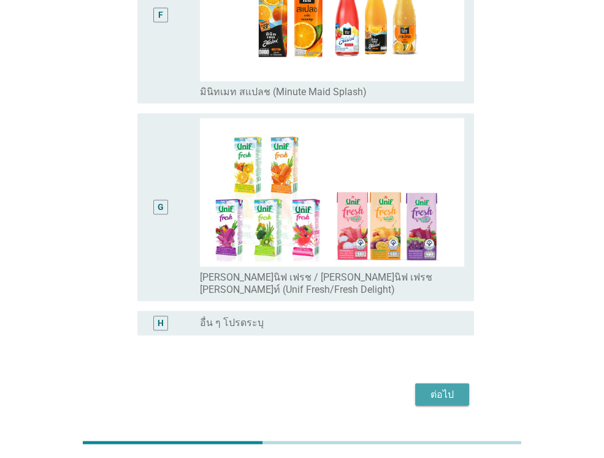
click at [437, 386] on div "ต่อไป" at bounding box center [442, 393] width 34 height 15
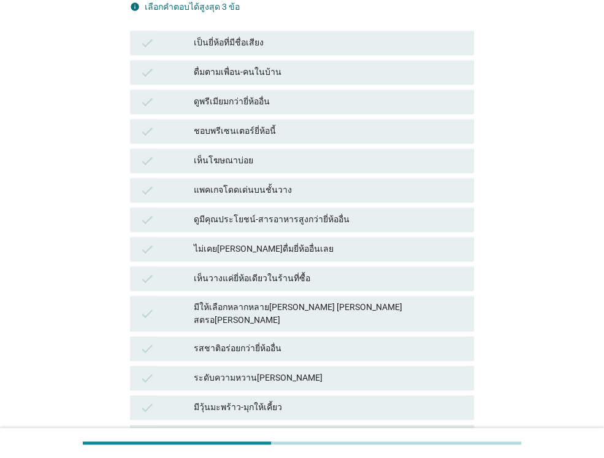
scroll to position [417, 0]
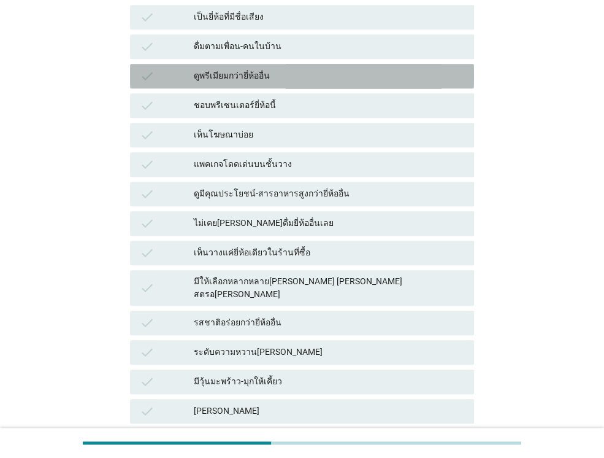
click at [258, 69] on div "ดูพรีเมียมกว่ายี่ห้ออื่น" at bounding box center [329, 76] width 270 height 15
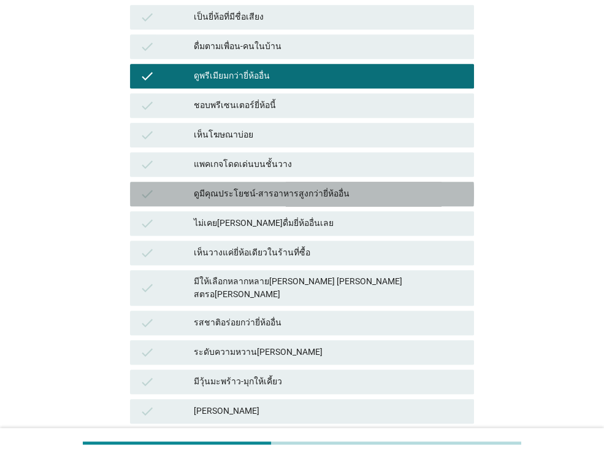
click at [258, 186] on div "ดูมีคุณประโยชน์-สารอาหารสูงกว่ายี่ห้ออื่น" at bounding box center [329, 193] width 270 height 15
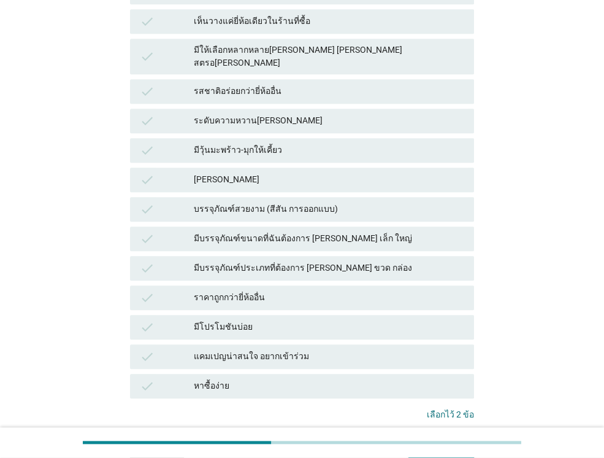
scroll to position [687, 0]
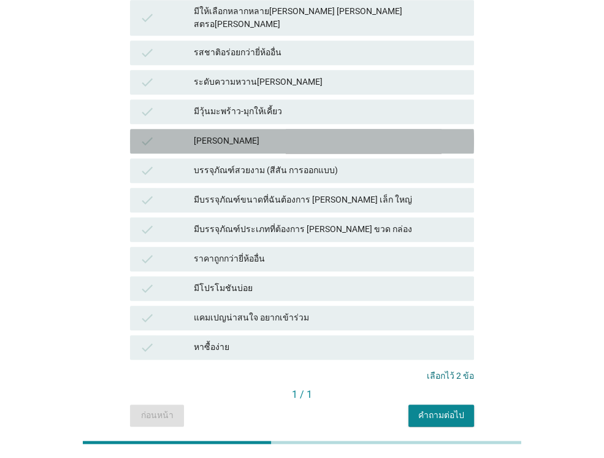
click at [221, 134] on div "[PERSON_NAME]" at bounding box center [329, 141] width 270 height 15
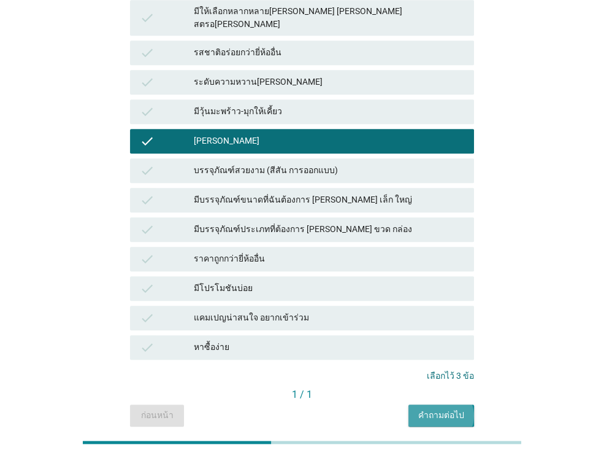
click at [451, 409] on div "คำถามต่อไป" at bounding box center [441, 415] width 46 height 13
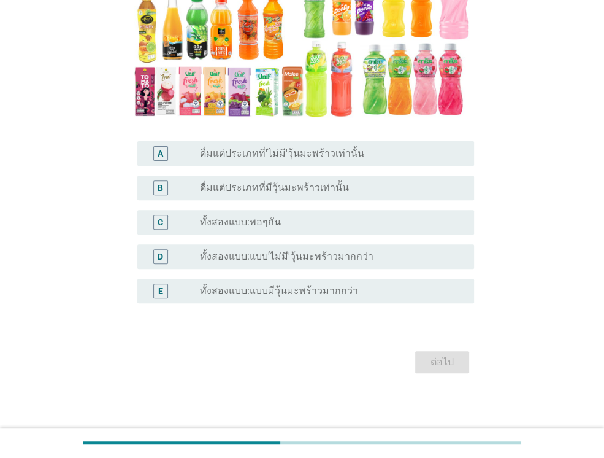
scroll to position [218, 0]
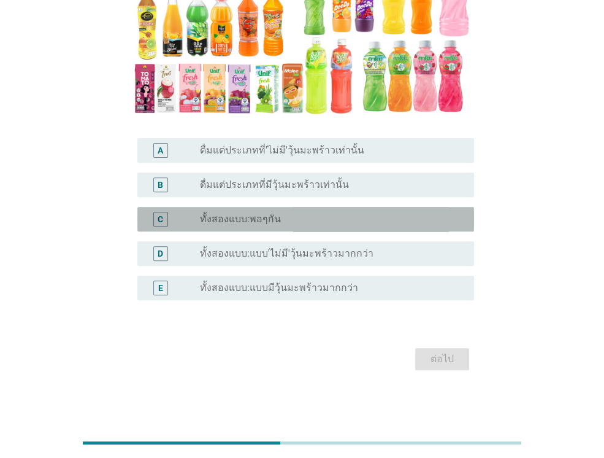
click at [313, 208] on div "C radio_button_unchecked ทั้งสองแบบ:พอๆกัน" at bounding box center [305, 219] width 337 height 25
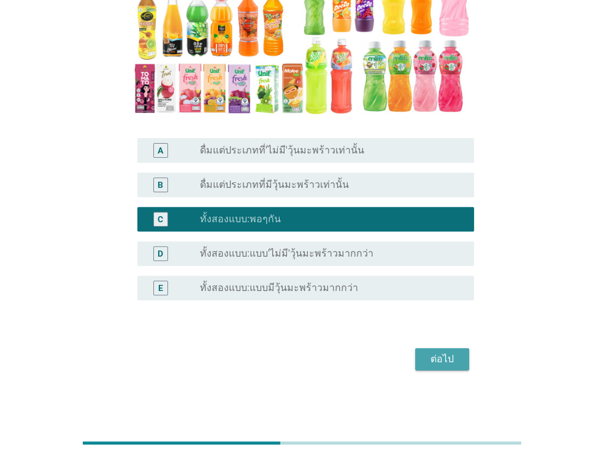
click at [453, 350] on button "ต่อไป" at bounding box center [442, 359] width 54 height 22
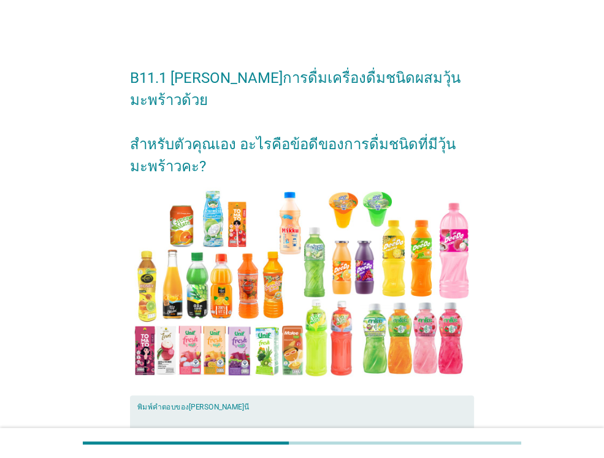
click at [368, 410] on textarea "พิมพ์คำตอบของคุณ ที่นี่" at bounding box center [305, 442] width 337 height 64
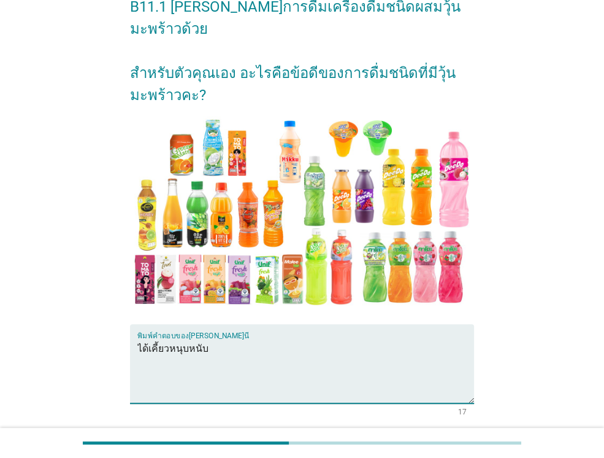
scroll to position [79, 0]
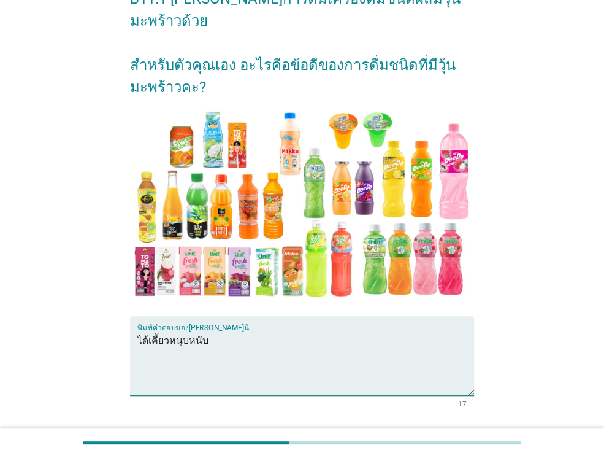
type textarea "ได้เคี้ยวหนุบหนับ"
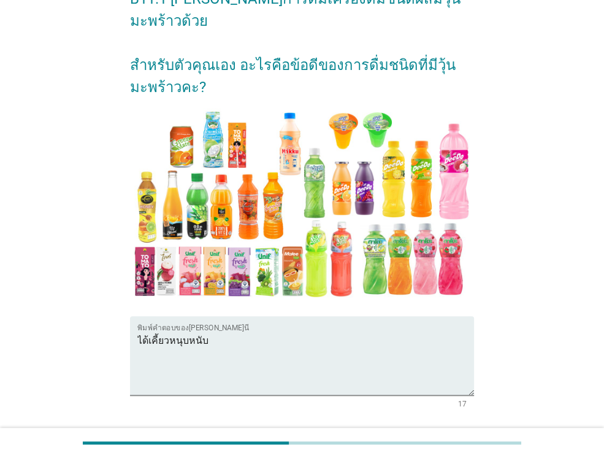
click at [429, 444] on div "ต่อไป" at bounding box center [442, 451] width 34 height 15
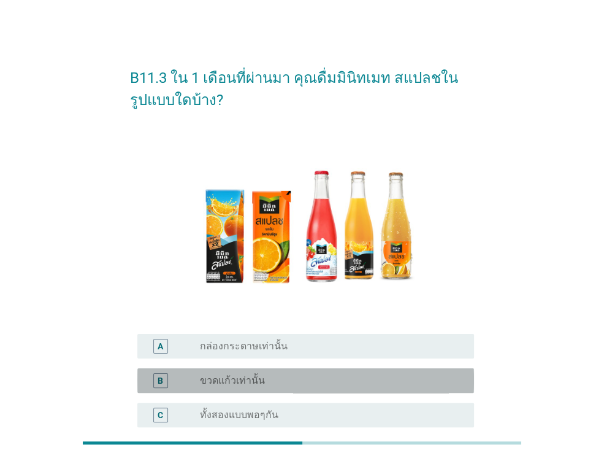
click at [240, 381] on label "ขวดแก้วเท่านั้น" at bounding box center [232, 380] width 65 height 12
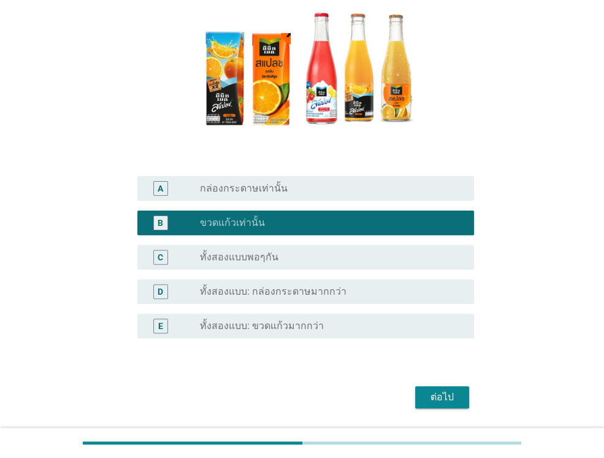
scroll to position [196, 0]
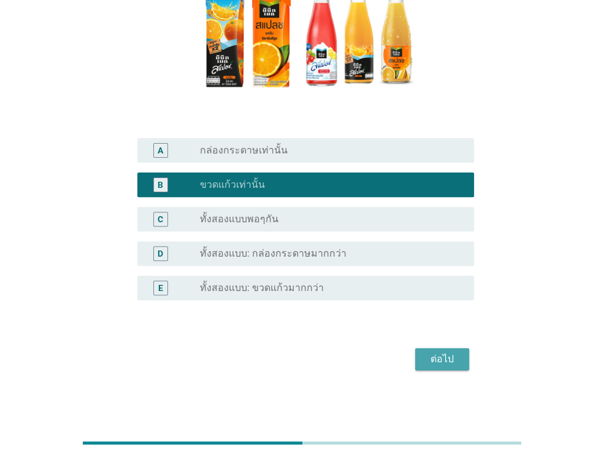
click at [449, 351] on div "ต่อไป" at bounding box center [442, 358] width 34 height 15
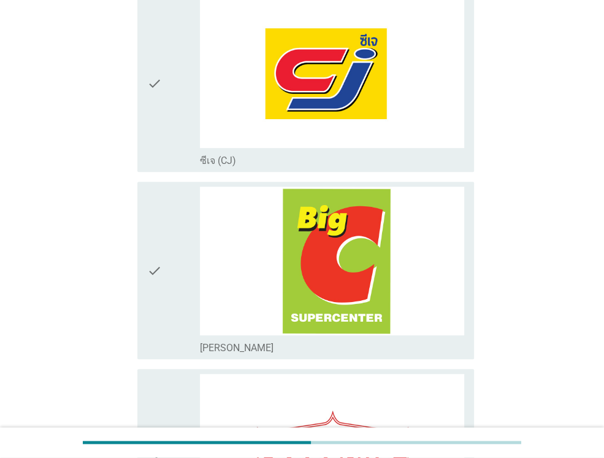
scroll to position [589, 0]
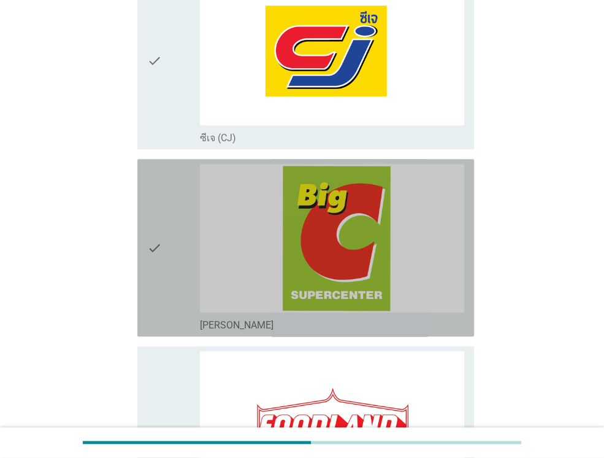
click at [169, 297] on div "check" at bounding box center [173, 247] width 53 height 167
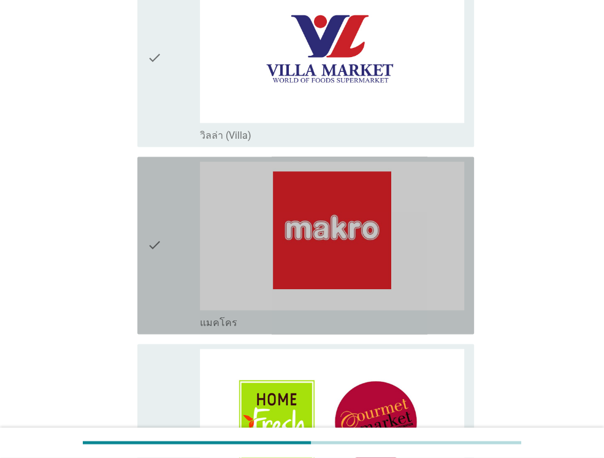
click at [169, 297] on div "check" at bounding box center [173, 244] width 53 height 167
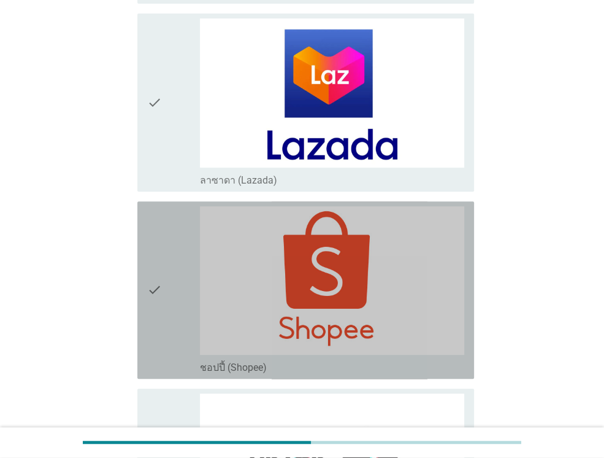
click at [169, 297] on div "check" at bounding box center [173, 289] width 53 height 167
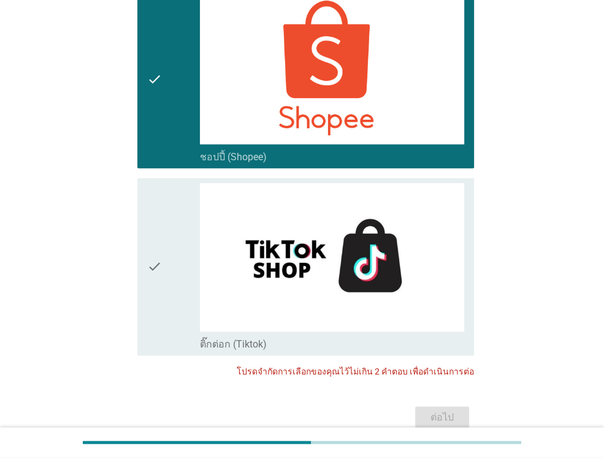
scroll to position [3500, 0]
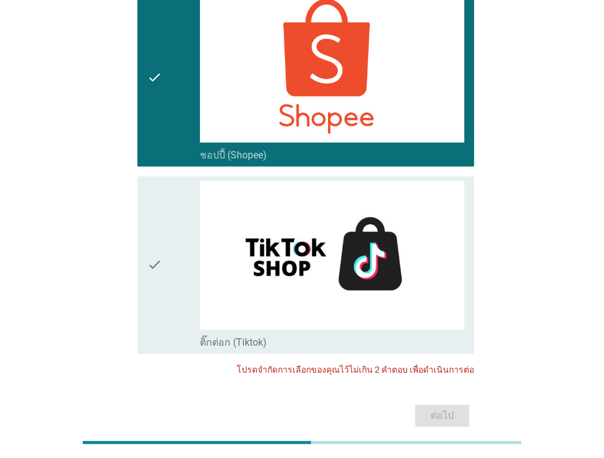
click at [167, 72] on div "check" at bounding box center [173, 77] width 53 height 167
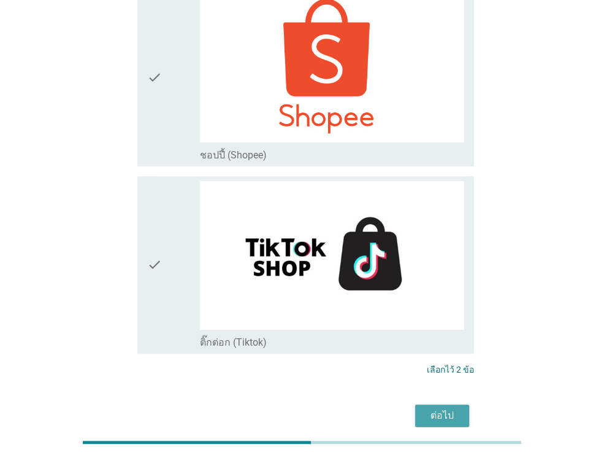
click at [449, 408] on div "ต่อไป" at bounding box center [442, 415] width 34 height 15
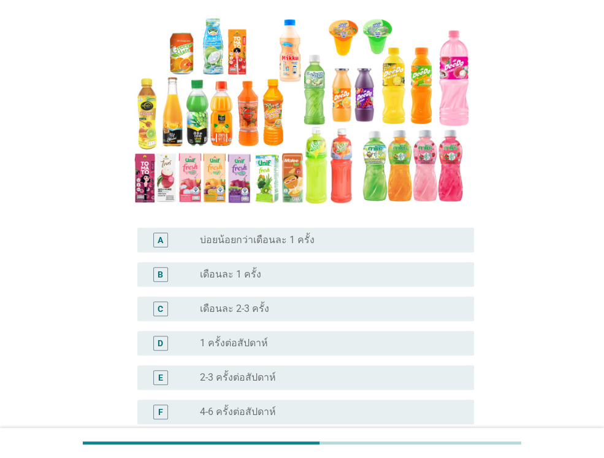
scroll to position [264, 0]
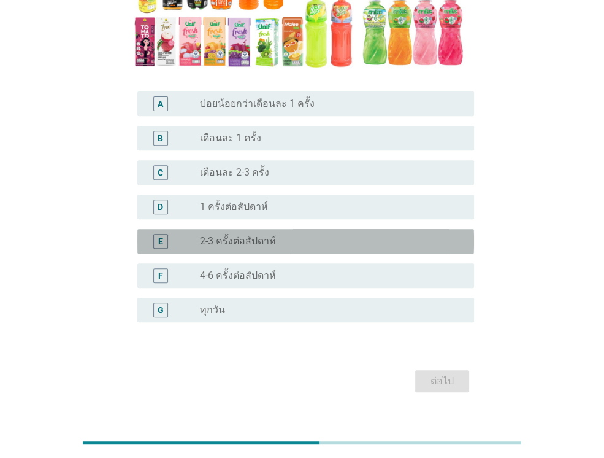
click at [263, 235] on label "2-3 ครั้งต่อสัปดาห์" at bounding box center [238, 241] width 76 height 12
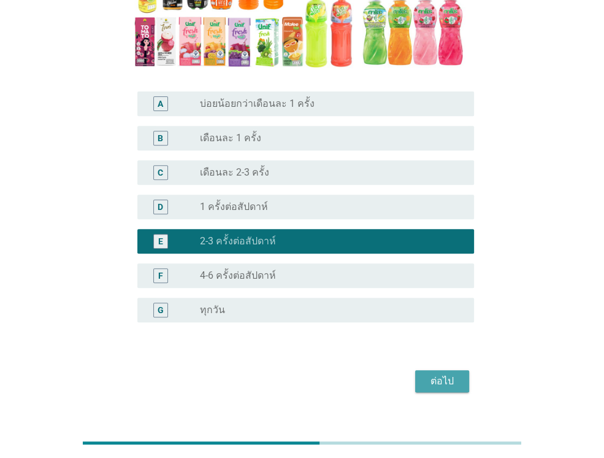
click at [432, 374] on div "ต่อไป" at bounding box center [442, 381] width 34 height 15
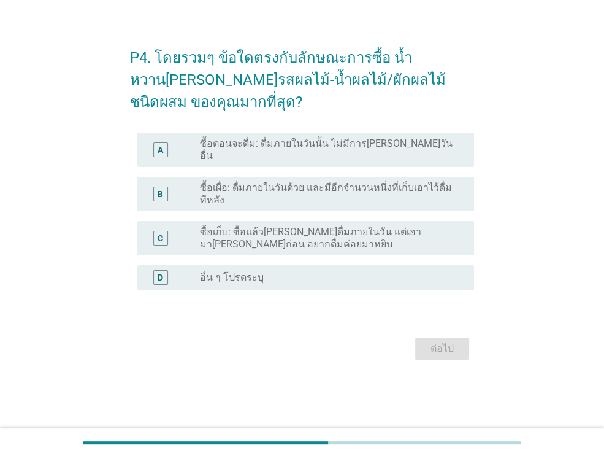
scroll to position [0, 0]
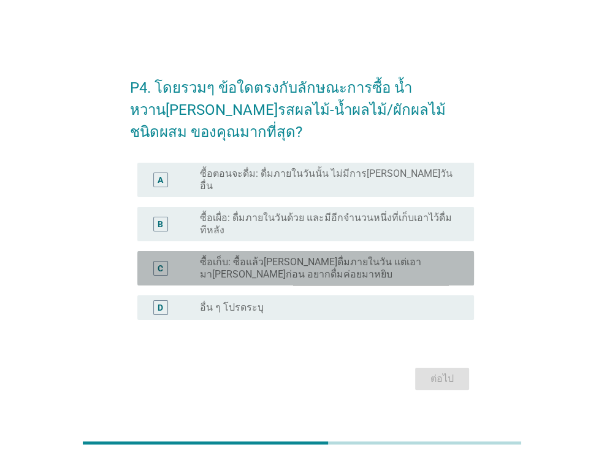
click at [302, 256] on label "ซื้อเก็บ: ซื้อแล้ว[PERSON_NAME]ดื่มภายในวัน แต่เอามา[PERSON_NAME]ก่อน อยากดื่มค…" at bounding box center [327, 268] width 255 height 25
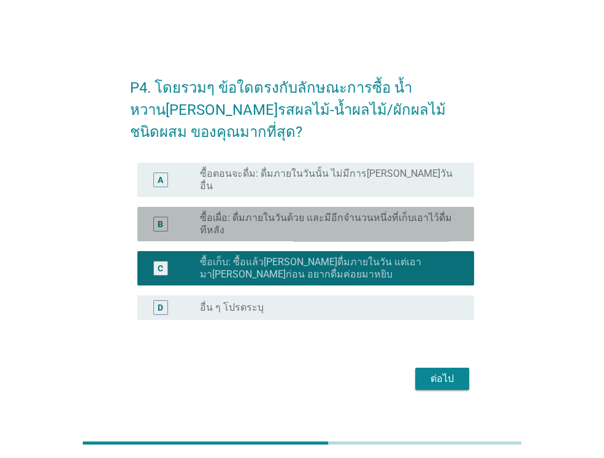
click at [329, 220] on label "ซื้อเผื่อ: ดื่มภายในวันด้วย และมีอีกจำนวนหนึ่งที่เก็บเอาไว้ดื่มทีหลัง" at bounding box center [327, 224] width 255 height 25
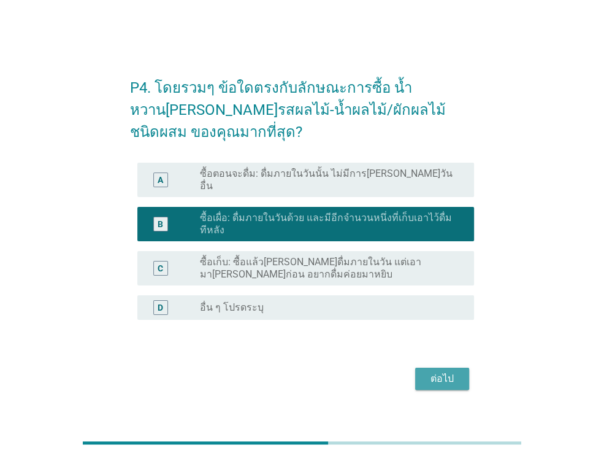
click at [435, 381] on div "ต่อไป" at bounding box center [442, 378] width 34 height 15
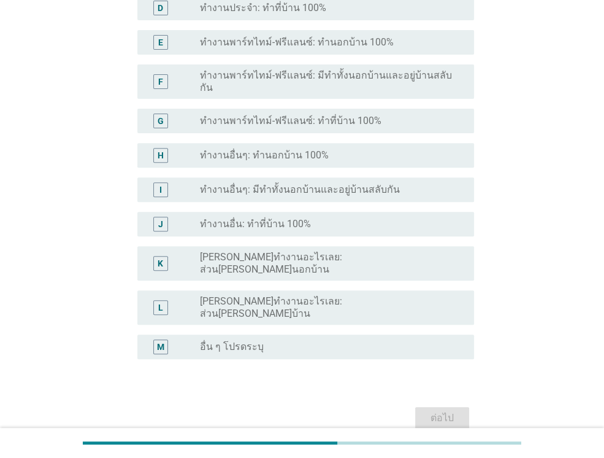
scroll to position [267, 0]
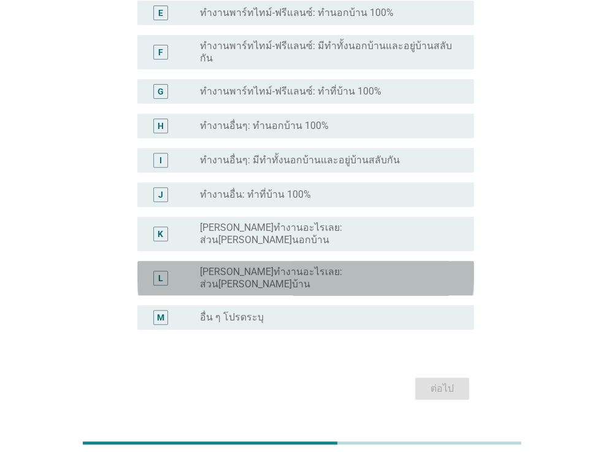
click at [343, 261] on div "L radio_button_unchecked [PERSON_NAME]ทำงานอะไรเลย: ส่วน[PERSON_NAME]บ้าน" at bounding box center [305, 278] width 337 height 34
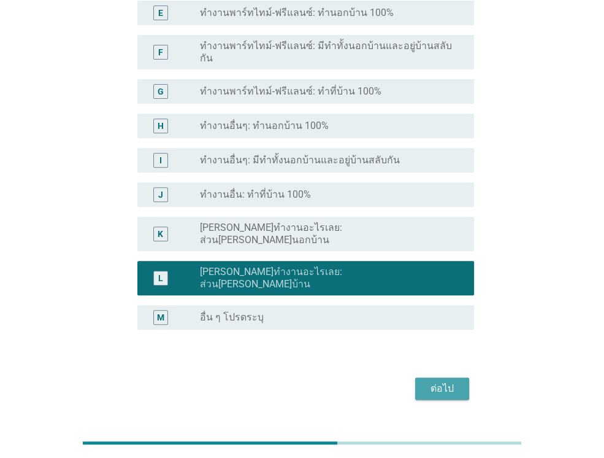
click at [434, 381] on div "ต่อไป" at bounding box center [442, 388] width 34 height 15
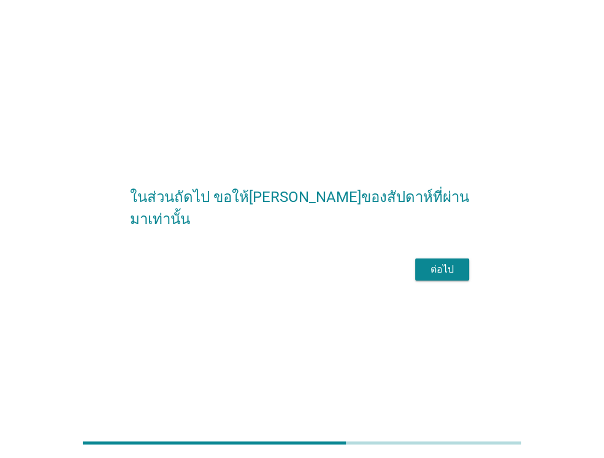
click at [445, 275] on div "ต่อไป" at bounding box center [442, 269] width 34 height 15
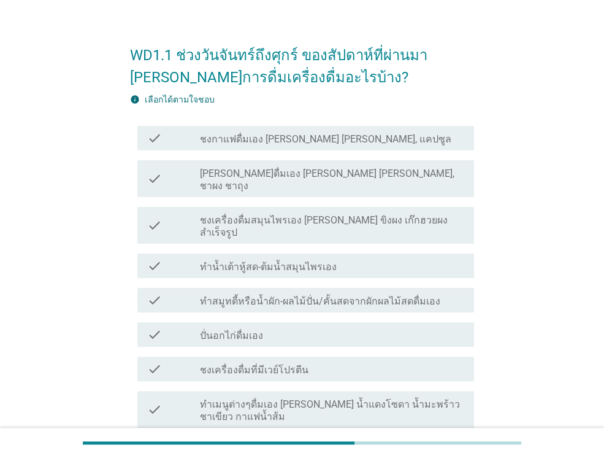
scroll to position [25, 0]
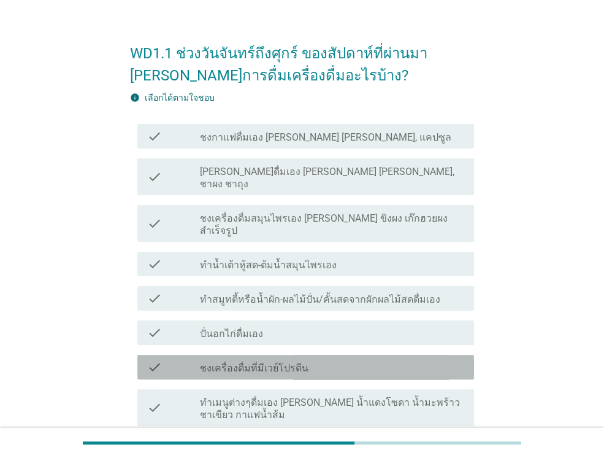
click at [373, 359] on div "check_box_outline_blank ชงเครื่องดื่มที่มีเวย์โปรตีน" at bounding box center [332, 366] width 264 height 15
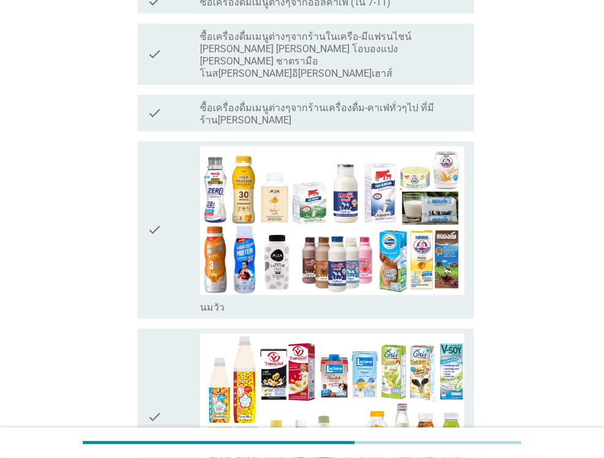
scroll to position [564, 0]
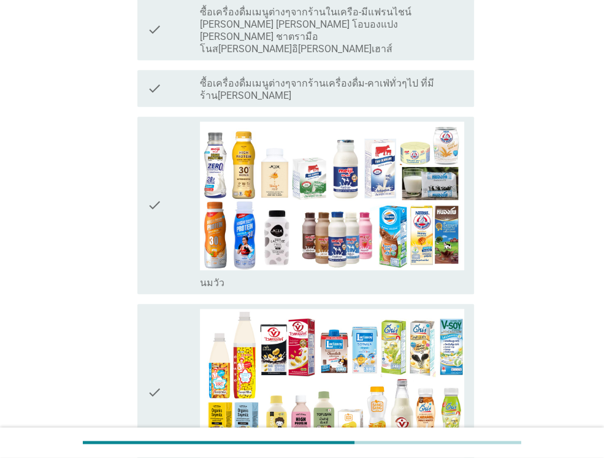
click at [182, 175] on div "check" at bounding box center [173, 204] width 53 height 167
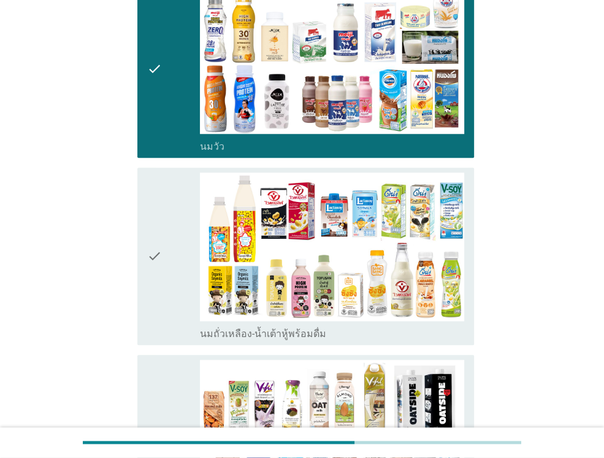
scroll to position [712, 0]
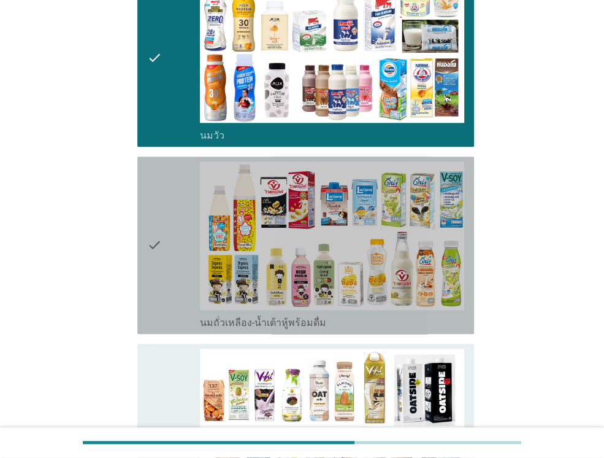
click at [182, 175] on div "check" at bounding box center [173, 244] width 53 height 167
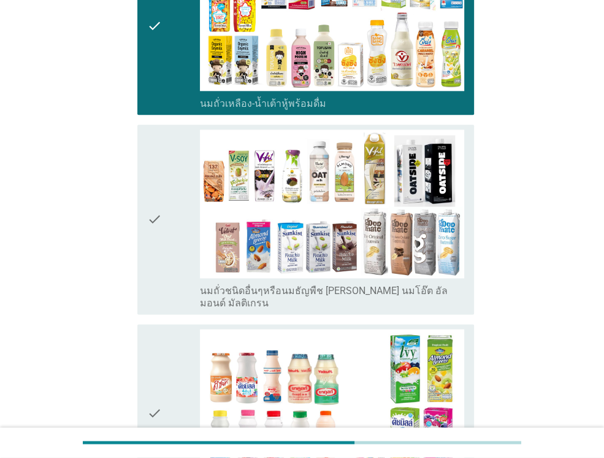
scroll to position [932, 0]
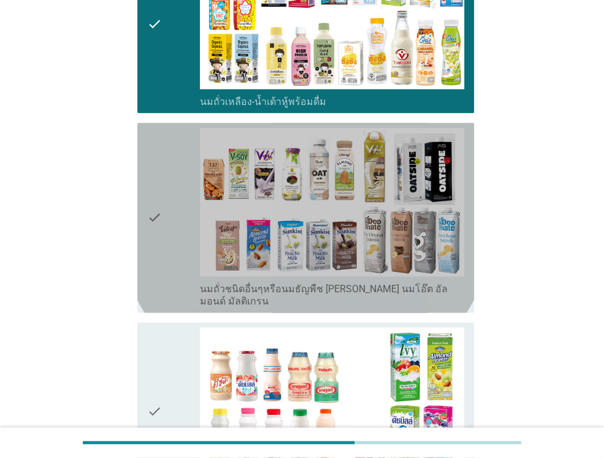
click at [182, 175] on div "check" at bounding box center [173, 218] width 53 height 180
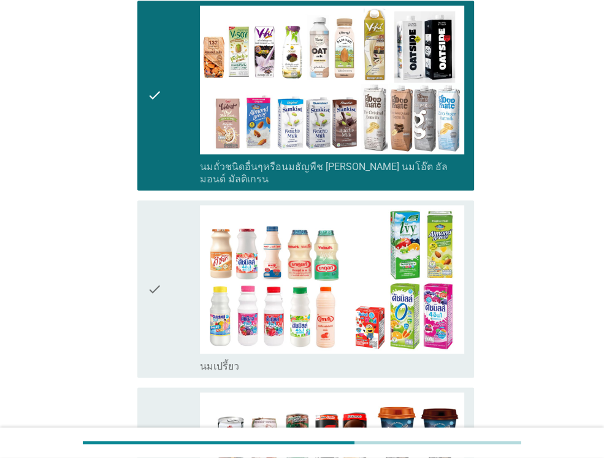
scroll to position [1178, 0]
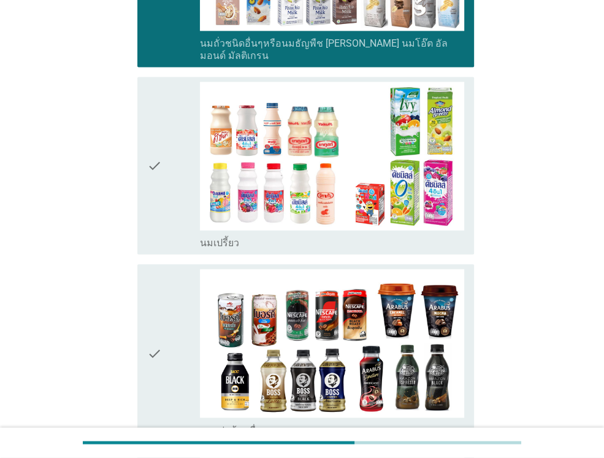
click at [182, 175] on div "check check_box_outline_blank นมเปรี้ยว" at bounding box center [305, 165] width 337 height 177
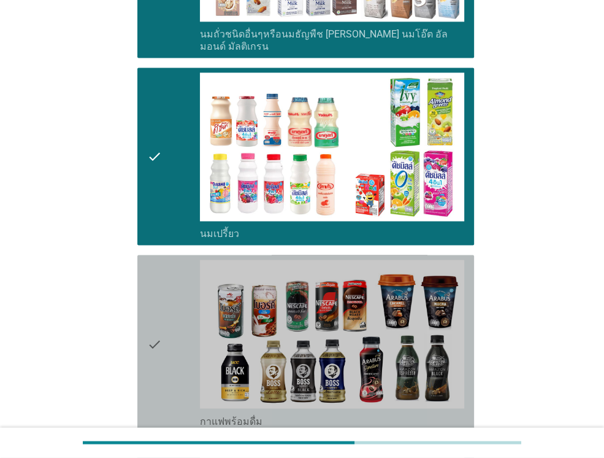
click at [182, 273] on div "check" at bounding box center [173, 342] width 53 height 167
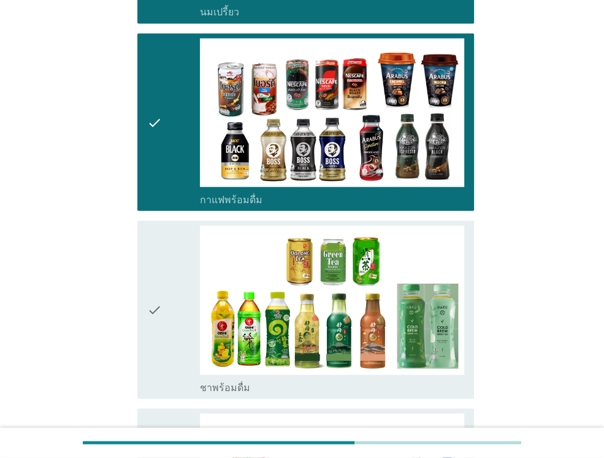
scroll to position [1423, 0]
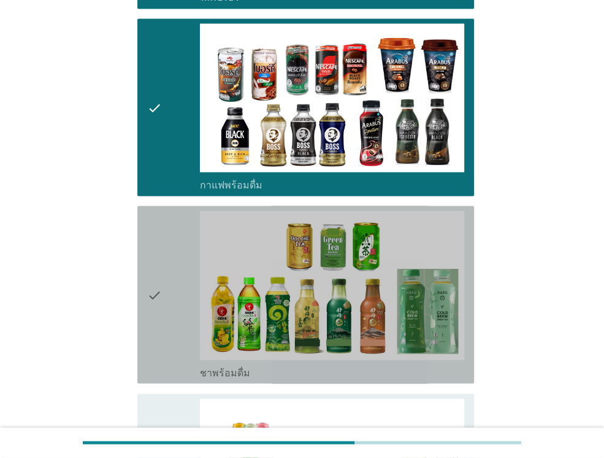
click at [182, 273] on div "check" at bounding box center [173, 293] width 53 height 167
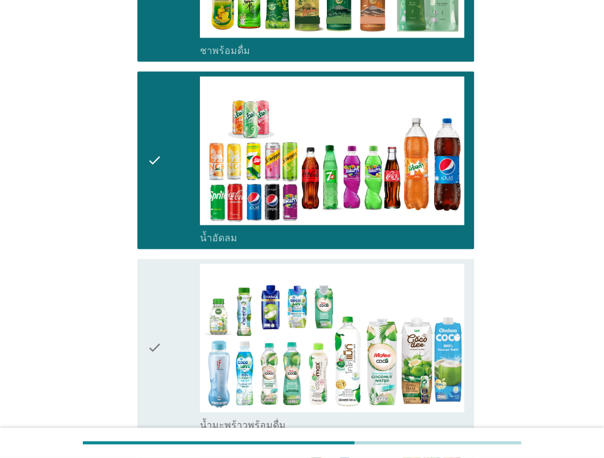
scroll to position [1767, 0]
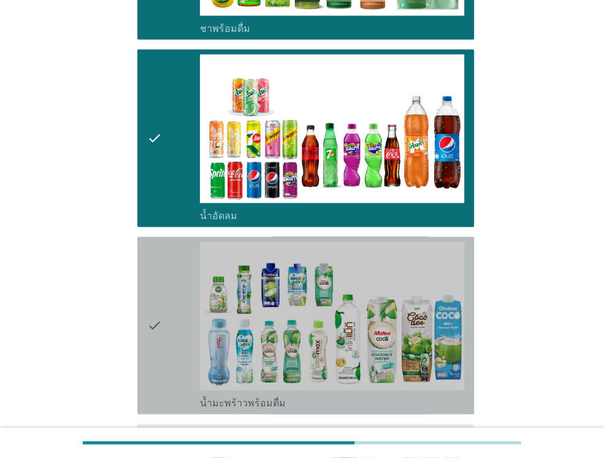
click at [157, 294] on icon "check" at bounding box center [154, 325] width 15 height 167
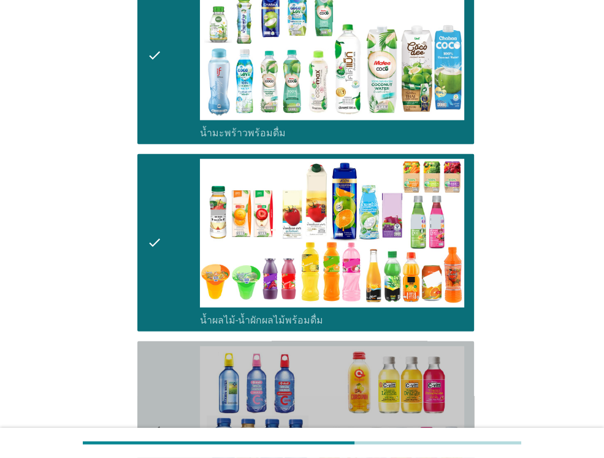
click at [162, 383] on icon "check" at bounding box center [154, 429] width 15 height 167
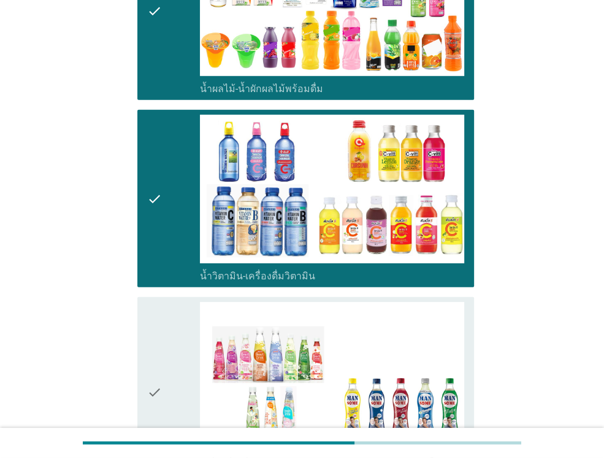
scroll to position [2282, 0]
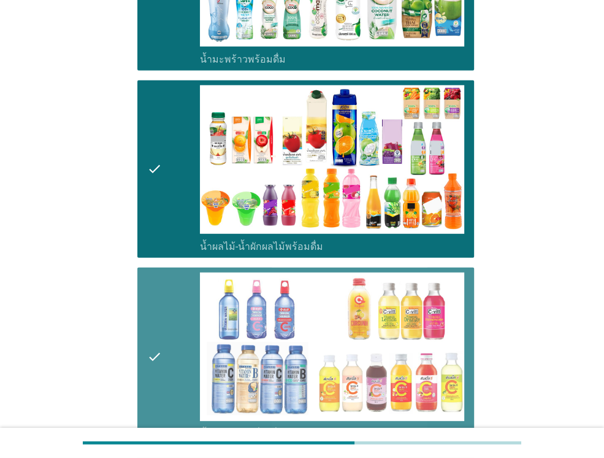
click at [177, 272] on div "check" at bounding box center [173, 355] width 53 height 167
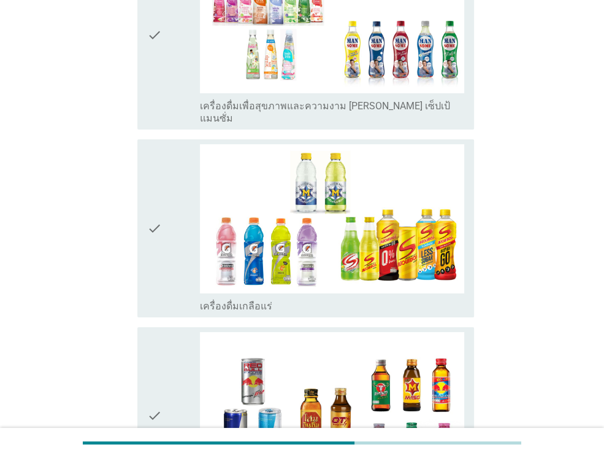
scroll to position [2625, 0]
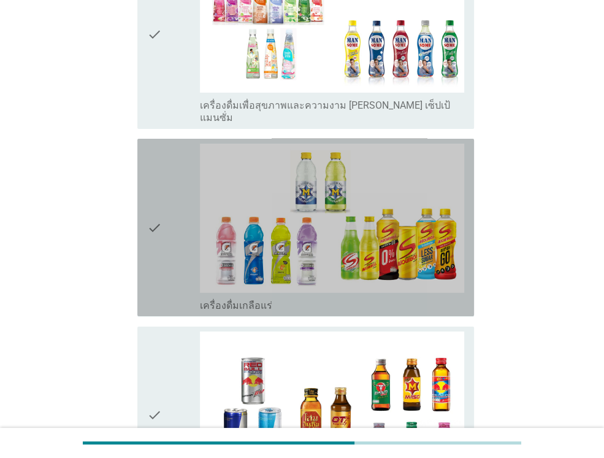
click at [166, 144] on div "check" at bounding box center [173, 227] width 53 height 167
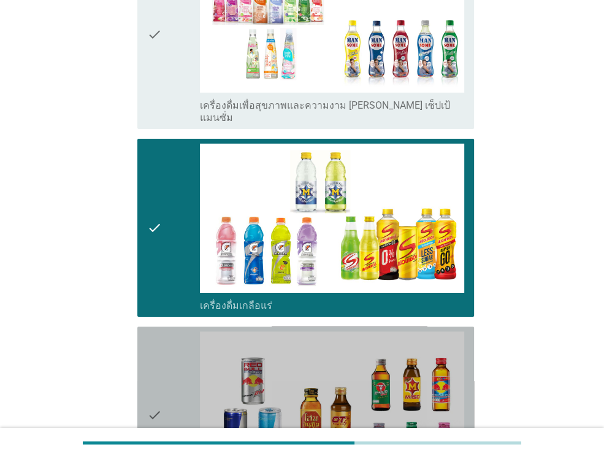
click at [179, 331] on div "check" at bounding box center [173, 414] width 53 height 167
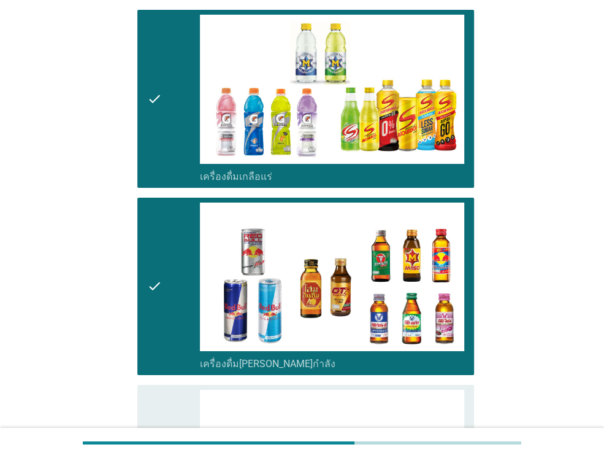
scroll to position [2895, 0]
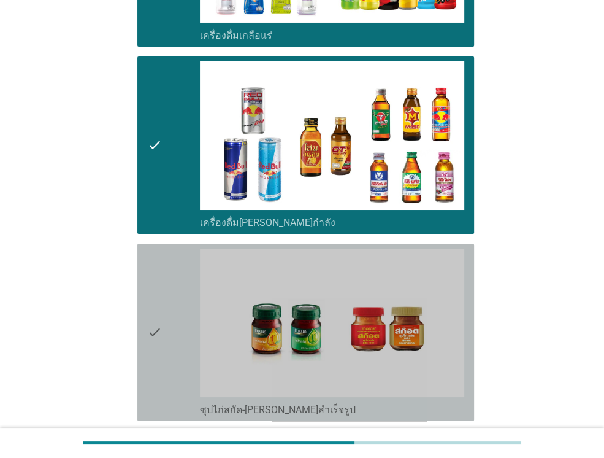
click at [179, 248] on div "check" at bounding box center [173, 331] width 53 height 167
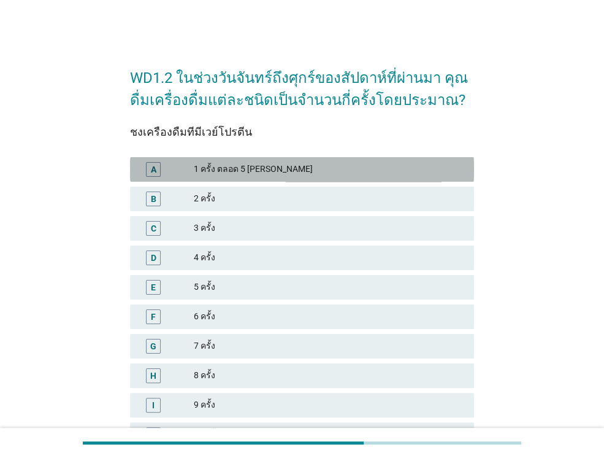
click at [319, 169] on div "1 ครั้ง ตลอด 5 [PERSON_NAME]" at bounding box center [329, 169] width 270 height 15
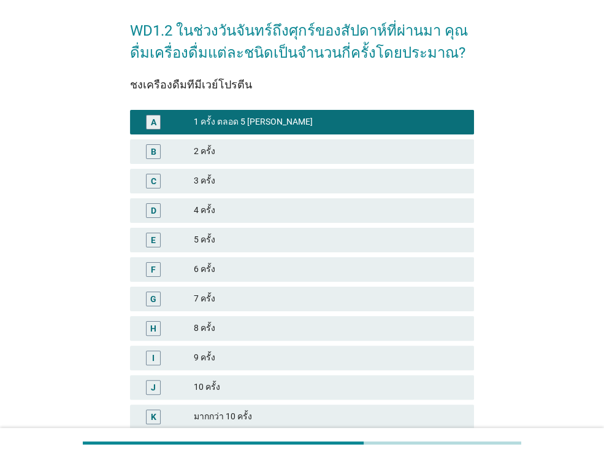
scroll to position [49, 0]
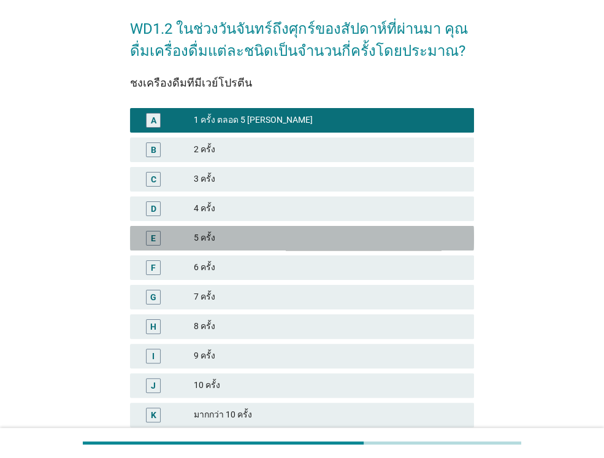
click at [282, 238] on div "5 ครั้ง" at bounding box center [329, 238] width 270 height 15
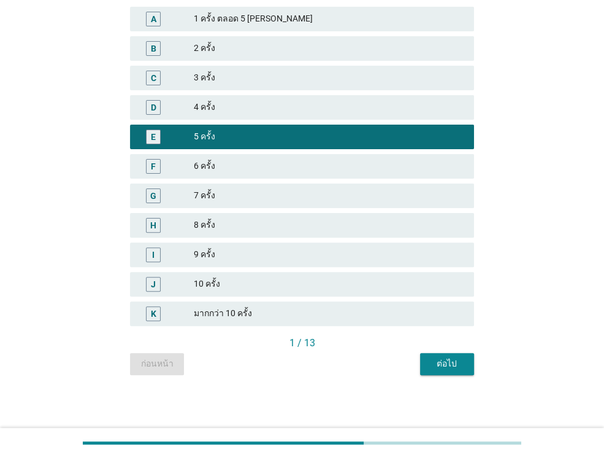
scroll to position [151, 0]
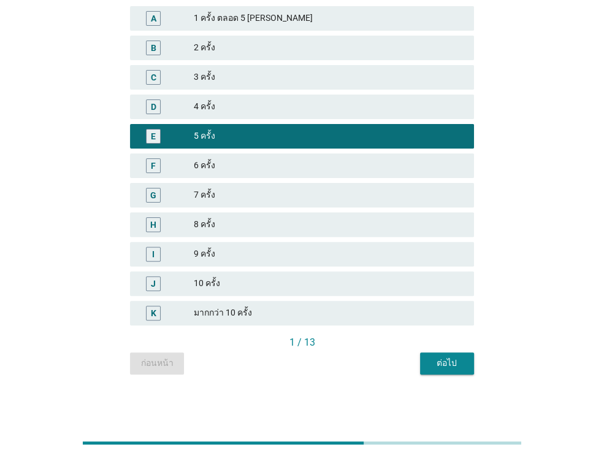
click at [455, 348] on div "1 / 13" at bounding box center [302, 342] width 344 height 15
click at [451, 356] on button "ต่อไป" at bounding box center [447, 363] width 54 height 22
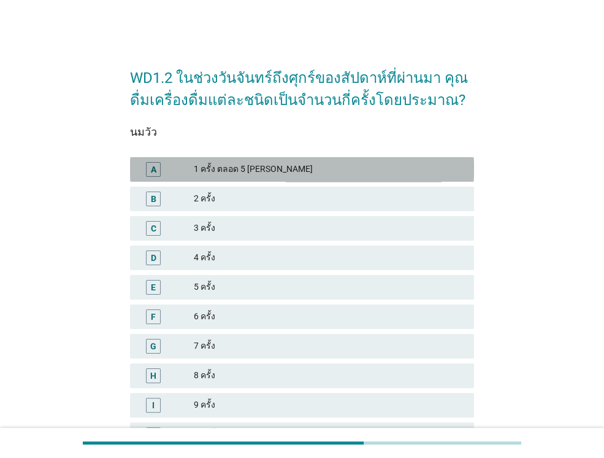
click at [334, 165] on div "1 ครั้ง ตลอด 5 [PERSON_NAME]" at bounding box center [329, 169] width 270 height 15
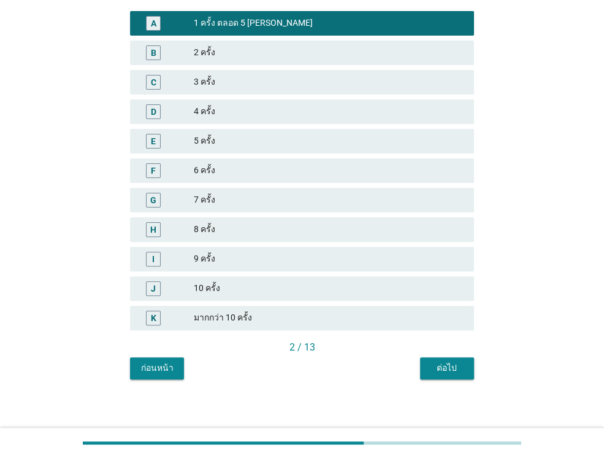
scroll to position [151, 0]
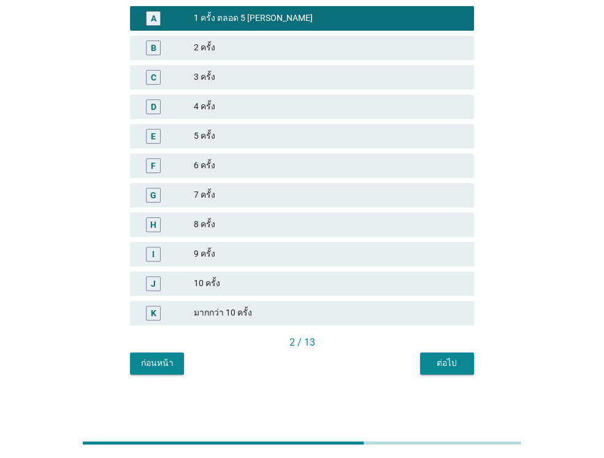
drag, startPoint x: 453, startPoint y: 347, endPoint x: 446, endPoint y: 361, distance: 15.6
click at [446, 361] on div "นมวัว A 1 ครั้ง ตลอด 5 วันจันทร์ถึงศุกร์ B 2 ครั้ง C 3 ครั้ง D 4 ครั้ง E 5 ครั้…" at bounding box center [302, 167] width 344 height 414
click at [446, 361] on div "ต่อไป" at bounding box center [447, 362] width 34 height 13
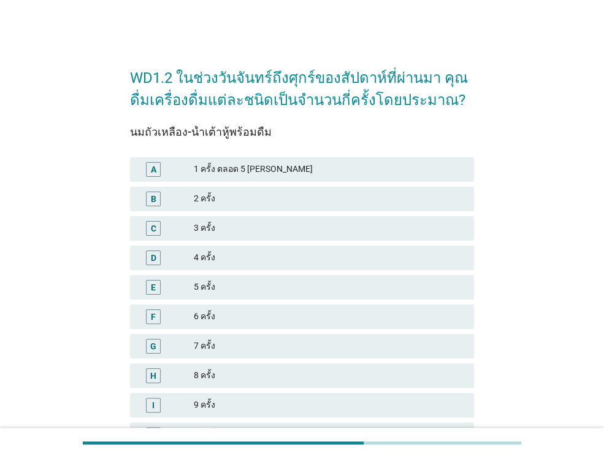
scroll to position [25, 0]
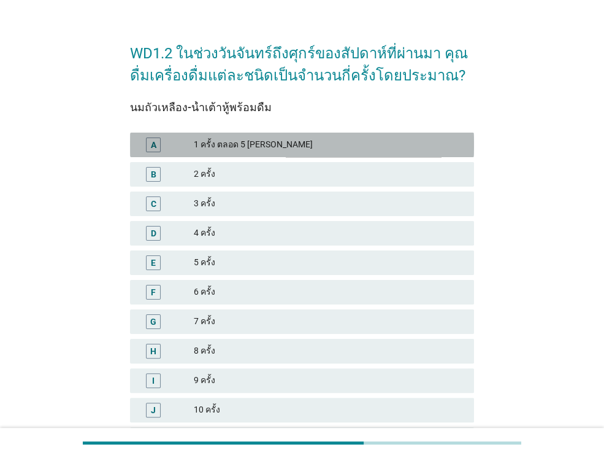
click at [352, 139] on div "1 ครั้ง ตลอด 5 [PERSON_NAME]" at bounding box center [329, 144] width 270 height 15
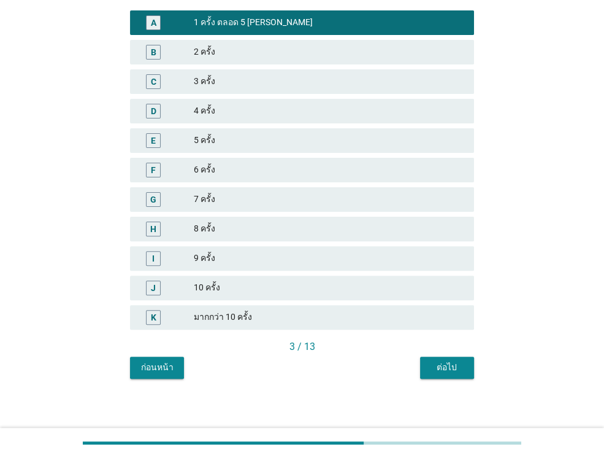
scroll to position [151, 0]
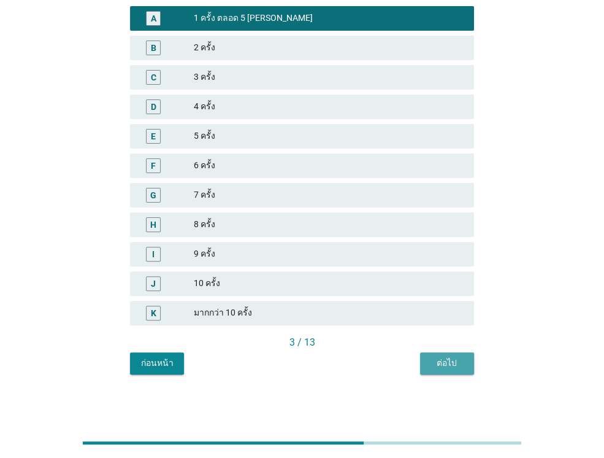
click at [469, 366] on button "ต่อไป" at bounding box center [447, 363] width 54 height 22
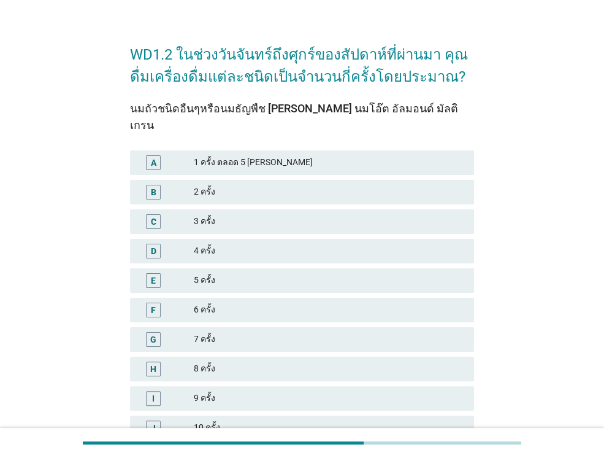
scroll to position [25, 0]
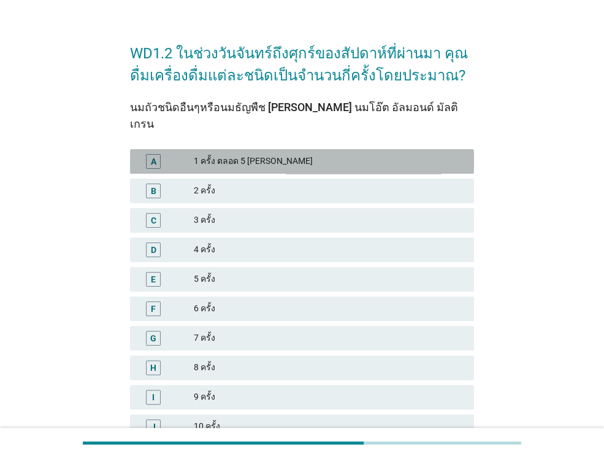
click at [337, 154] on div "1 ครั้ง ตลอด 5 [PERSON_NAME]" at bounding box center [329, 161] width 270 height 15
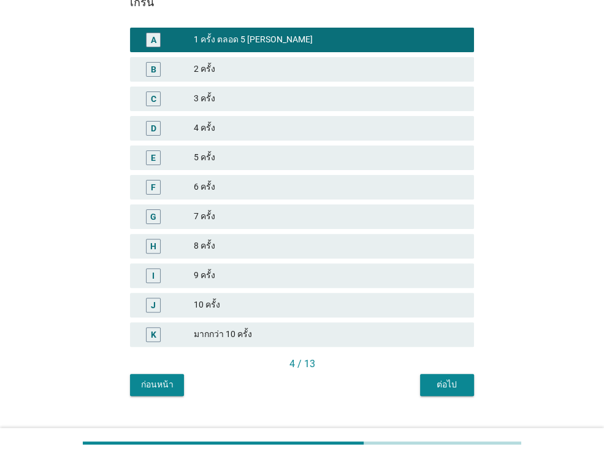
scroll to position [151, 0]
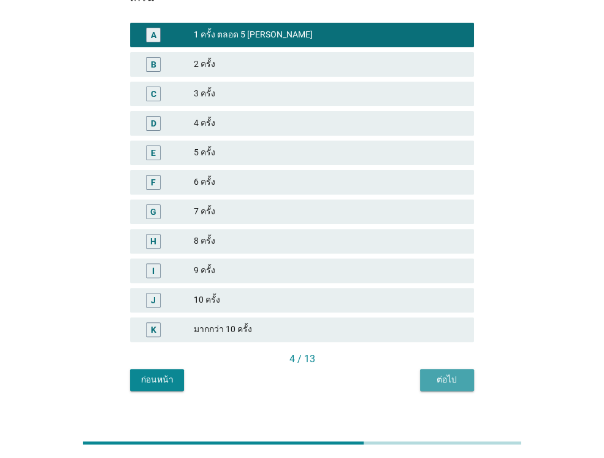
click at [448, 373] on div "ต่อไป" at bounding box center [447, 379] width 34 height 13
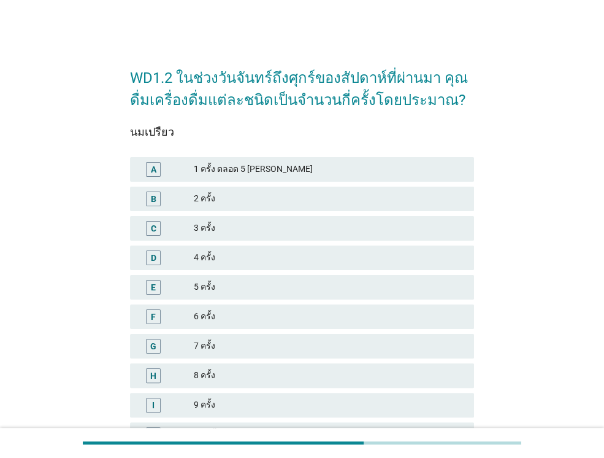
click at [380, 172] on div "1 ครั้ง ตลอด 5 [PERSON_NAME]" at bounding box center [329, 169] width 270 height 15
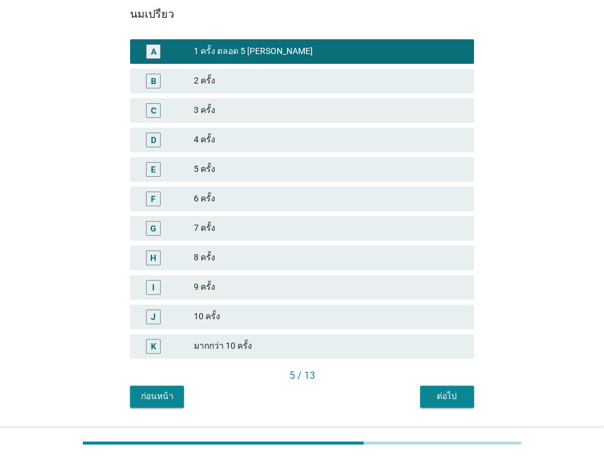
scroll to position [151, 0]
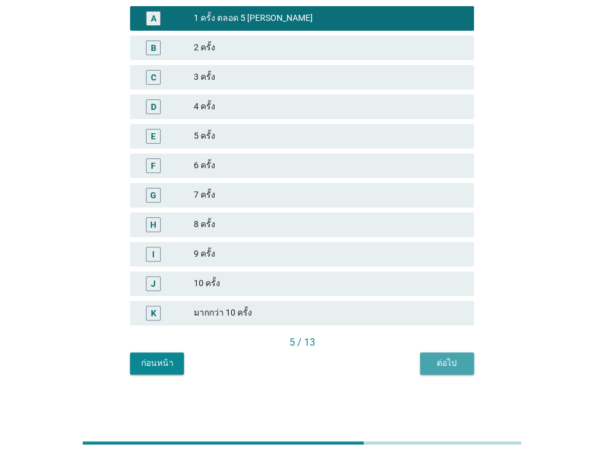
click at [444, 369] on div "ต่อไป" at bounding box center [447, 362] width 34 height 13
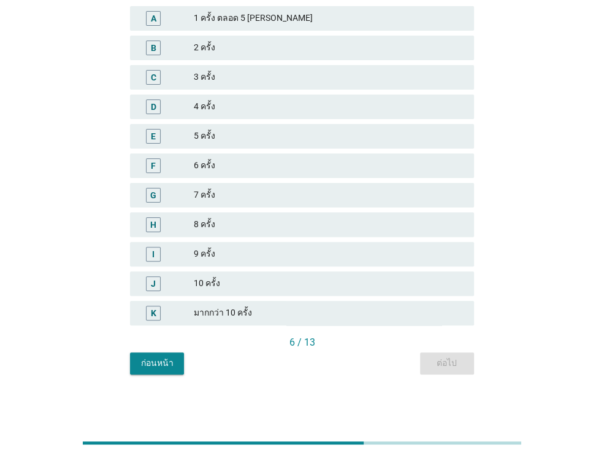
scroll to position [0, 0]
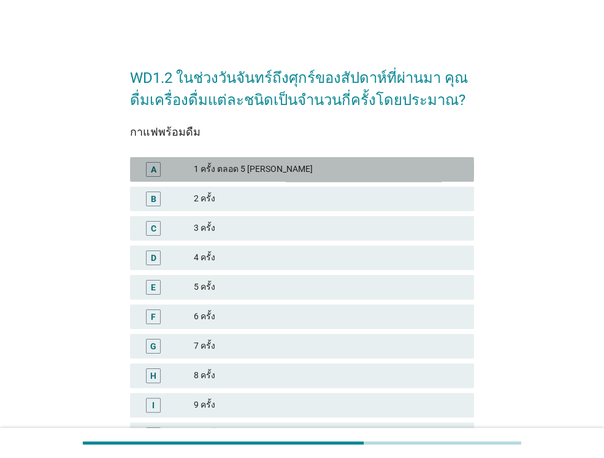
click at [352, 175] on div "1 ครั้ง ตลอด 5 [PERSON_NAME]" at bounding box center [329, 169] width 270 height 15
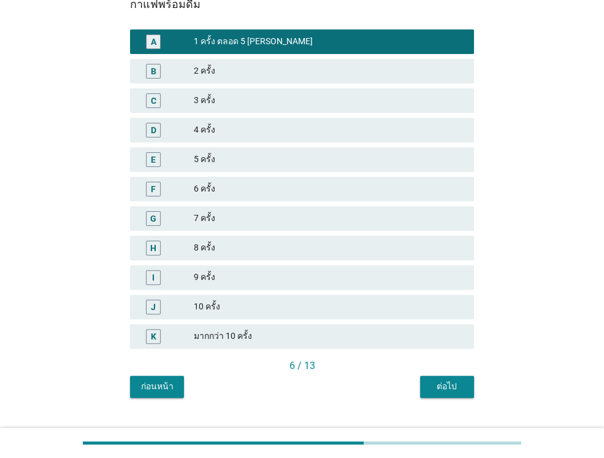
scroll to position [151, 0]
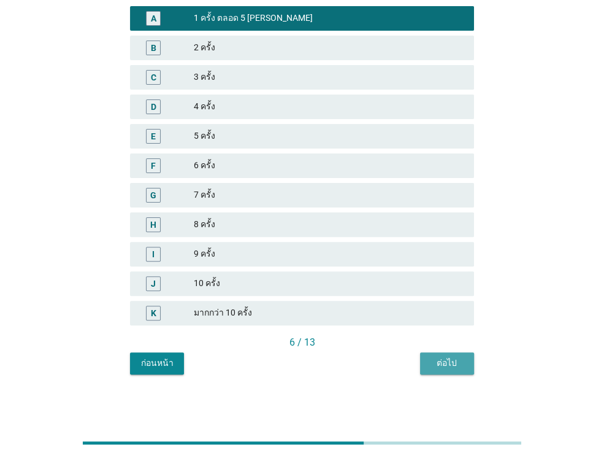
click at [456, 356] on div "ต่อไป" at bounding box center [447, 362] width 34 height 13
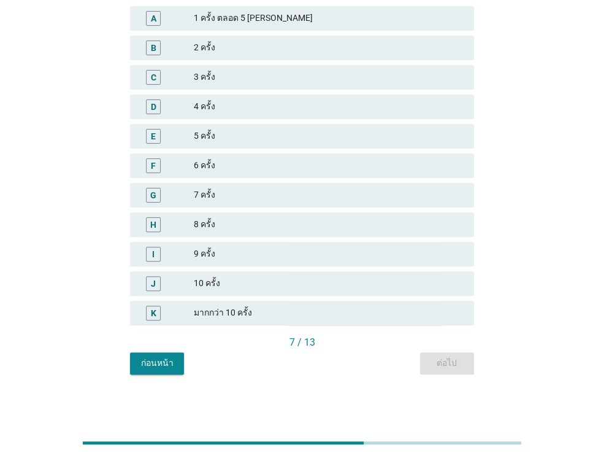
scroll to position [0, 0]
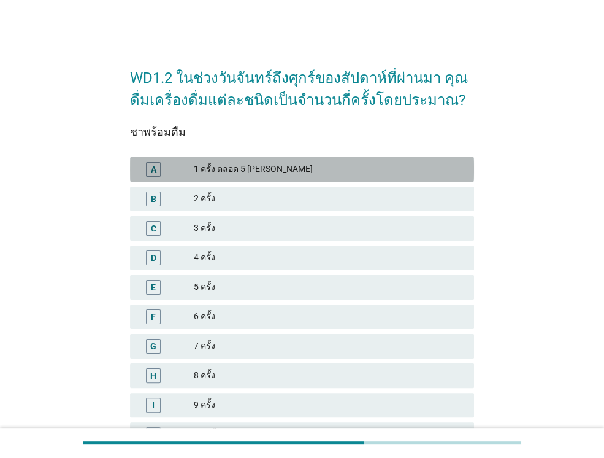
click at [366, 160] on div "A 1 ครั้ง ตลอด 5 [PERSON_NAME]" at bounding box center [302, 169] width 344 height 25
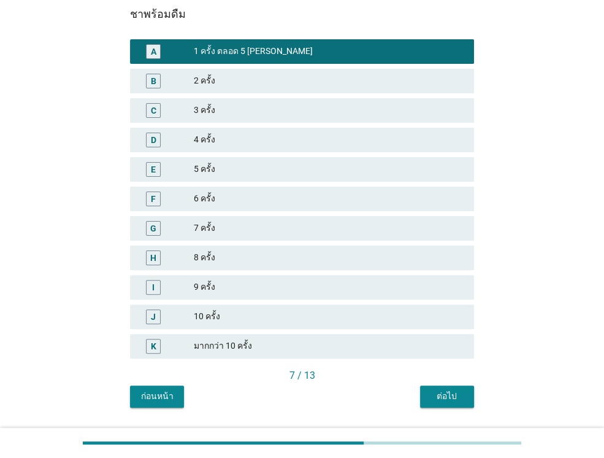
scroll to position [151, 0]
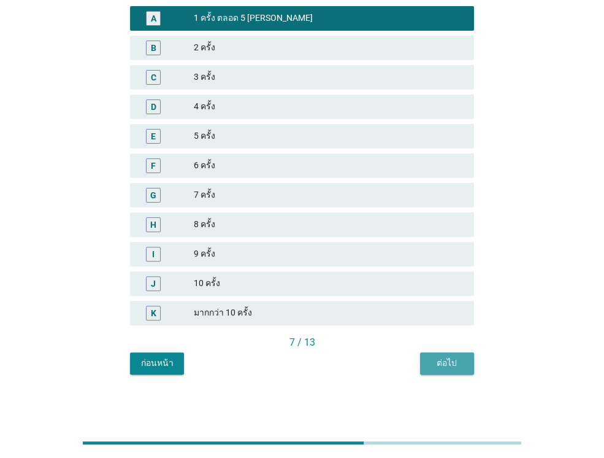
click at [429, 356] on button "ต่อไป" at bounding box center [447, 363] width 54 height 22
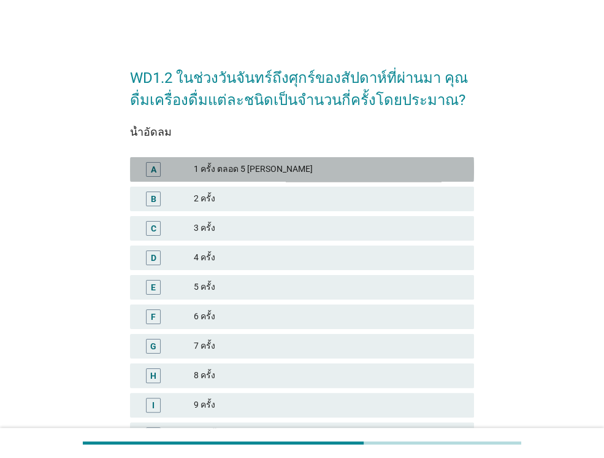
click at [356, 169] on div "1 ครั้ง ตลอด 5 [PERSON_NAME]" at bounding box center [329, 169] width 270 height 15
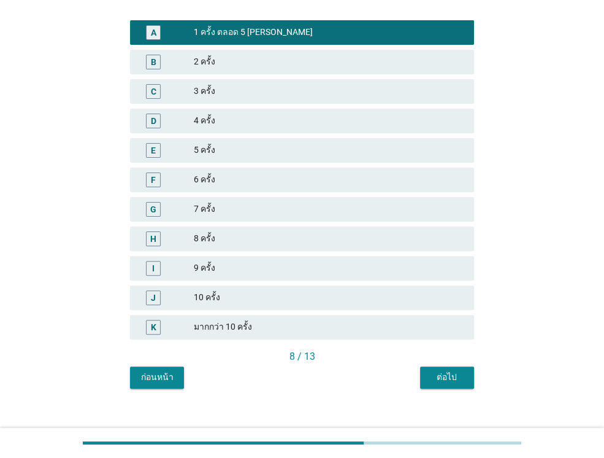
scroll to position [151, 0]
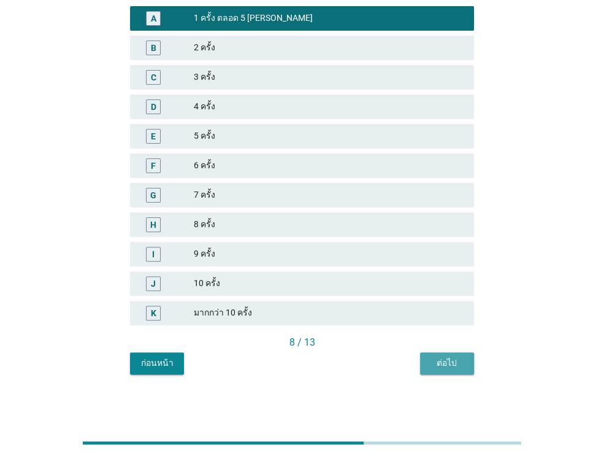
click at [449, 362] on div "ต่อไป" at bounding box center [447, 362] width 34 height 13
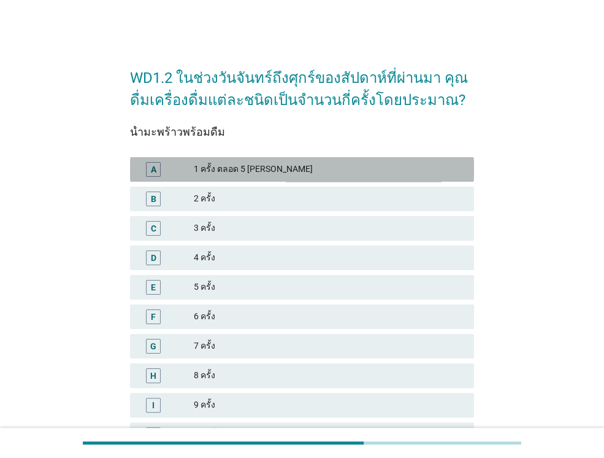
click at [358, 166] on div "1 ครั้ง ตลอด 5 [PERSON_NAME]" at bounding box center [329, 169] width 270 height 15
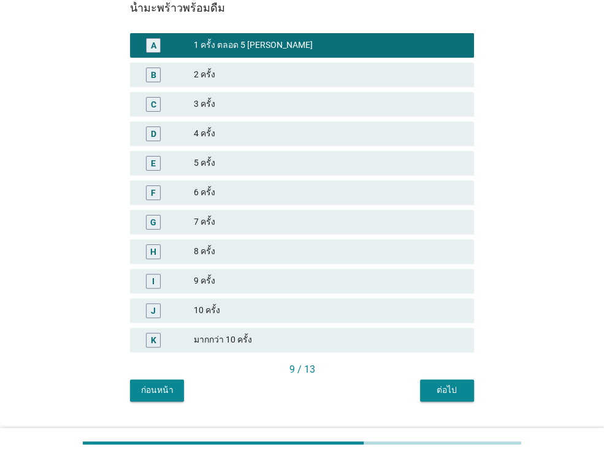
scroll to position [151, 0]
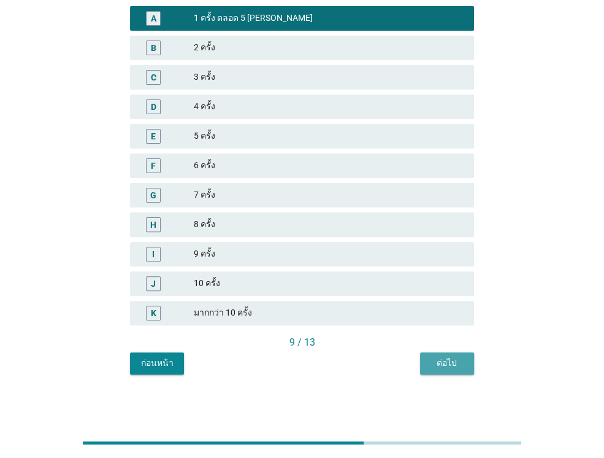
click at [447, 356] on div "ต่อไป" at bounding box center [447, 362] width 34 height 13
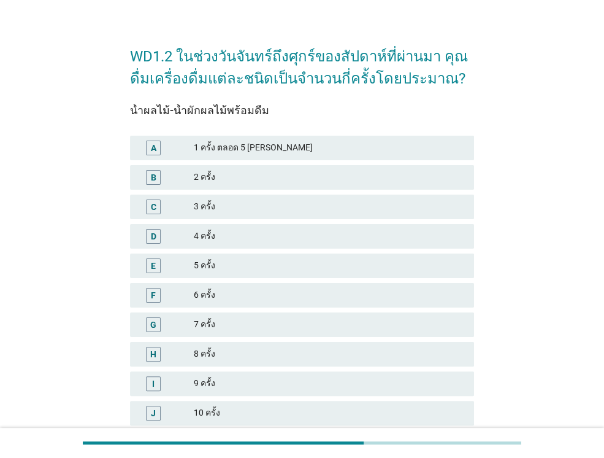
scroll to position [25, 0]
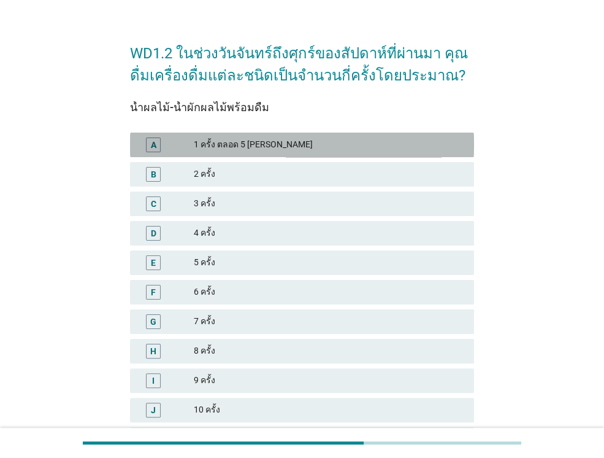
click at [368, 151] on div "1 ครั้ง ตลอด 5 [PERSON_NAME]" at bounding box center [329, 144] width 270 height 15
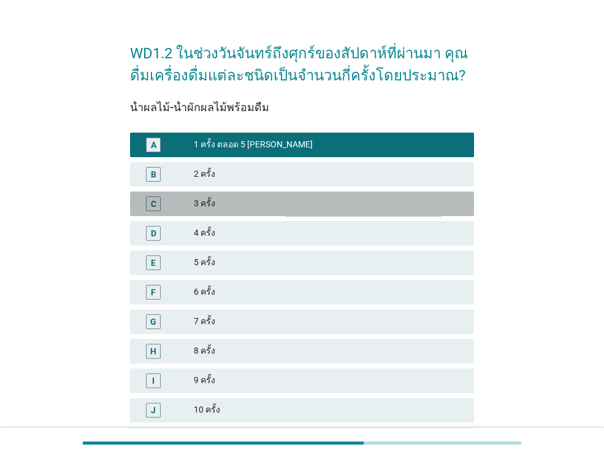
click at [339, 193] on div "C 3 ครั้ง" at bounding box center [302, 203] width 344 height 25
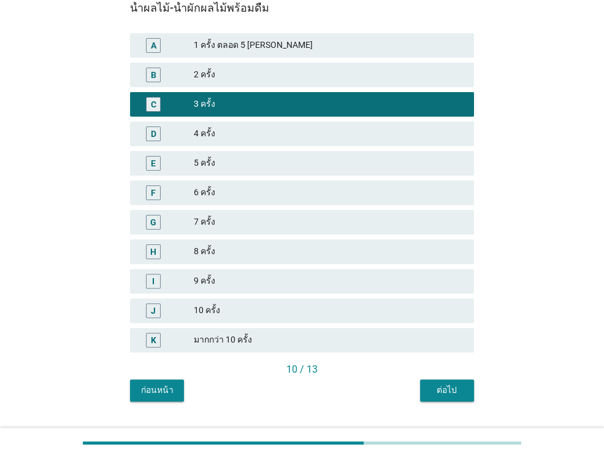
scroll to position [151, 0]
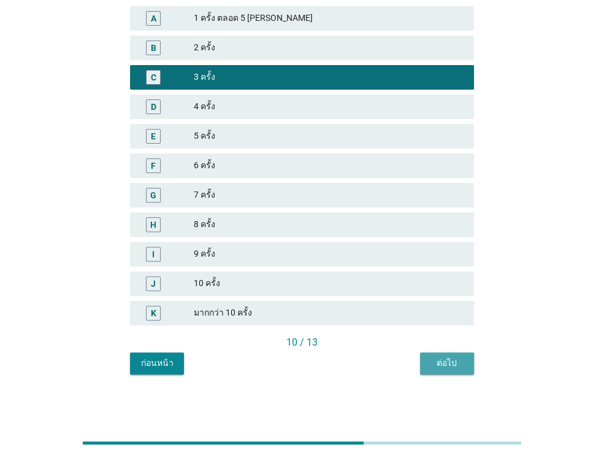
click at [434, 363] on div "ต่อไป" at bounding box center [447, 362] width 34 height 13
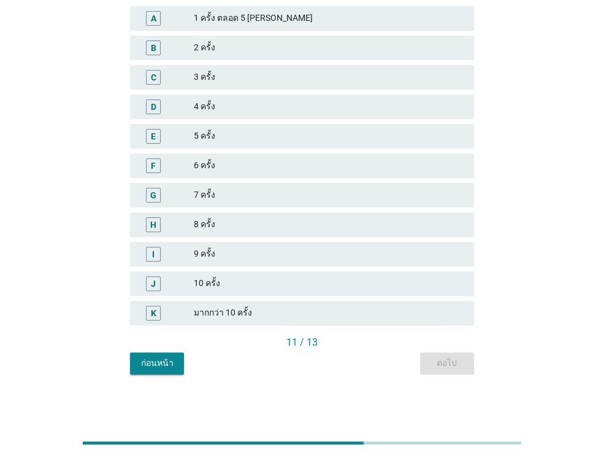
scroll to position [0, 0]
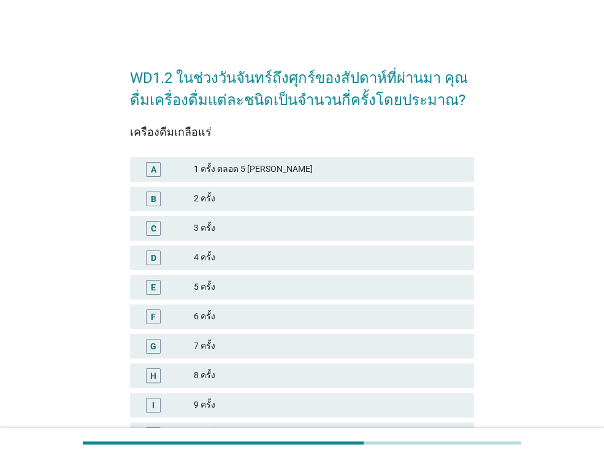
click at [328, 181] on div "A 1 ครั้ง ตลอด 5 [PERSON_NAME]" at bounding box center [302, 169] width 349 height 29
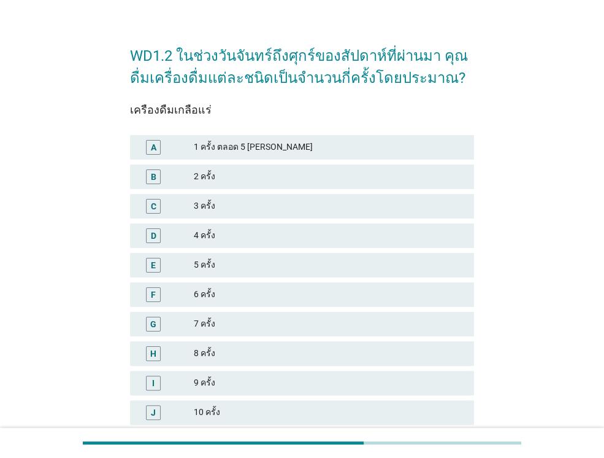
scroll to position [25, 0]
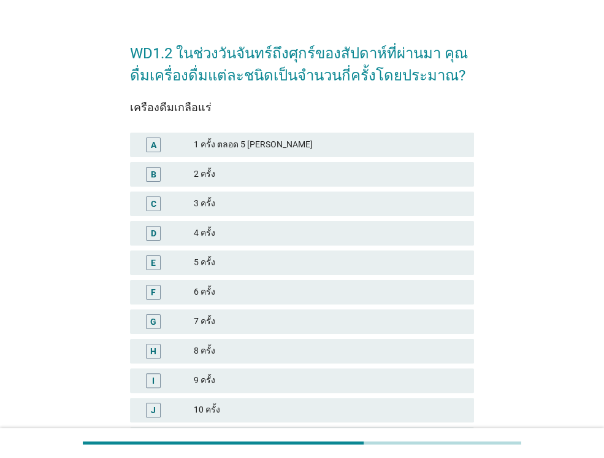
click at [307, 160] on div "B 2 ครั้ง" at bounding box center [302, 173] width 349 height 29
click at [299, 152] on div "A 1 ครั้ง ตลอด 5 [PERSON_NAME]" at bounding box center [302, 144] width 344 height 25
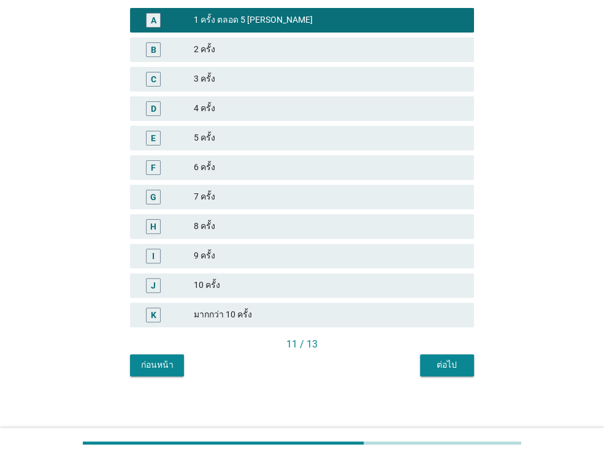
scroll to position [151, 0]
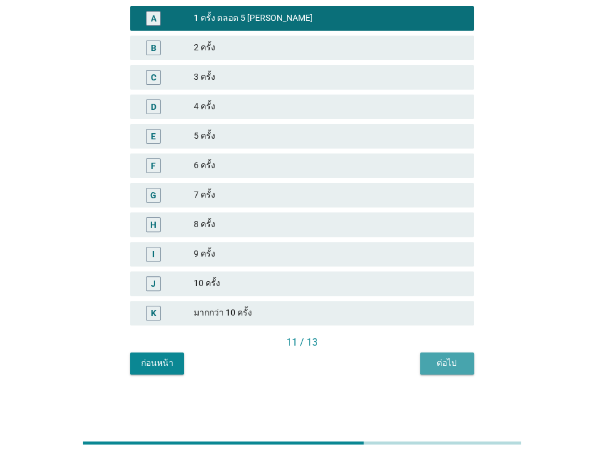
click at [444, 354] on button "ต่อไป" at bounding box center [447, 363] width 54 height 22
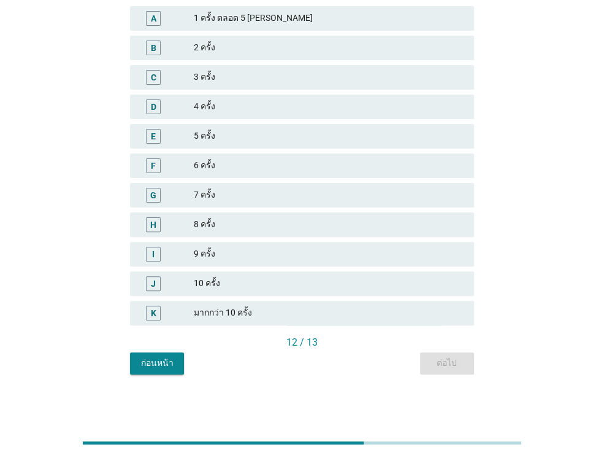
scroll to position [0, 0]
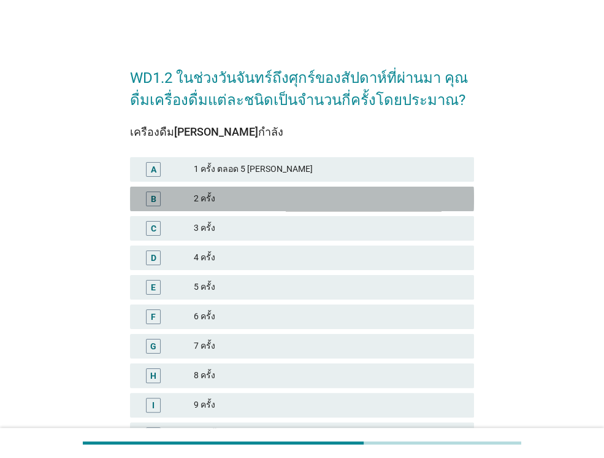
click at [356, 202] on div "2 ครั้ง" at bounding box center [329, 198] width 270 height 15
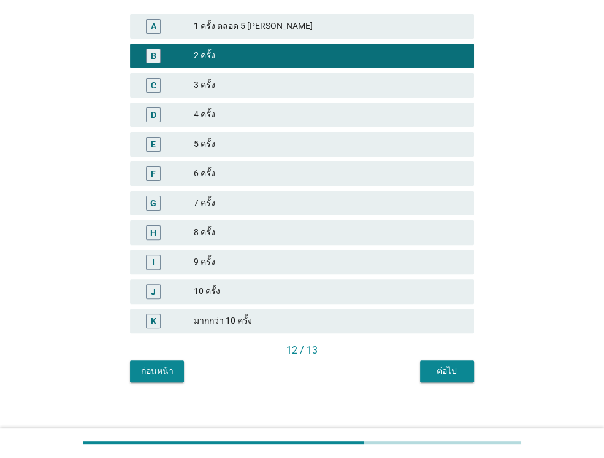
scroll to position [151, 0]
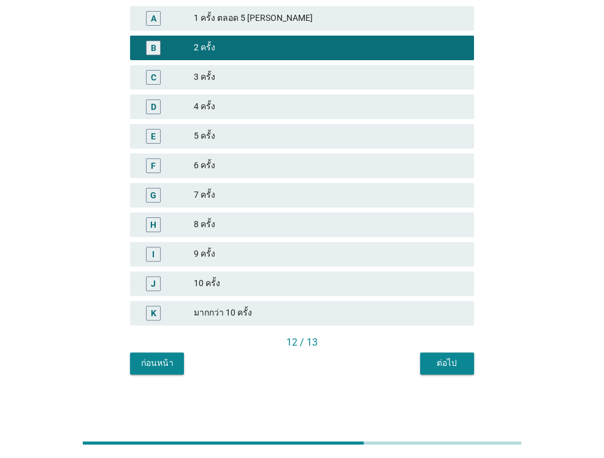
click at [423, 368] on button "ต่อไป" at bounding box center [447, 363] width 54 height 22
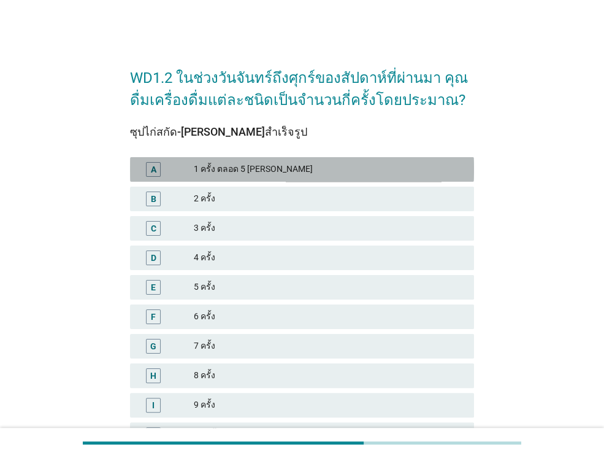
click at [317, 169] on div "1 ครั้ง ตลอด 5 [PERSON_NAME]" at bounding box center [329, 169] width 270 height 15
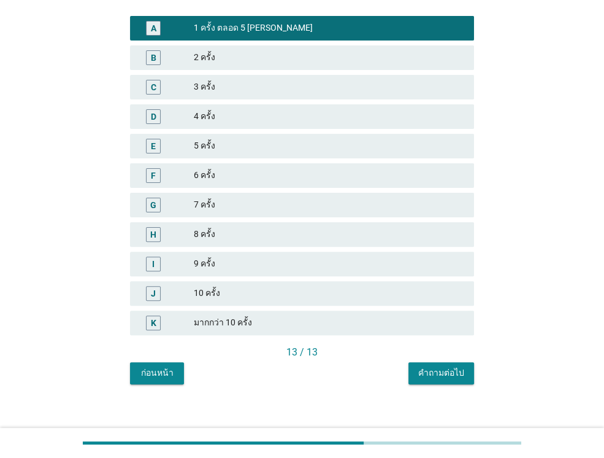
scroll to position [151, 0]
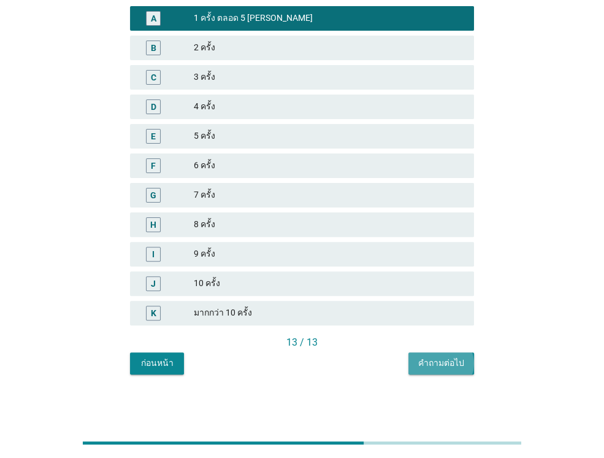
click at [444, 354] on button "คำถามต่อไป" at bounding box center [442, 363] width 66 height 22
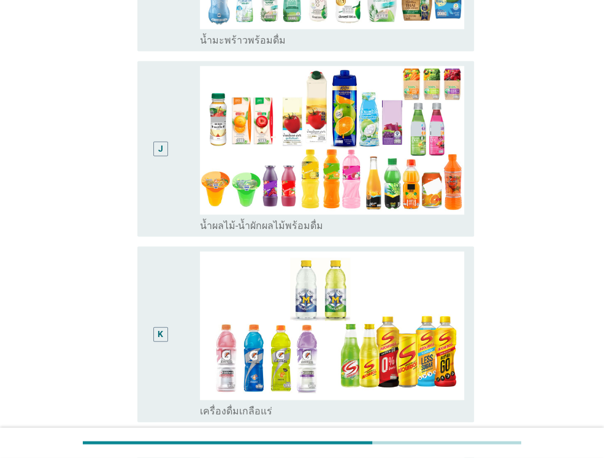
scroll to position [1693, 0]
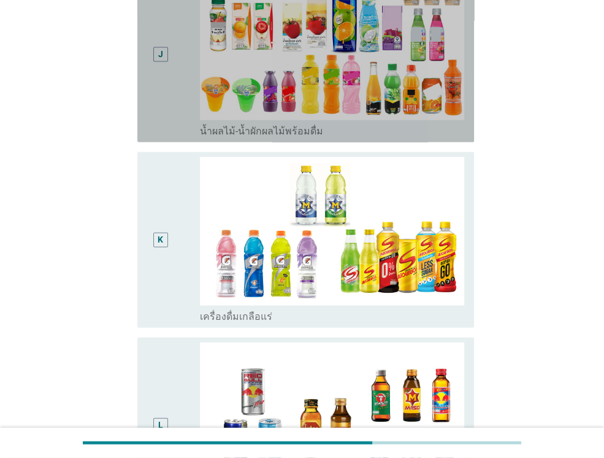
click at [181, 120] on div "J" at bounding box center [173, 55] width 53 height 166
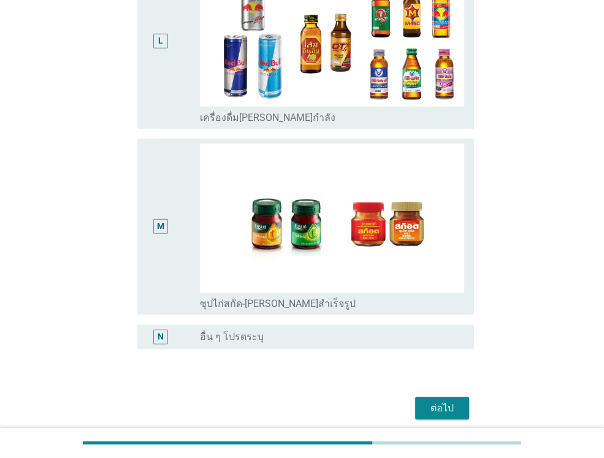
scroll to position [2112, 0]
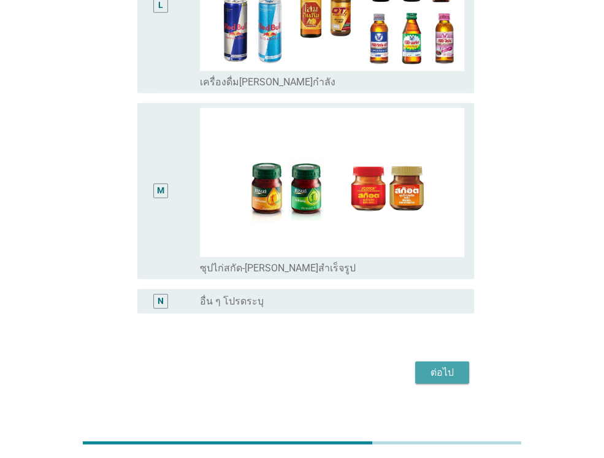
click at [441, 368] on button "ต่อไป" at bounding box center [442, 372] width 54 height 22
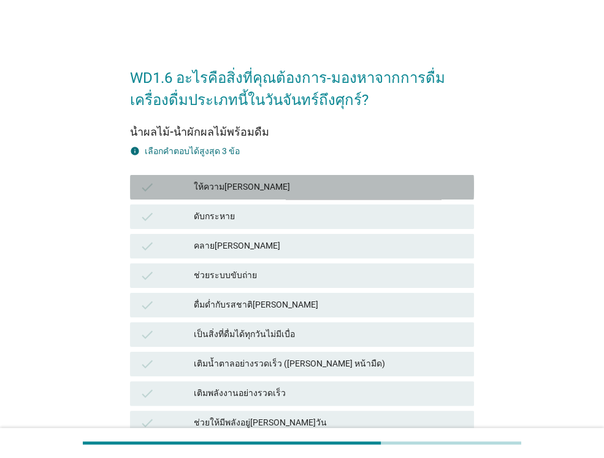
click at [281, 194] on div "ให้ความ[PERSON_NAME]" at bounding box center [329, 187] width 270 height 15
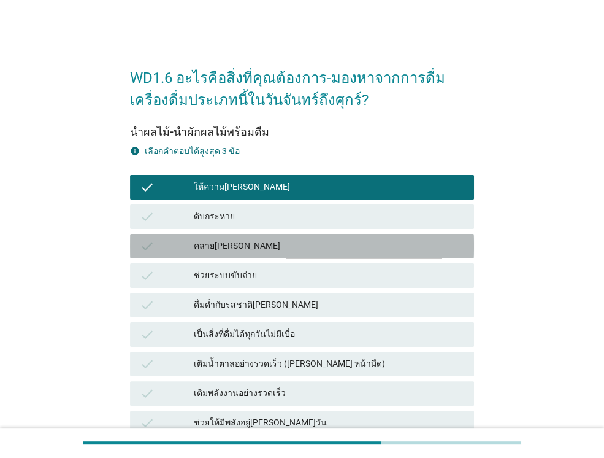
click at [257, 236] on div "check คลาย[PERSON_NAME]" at bounding box center [302, 246] width 344 height 25
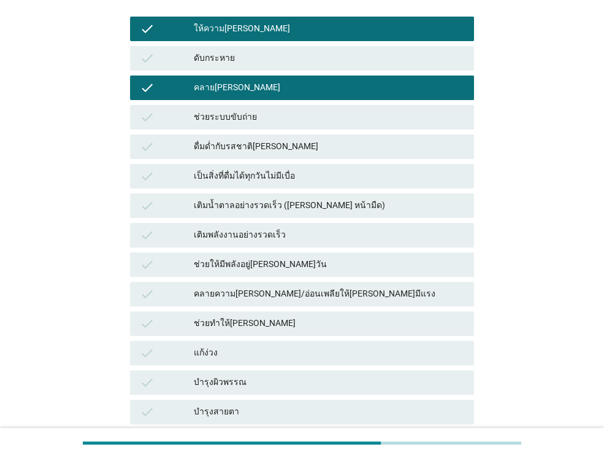
scroll to position [270, 0]
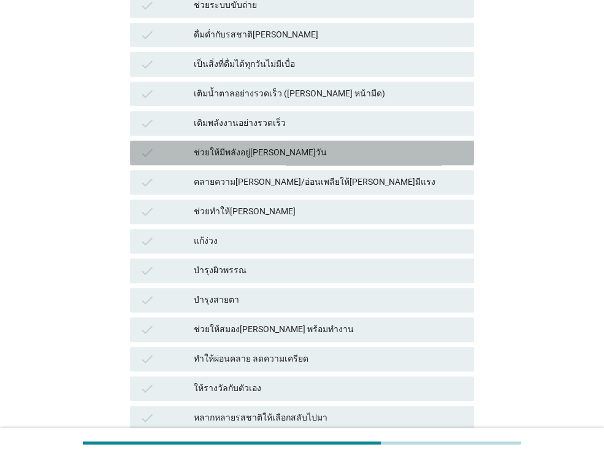
click at [253, 156] on div "ช่วยให้มีพลังอยู่[PERSON_NAME]วัน" at bounding box center [329, 152] width 270 height 15
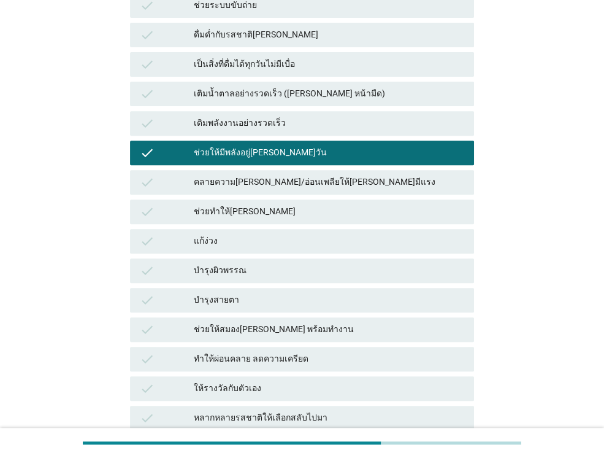
click at [244, 167] on div "check คลายความ[PERSON_NAME]/อ่อนเพลียให้[PERSON_NAME]มีแรง" at bounding box center [302, 181] width 349 height 29
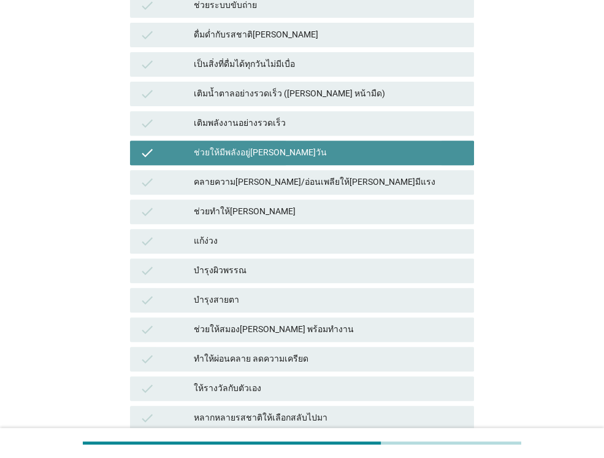
click at [228, 152] on div "ช่วยให้มีพลังอยู่[PERSON_NAME]วัน" at bounding box center [329, 152] width 270 height 15
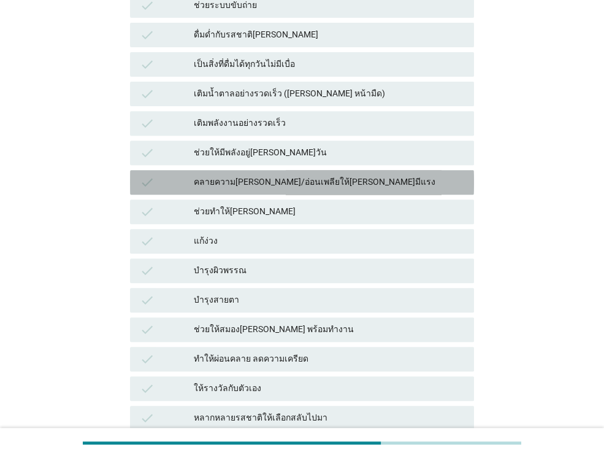
click at [219, 171] on div "check คลายความ[PERSON_NAME]/อ่อนเพลียให้[PERSON_NAME]มีแรง" at bounding box center [302, 182] width 344 height 25
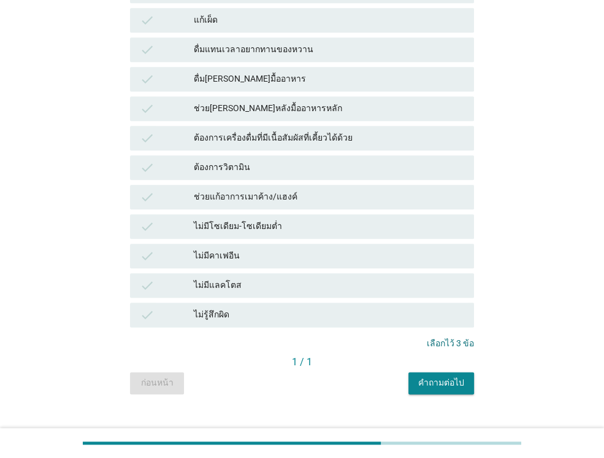
scroll to position [834, 0]
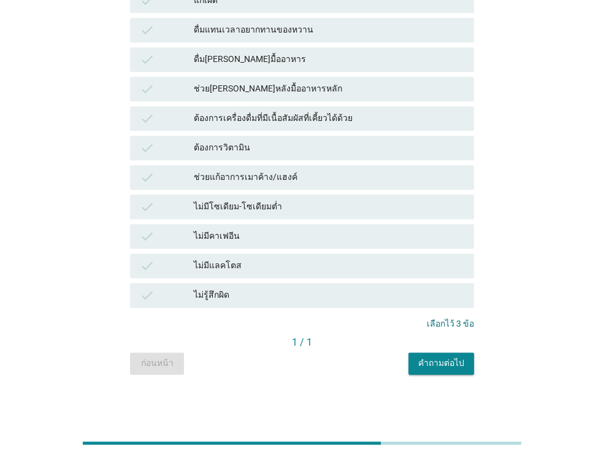
click at [439, 367] on div "คำถามต่อไป" at bounding box center [441, 362] width 46 height 13
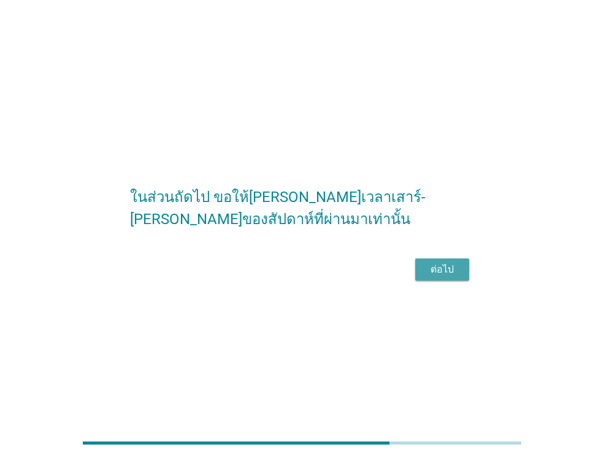
click at [438, 277] on div "ต่อไป" at bounding box center [442, 269] width 34 height 15
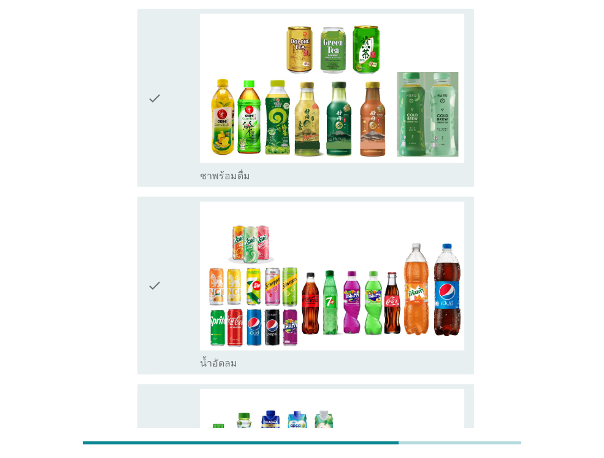
scroll to position [1619, 0]
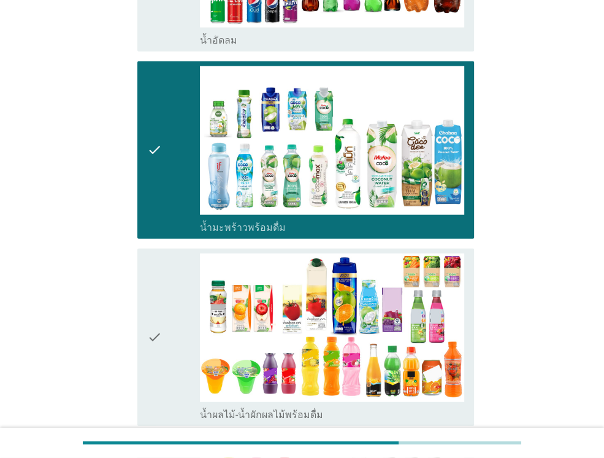
scroll to position [2085, 0]
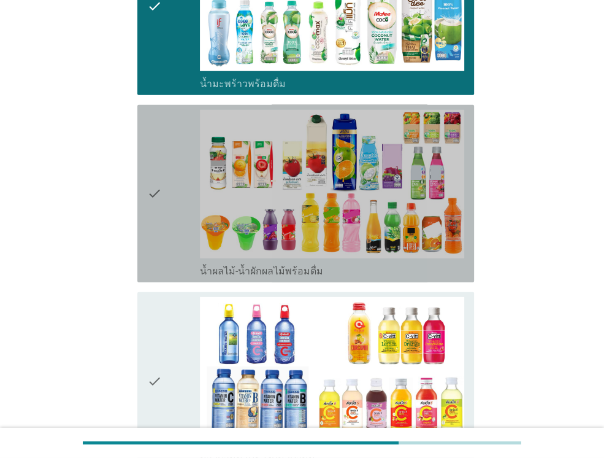
click at [171, 201] on div "check check_box_outline_blank น้ำผลไม้-น้ำผักผลไม้พร้อมดื่ม" at bounding box center [305, 193] width 337 height 177
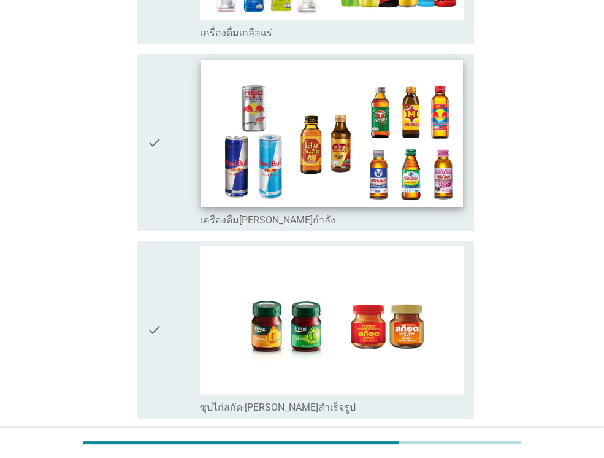
scroll to position [2944, 0]
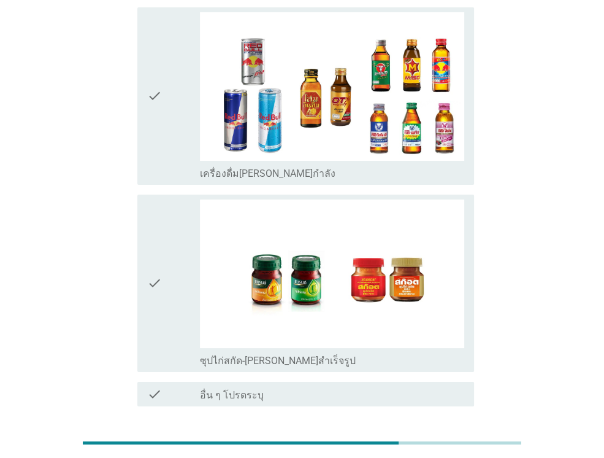
click at [451, 443] on div "ต่อไป" at bounding box center [442, 450] width 34 height 15
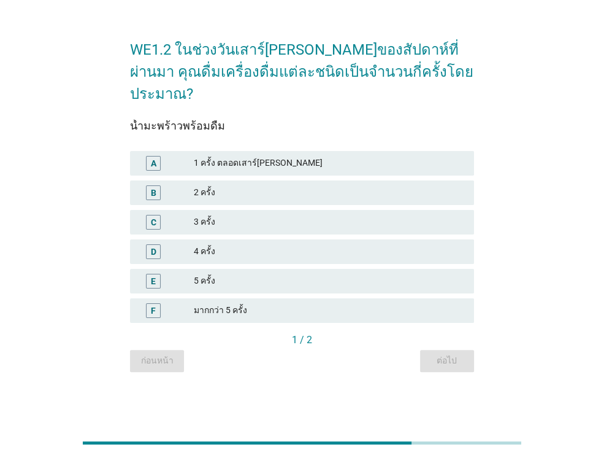
scroll to position [0, 0]
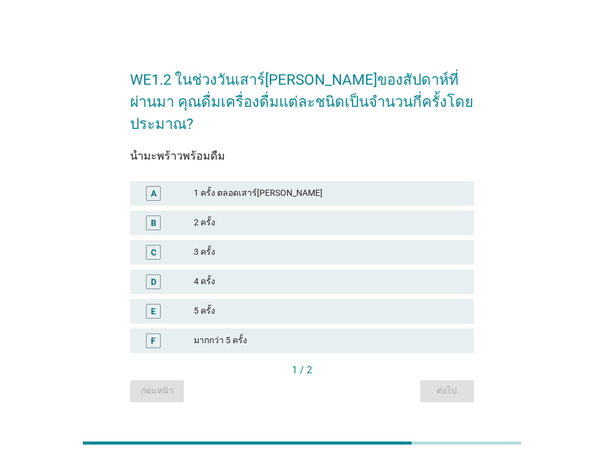
click at [303, 186] on div "1 ครั้ง ตลอดเสาร์[PERSON_NAME]" at bounding box center [329, 193] width 270 height 15
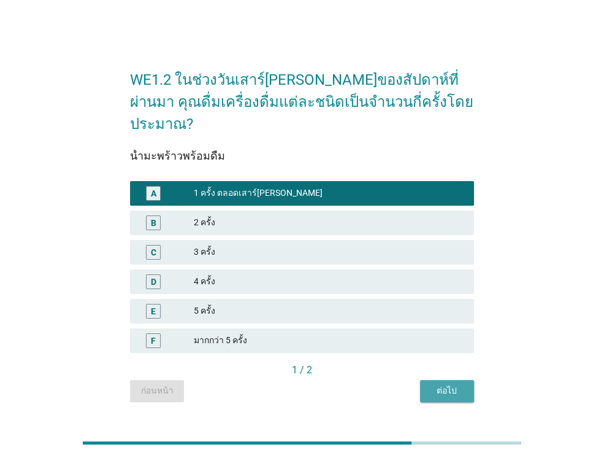
click at [451, 385] on div "ต่อไป" at bounding box center [447, 390] width 34 height 13
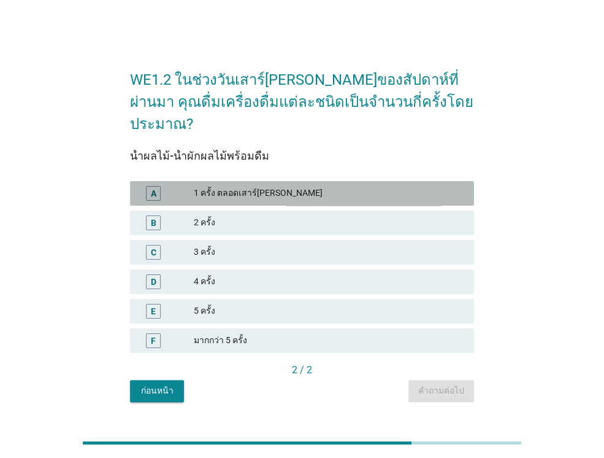
click at [402, 186] on div "1 ครั้ง ตลอดเสาร์[PERSON_NAME]" at bounding box center [329, 193] width 270 height 15
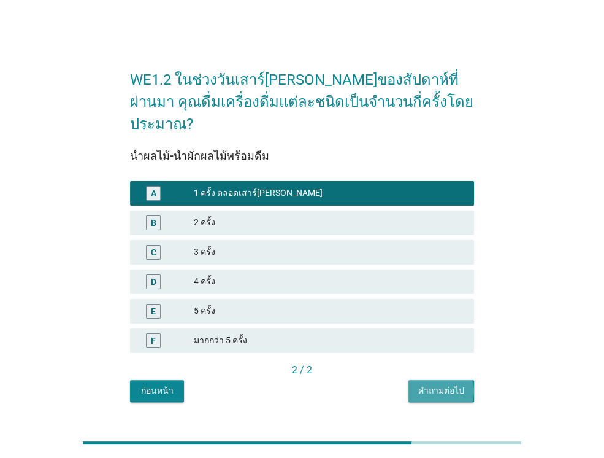
click at [453, 384] on div "คำถามต่อไป" at bounding box center [441, 390] width 46 height 13
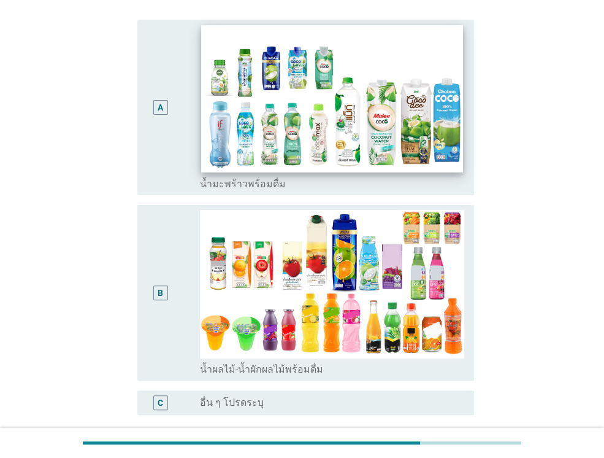
scroll to position [123, 0]
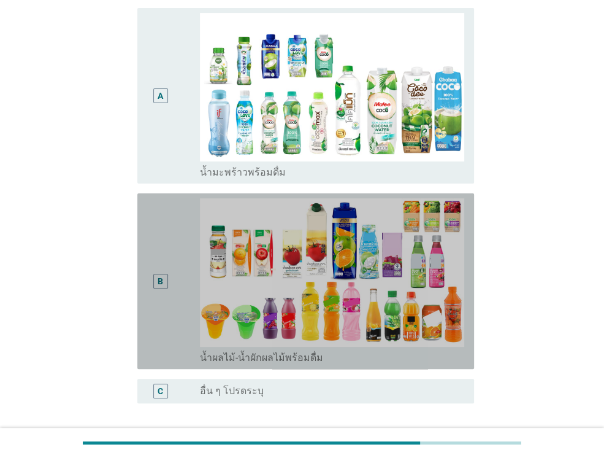
click at [197, 227] on div "B" at bounding box center [173, 281] width 53 height 166
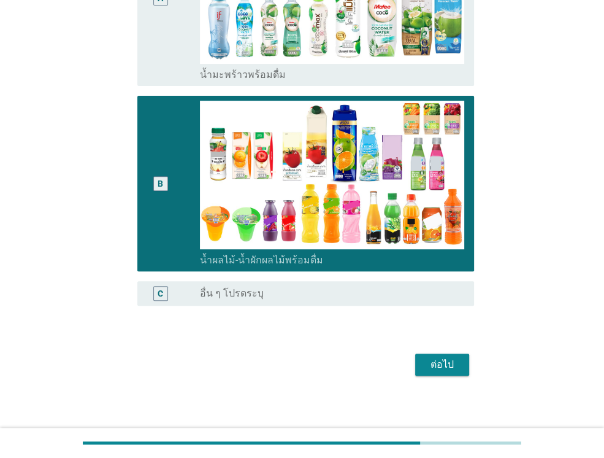
scroll to position [226, 0]
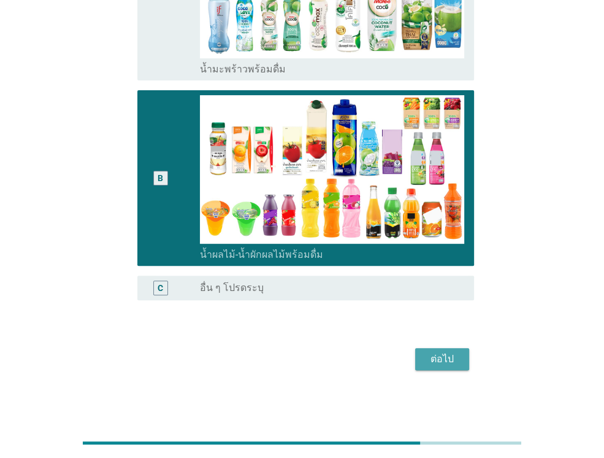
click at [428, 349] on button "ต่อไป" at bounding box center [442, 359] width 54 height 22
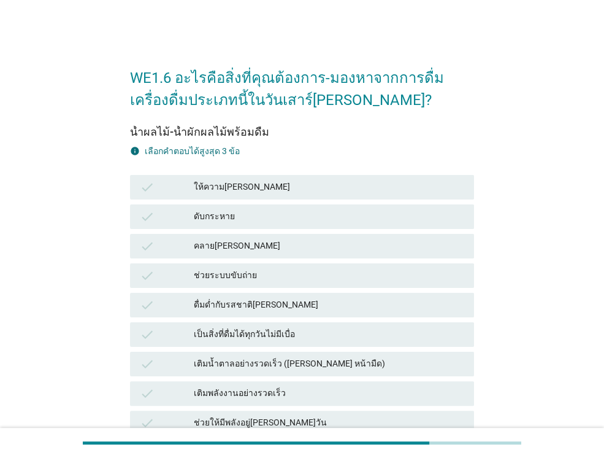
click at [198, 215] on div "ดับกระหาย" at bounding box center [329, 216] width 270 height 15
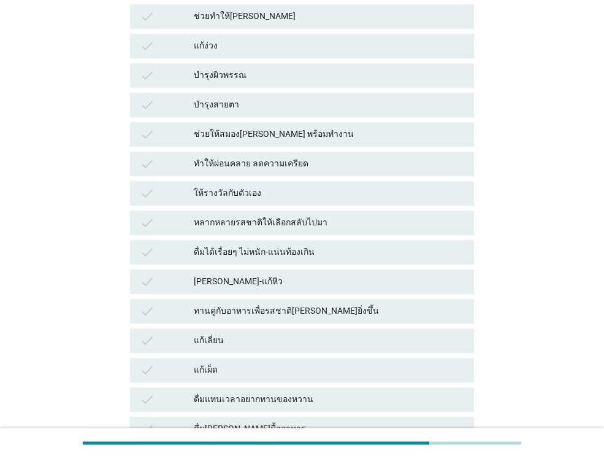
scroll to position [466, 0]
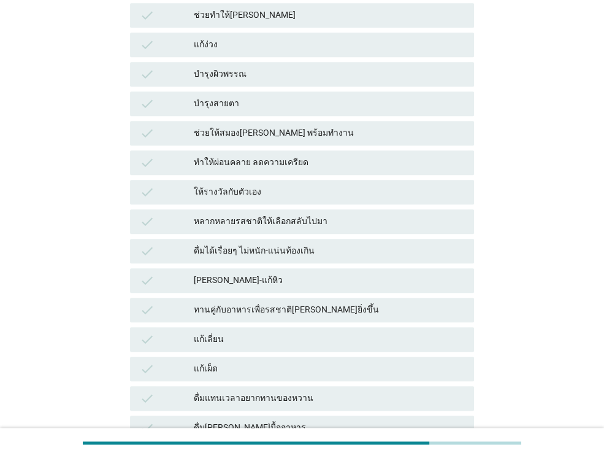
click at [208, 180] on div "check ให้รางวัลกับตัวเอง" at bounding box center [302, 192] width 344 height 25
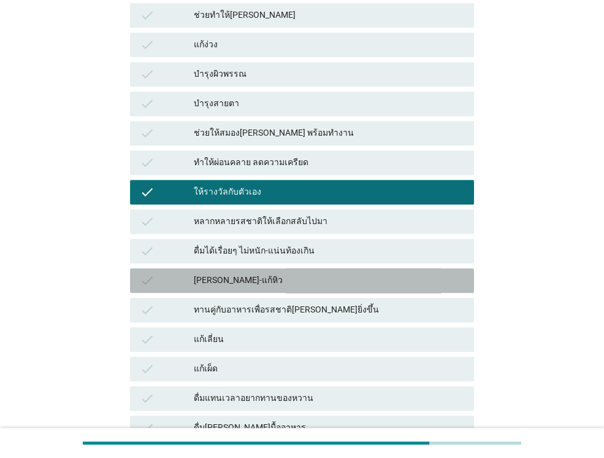
click at [215, 275] on div "[PERSON_NAME]-แก้หิว" at bounding box center [329, 280] width 270 height 15
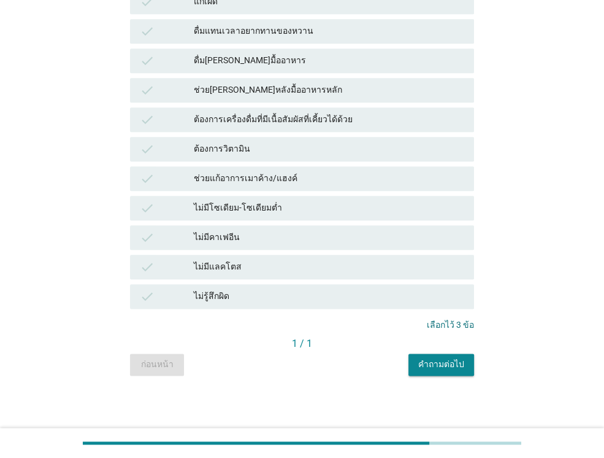
scroll to position [834, 0]
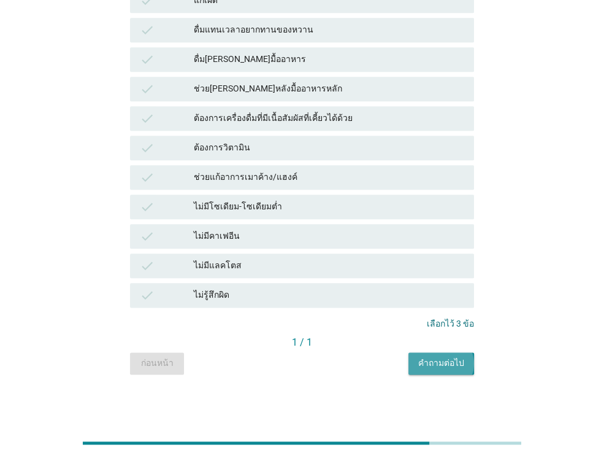
click at [443, 359] on div "คำถามต่อไป" at bounding box center [441, 362] width 46 height 13
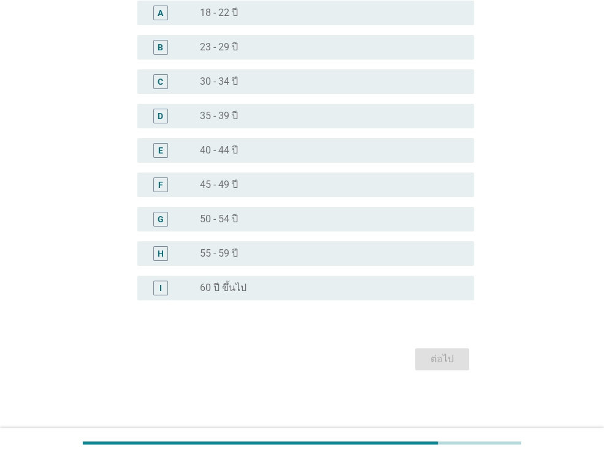
scroll to position [0, 0]
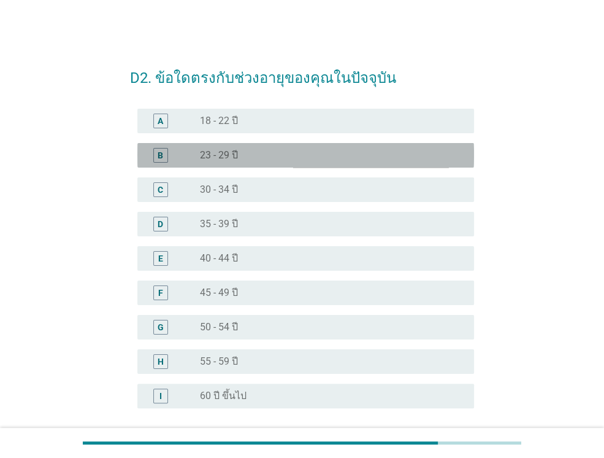
click at [305, 155] on div "radio_button_unchecked 23 - 29 ปี" at bounding box center [327, 155] width 255 height 12
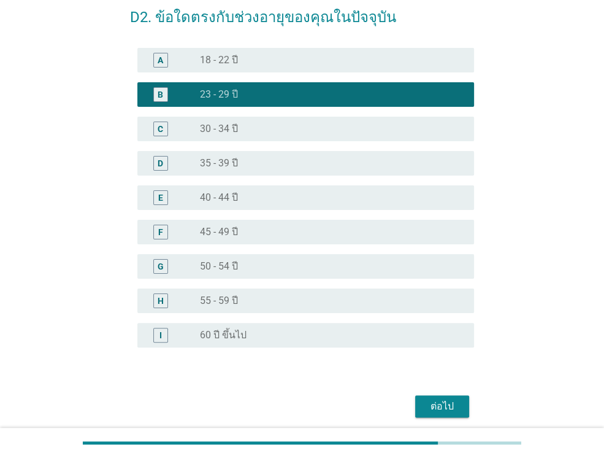
scroll to position [108, 0]
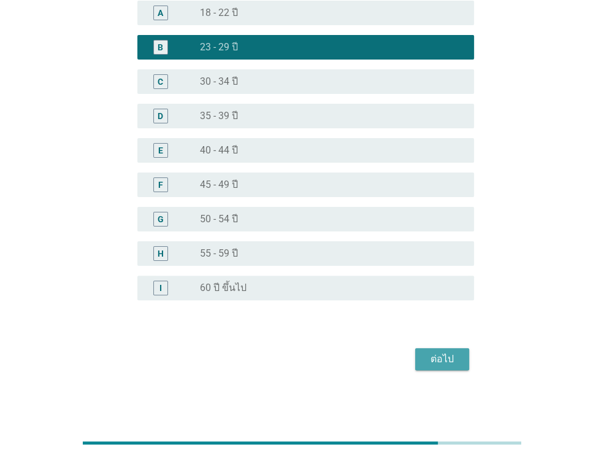
click at [443, 364] on div "ต่อไป" at bounding box center [442, 358] width 34 height 15
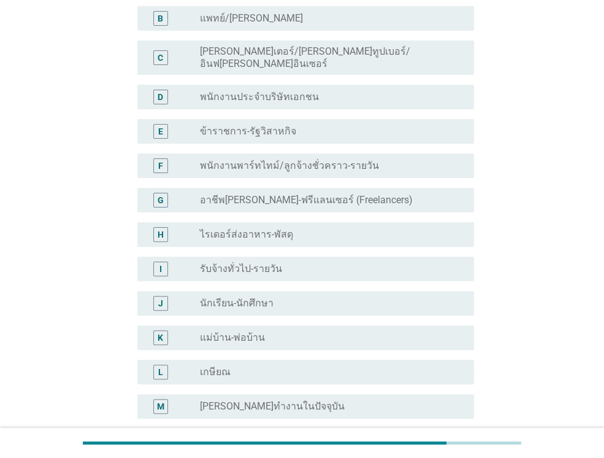
scroll to position [221, 0]
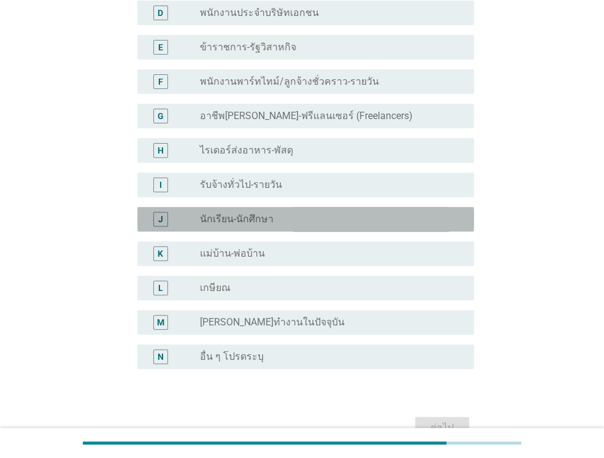
click at [315, 215] on div "radio_button_unchecked นักเรียน-นักศึกษา" at bounding box center [332, 219] width 264 height 15
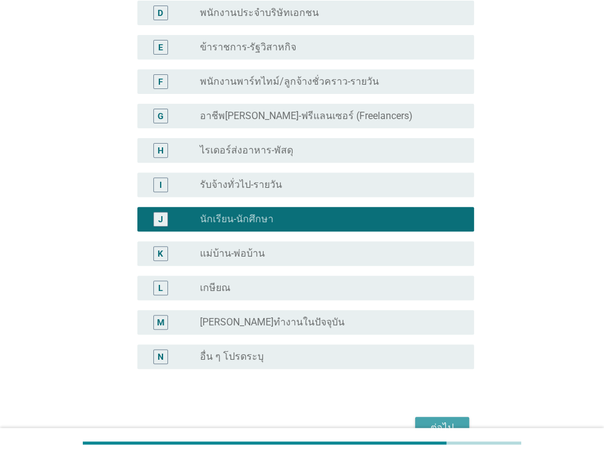
click at [459, 418] on button "ต่อไป" at bounding box center [442, 427] width 54 height 22
